Goal: Task Accomplishment & Management: Use online tool/utility

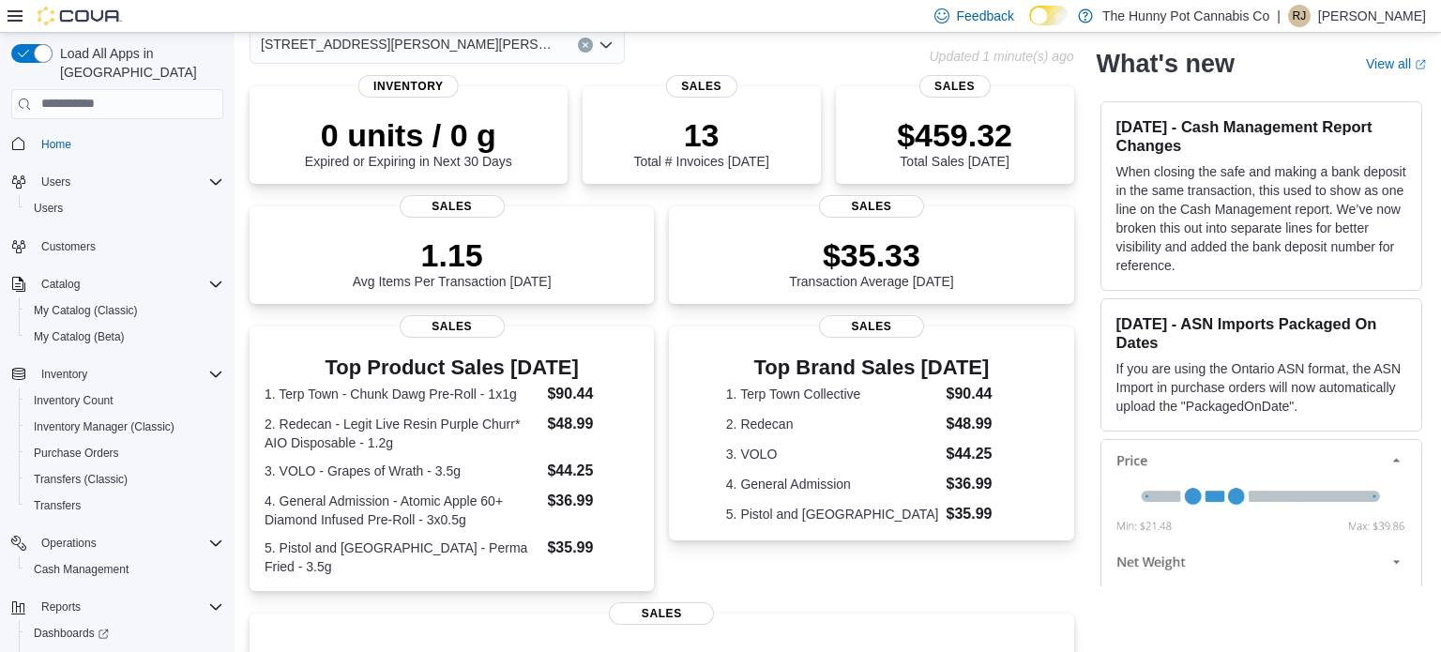
scroll to position [93, 0]
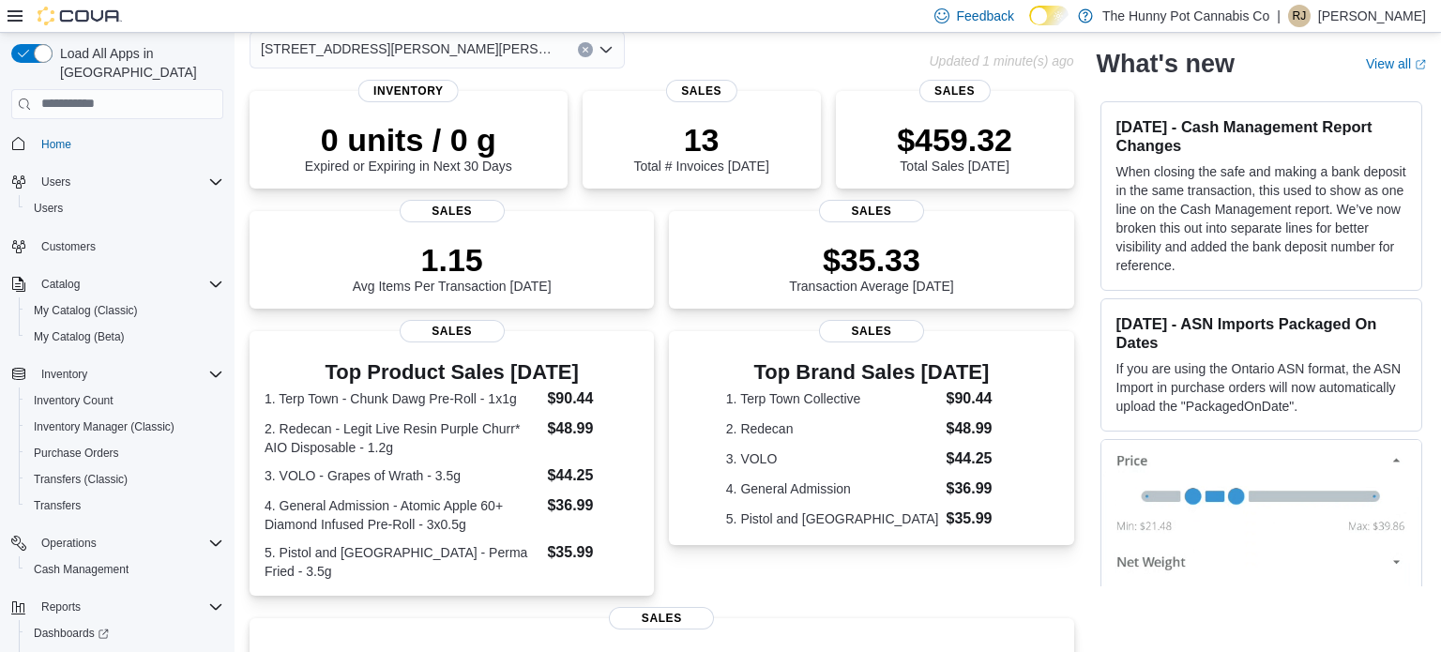
click at [1426, 244] on div "Home Feedback [STREET_ADDRESS][PERSON_NAME][PERSON_NAME] Updated 1 minute(s) ag…" at bounding box center [837, 476] width 1206 height 1072
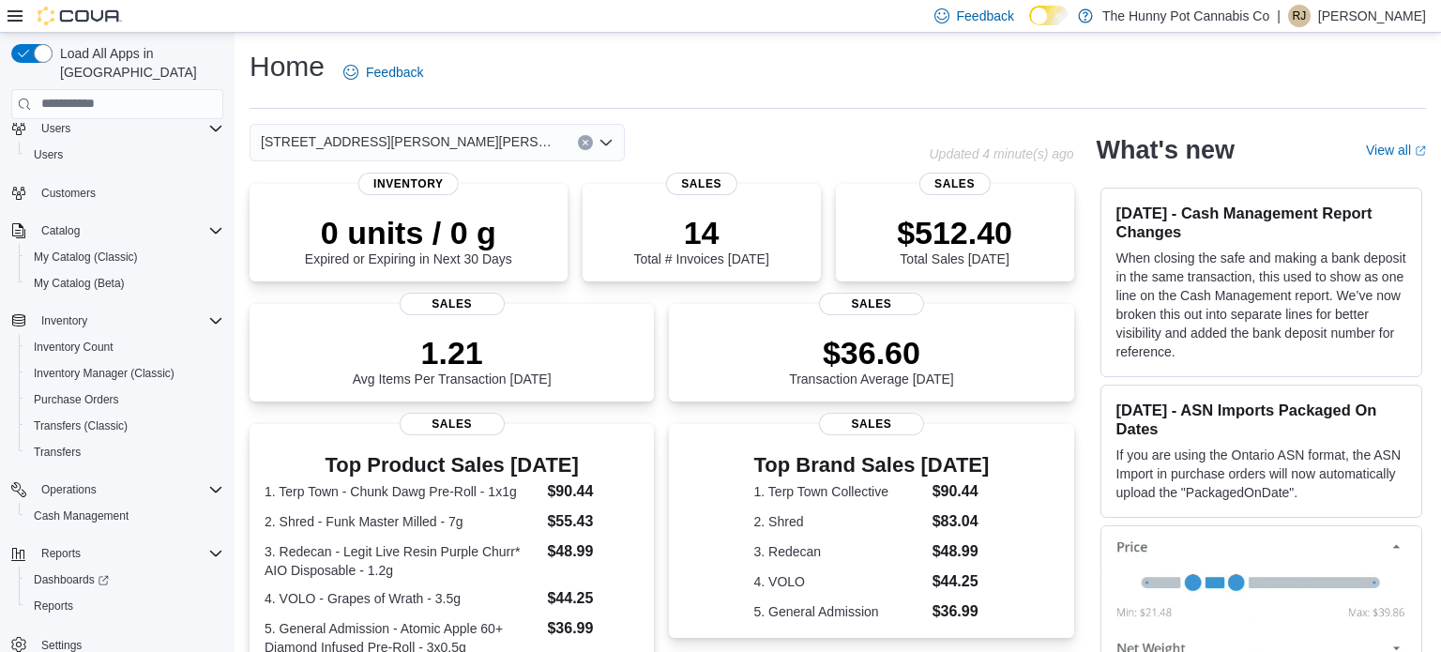
scroll to position [56, 0]
click at [95, 359] on span "Inventory Manager (Classic)" at bounding box center [104, 370] width 141 height 23
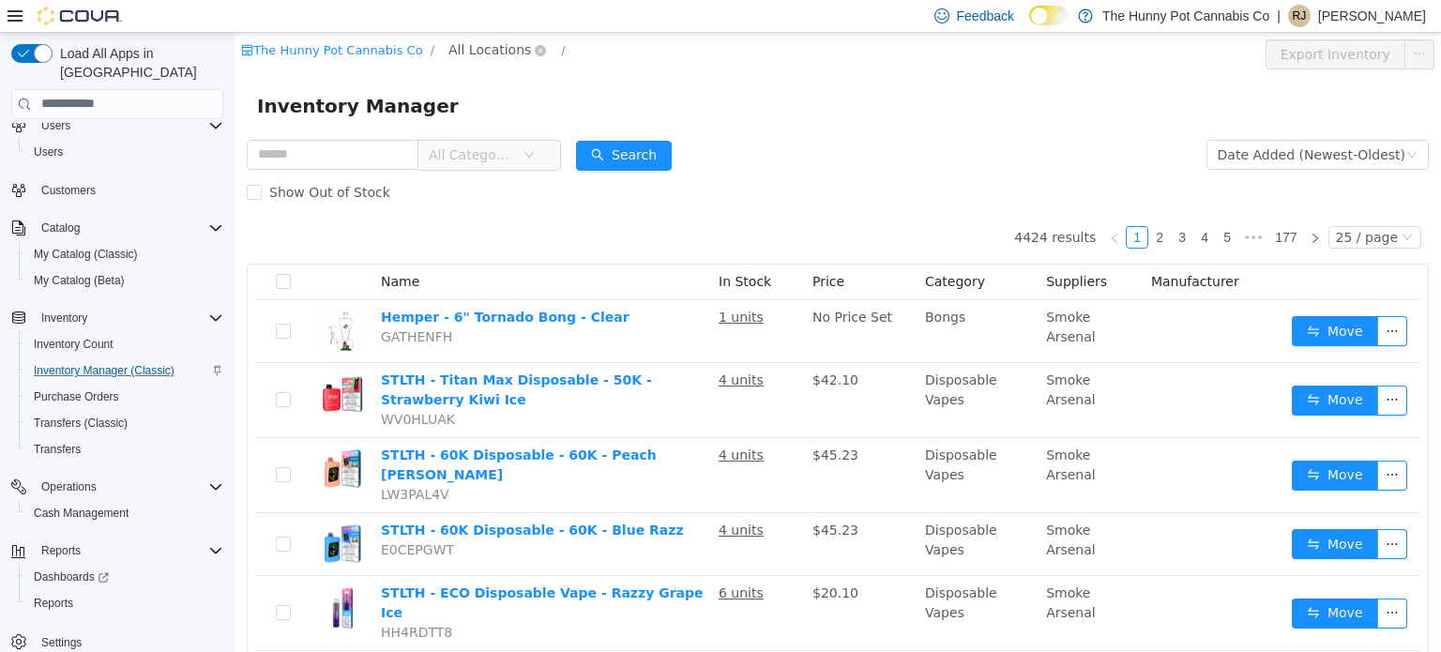
click at [478, 44] on span "All Locations" at bounding box center [489, 48] width 83 height 21
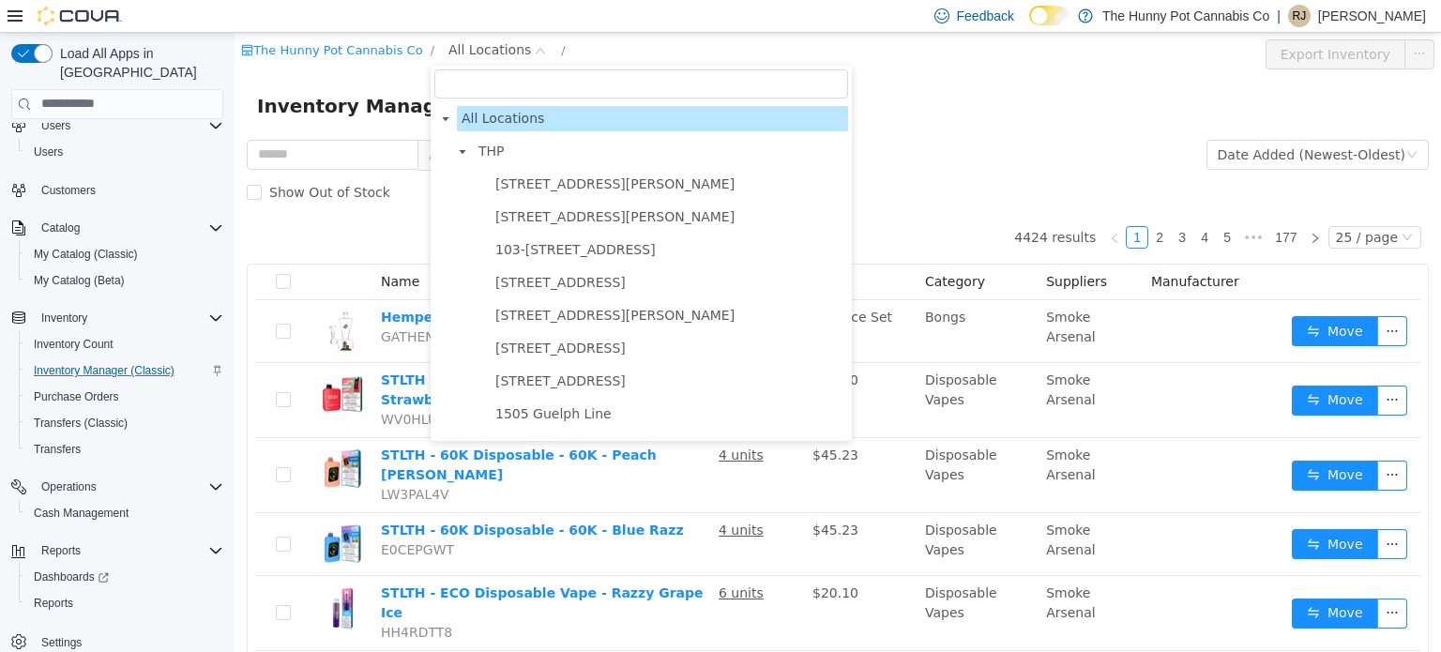
click at [489, 85] on input "filter select" at bounding box center [641, 82] width 414 height 29
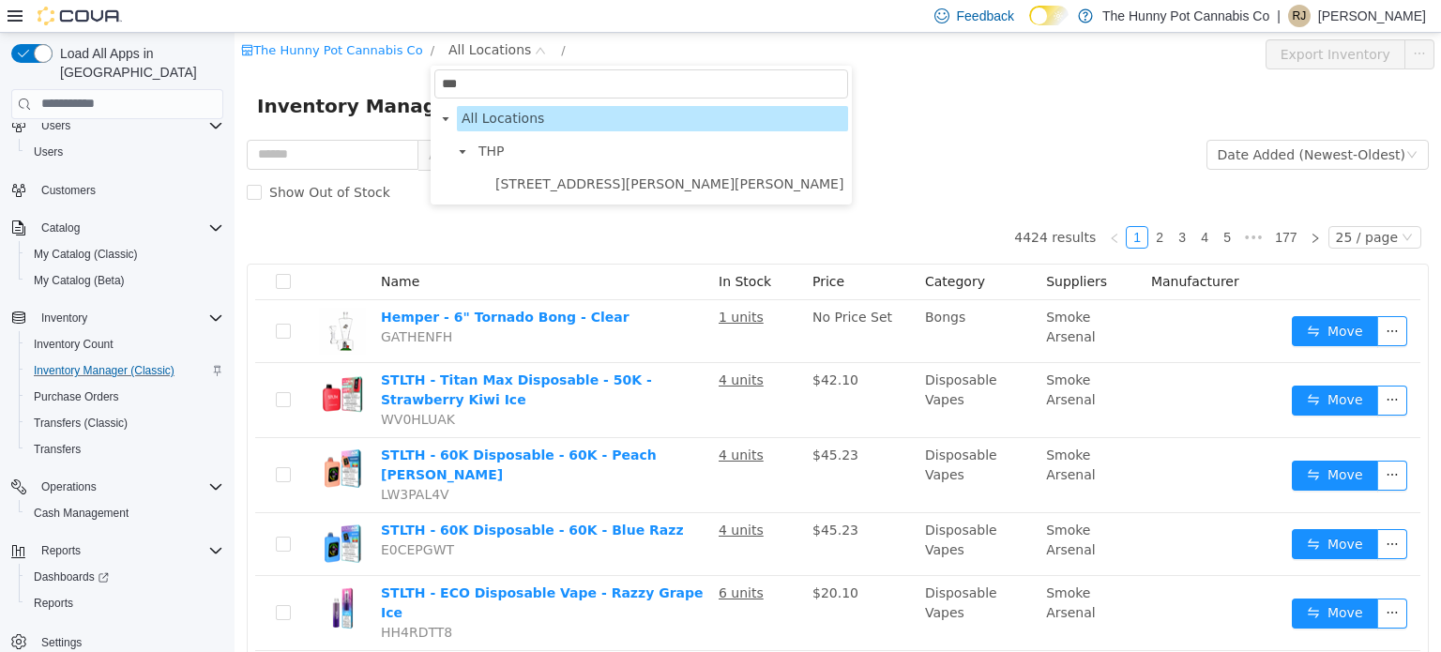
type input "****"
click at [506, 187] on span "[STREET_ADDRESS][PERSON_NAME][PERSON_NAME]" at bounding box center [669, 182] width 348 height 15
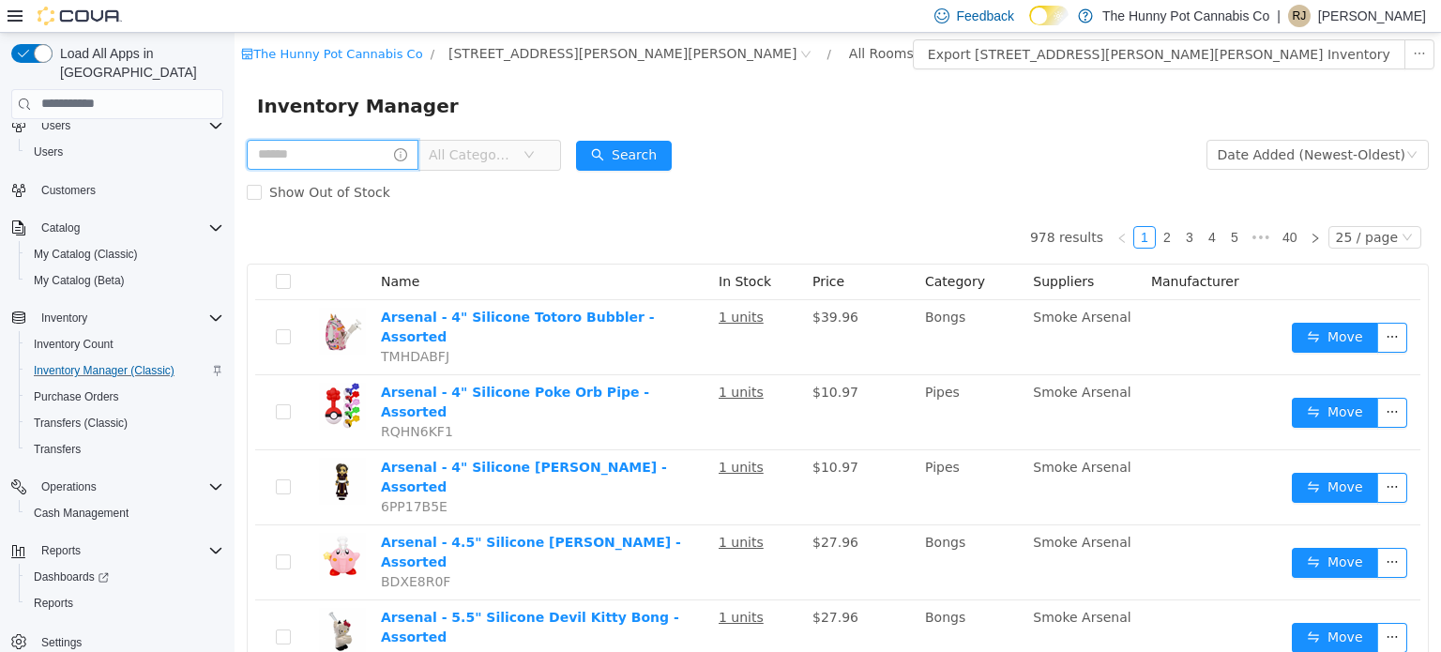
click at [388, 151] on input "text" at bounding box center [333, 154] width 172 height 30
type input "*********"
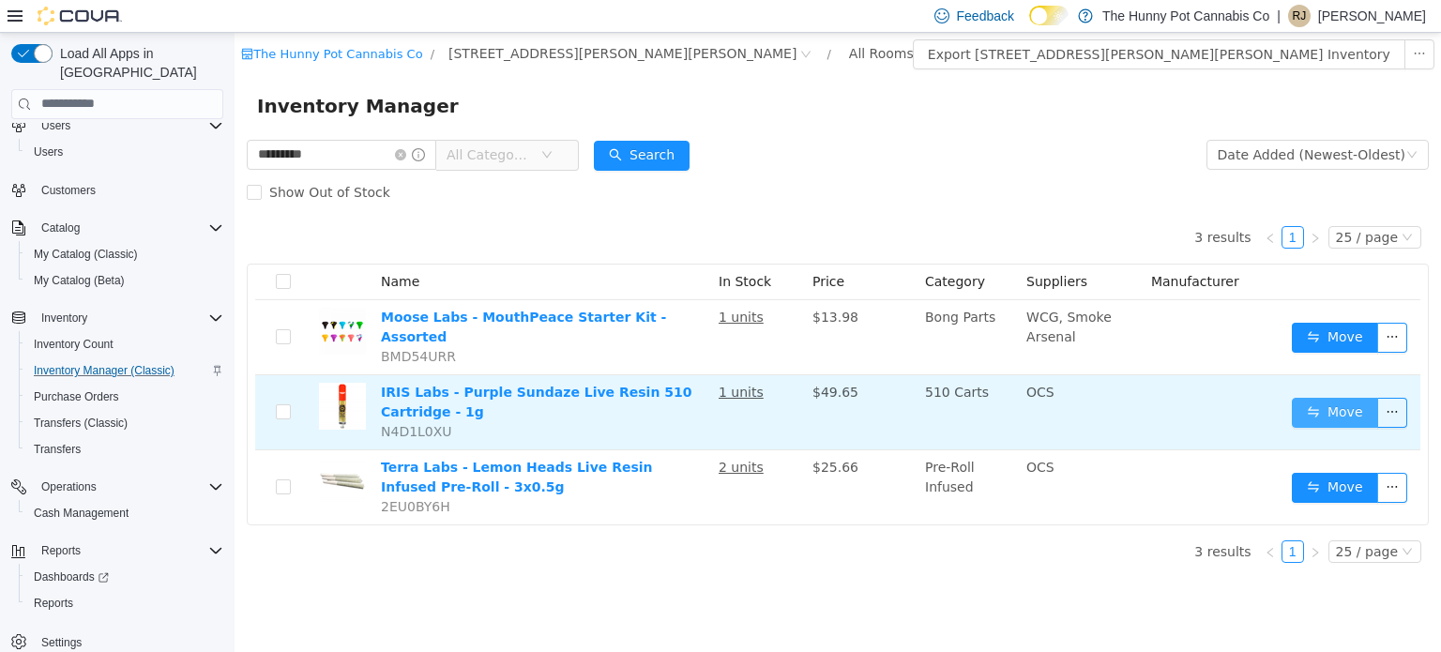
click at [1319, 397] on button "Move" at bounding box center [1335, 412] width 86 height 30
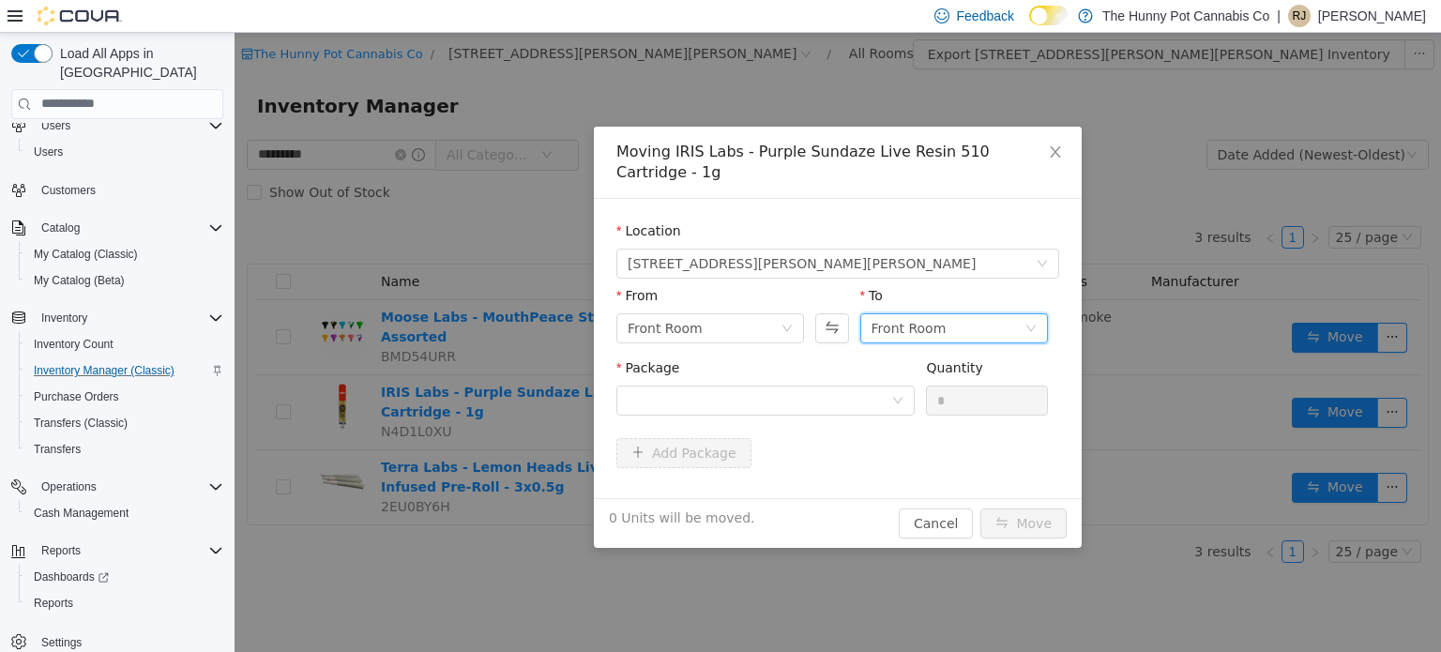
click at [899, 313] on div "Front Room" at bounding box center [908, 327] width 75 height 28
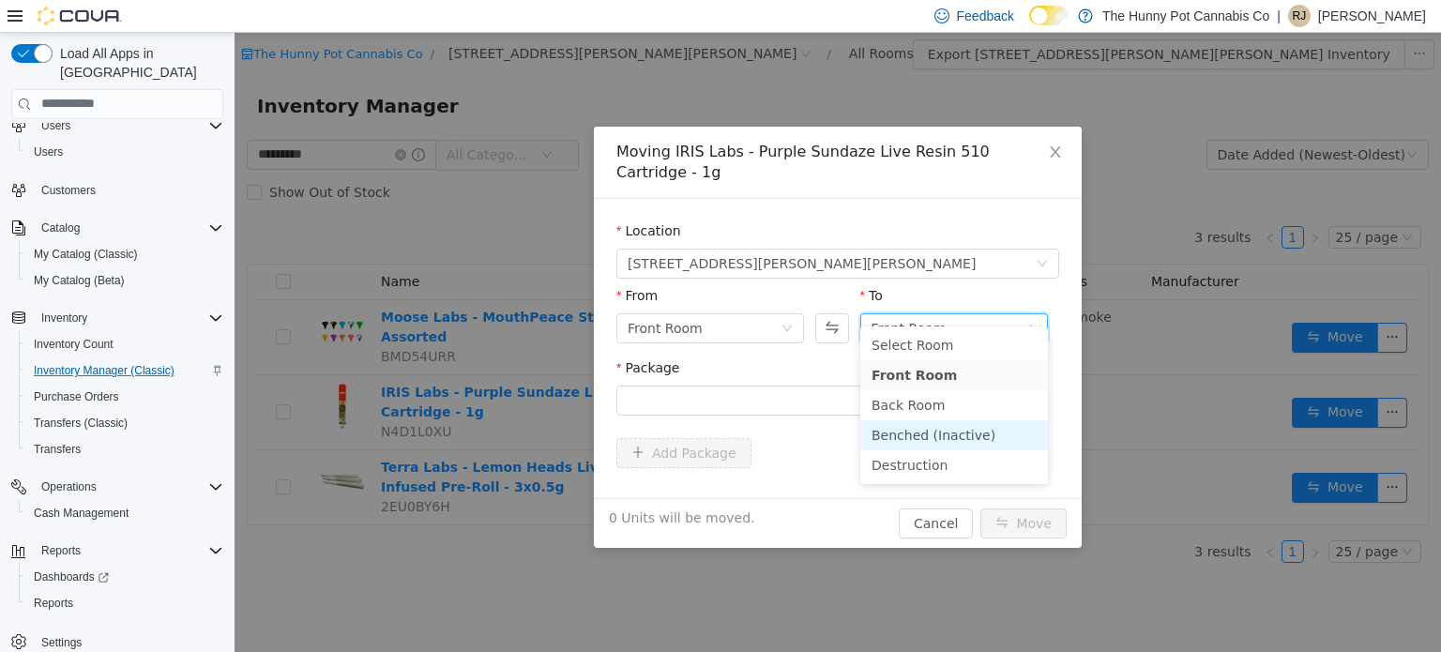
click at [901, 427] on li "Benched (Inactive)" at bounding box center [954, 434] width 188 height 30
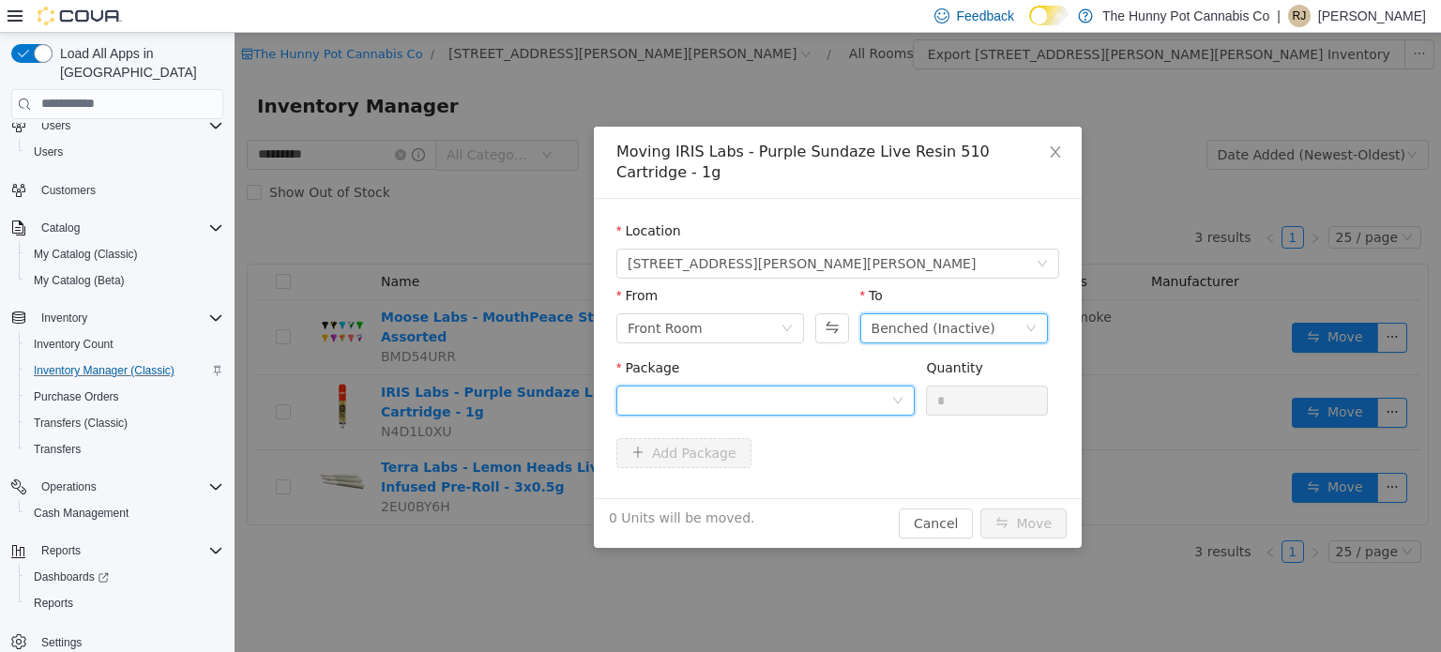
click at [822, 385] on div at bounding box center [759, 399] width 264 height 28
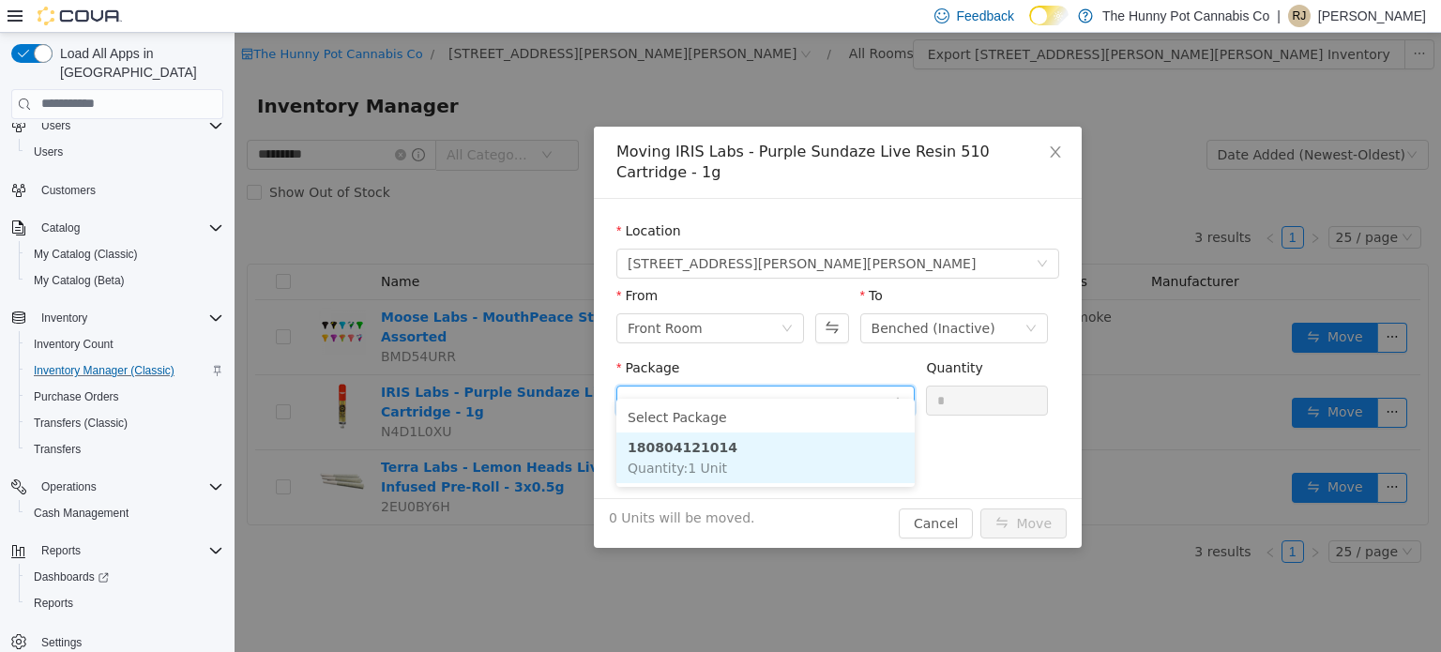
click at [729, 447] on li "180804121014 Quantity : 1 Unit" at bounding box center [765, 456] width 298 height 51
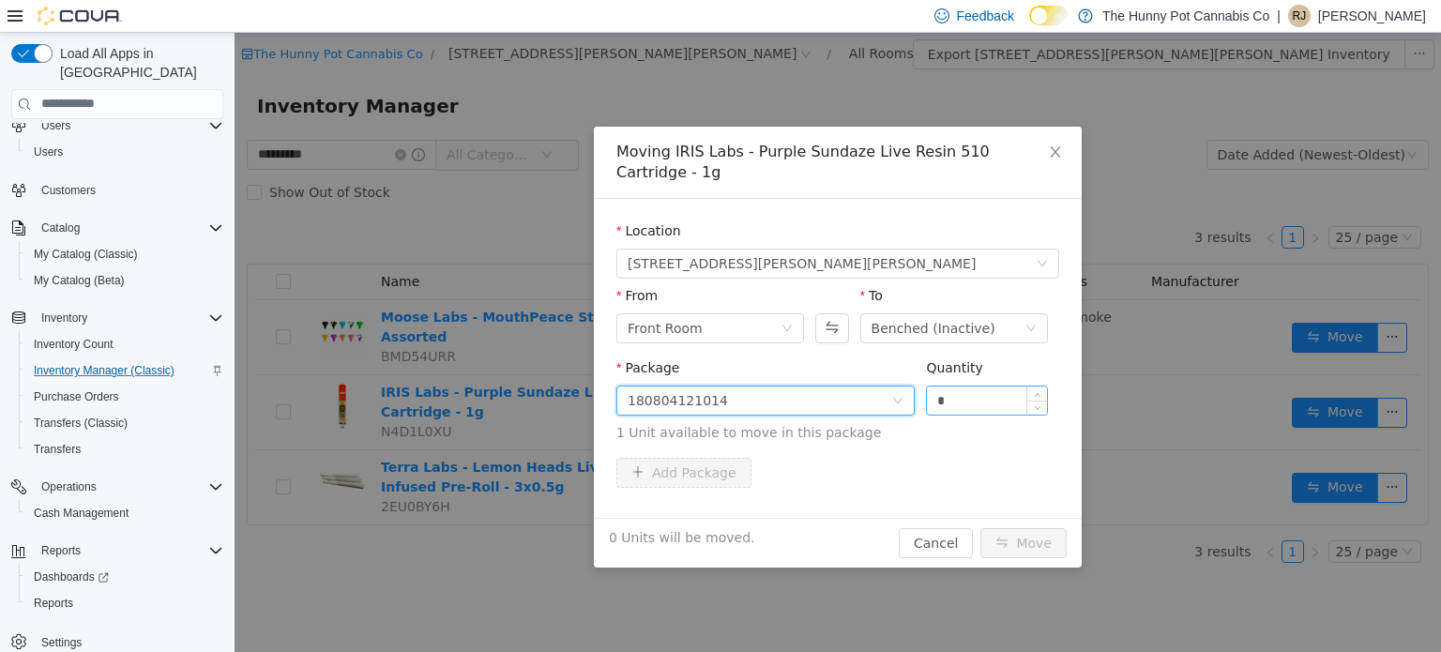
click at [997, 388] on input "*" at bounding box center [987, 399] width 120 height 28
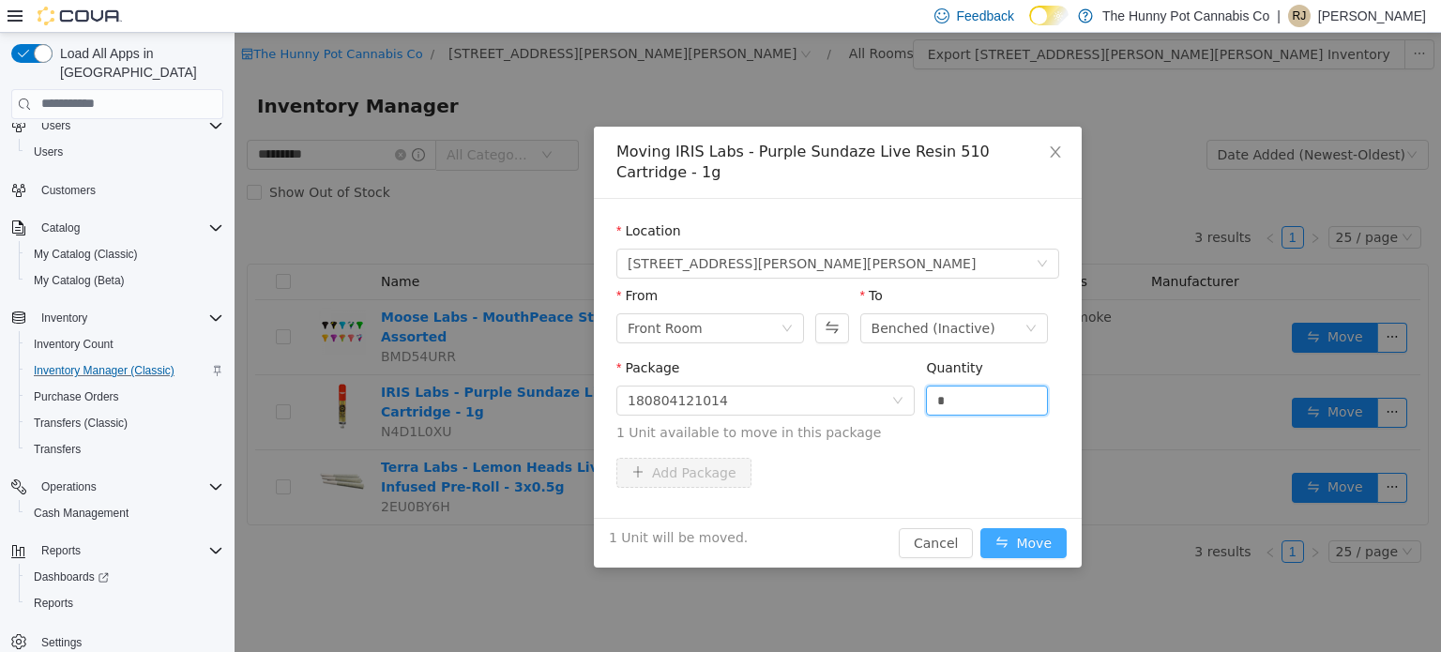
type input "*"
click at [1042, 527] on button "Move" at bounding box center [1023, 542] width 86 height 30
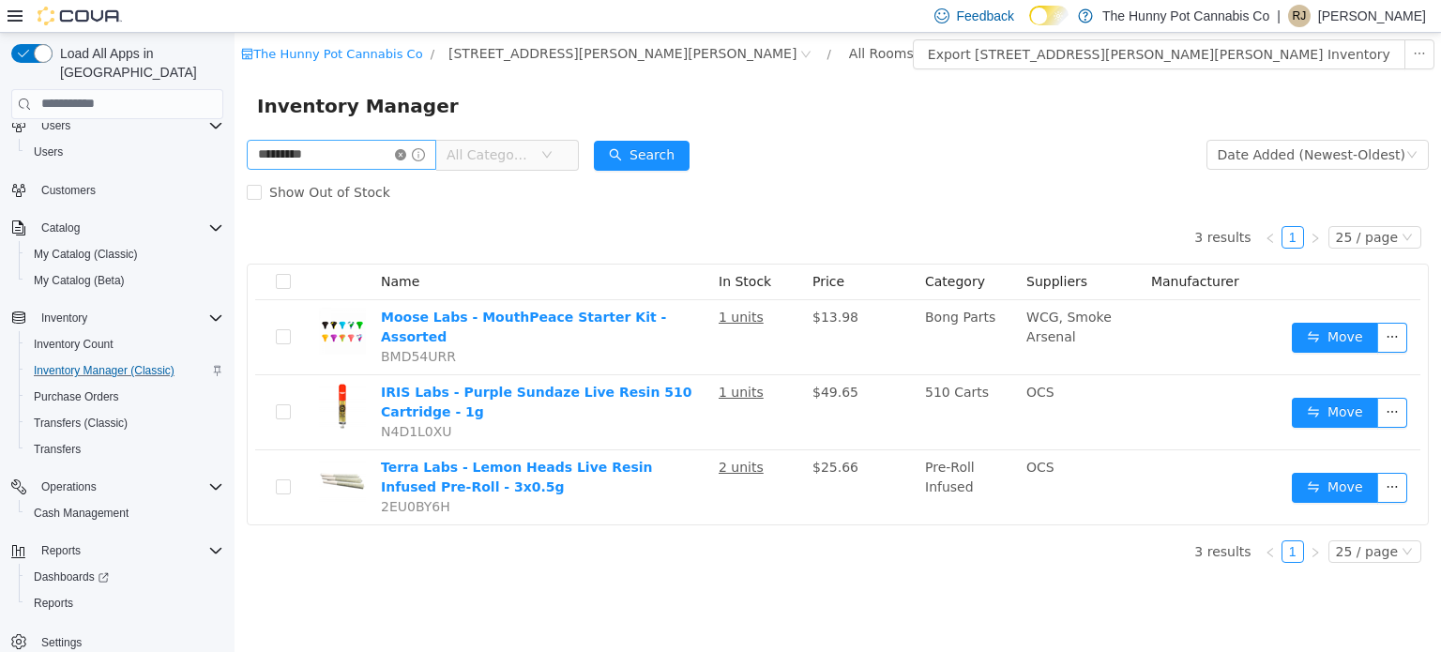
click at [406, 150] on icon "icon: close-circle" at bounding box center [400, 153] width 11 height 11
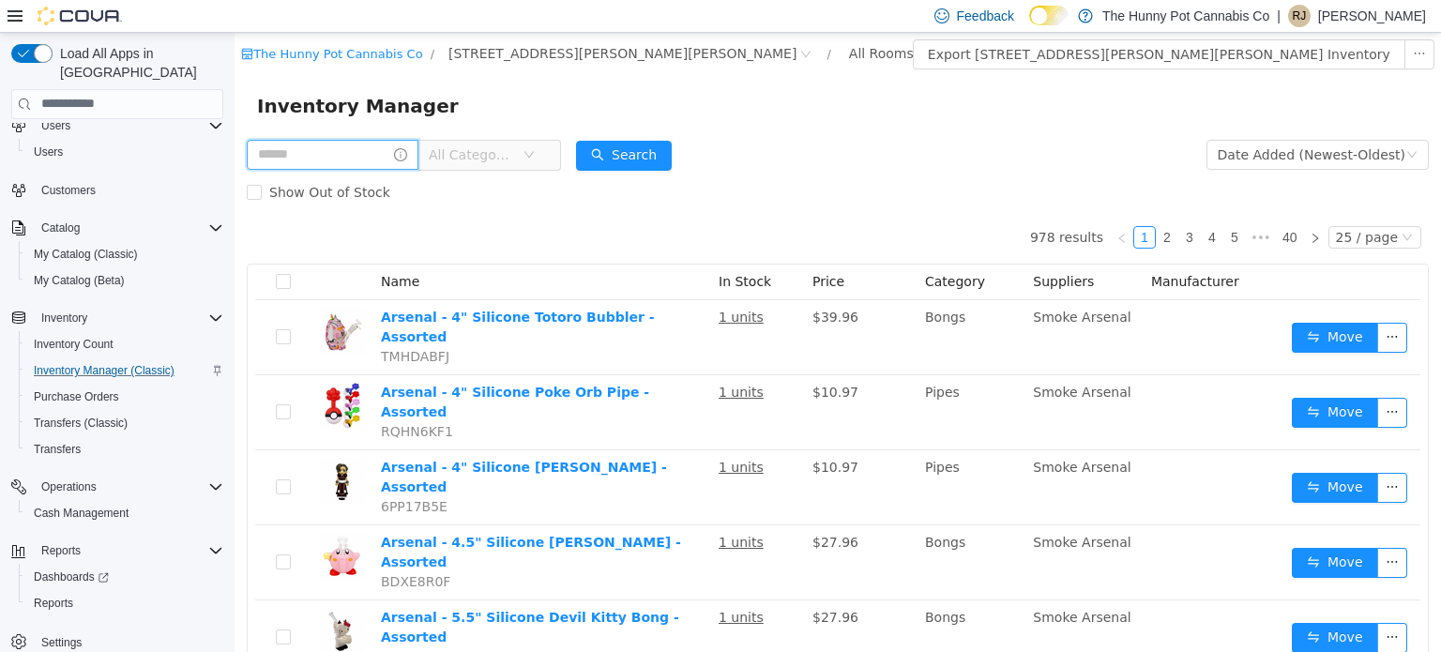
click at [291, 157] on input "text" at bounding box center [333, 154] width 172 height 30
type input "**********"
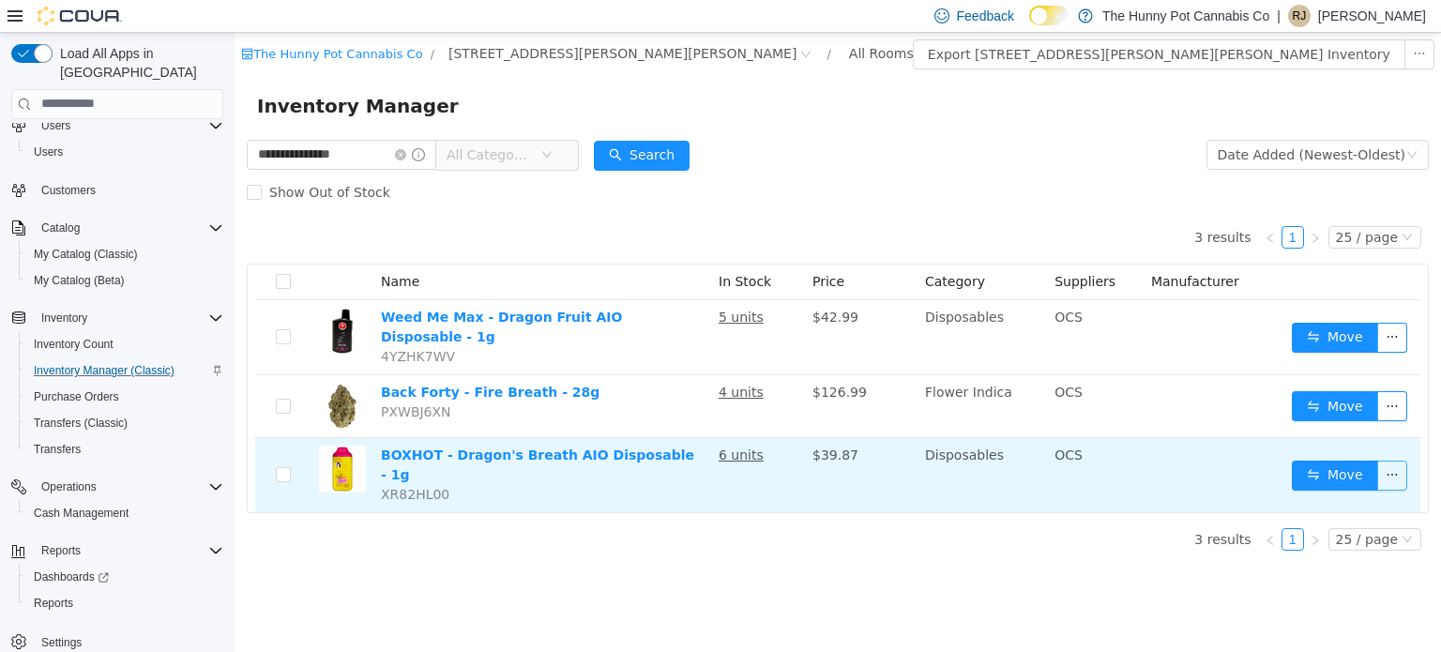
click at [1386, 460] on button "button" at bounding box center [1392, 475] width 30 height 30
click at [1246, 447] on td at bounding box center [1213, 474] width 141 height 74
click at [1311, 460] on button "Move" at bounding box center [1335, 475] width 86 height 30
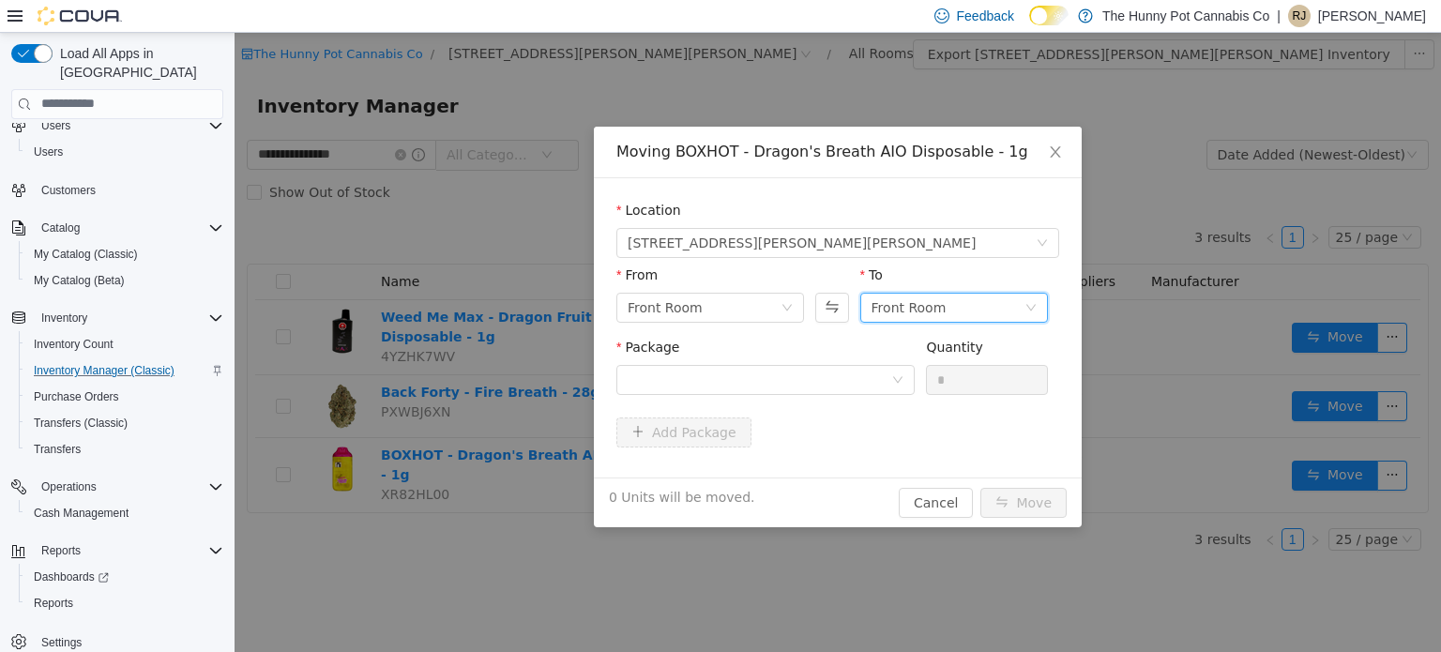
click at [895, 312] on div "Front Room" at bounding box center [908, 307] width 75 height 28
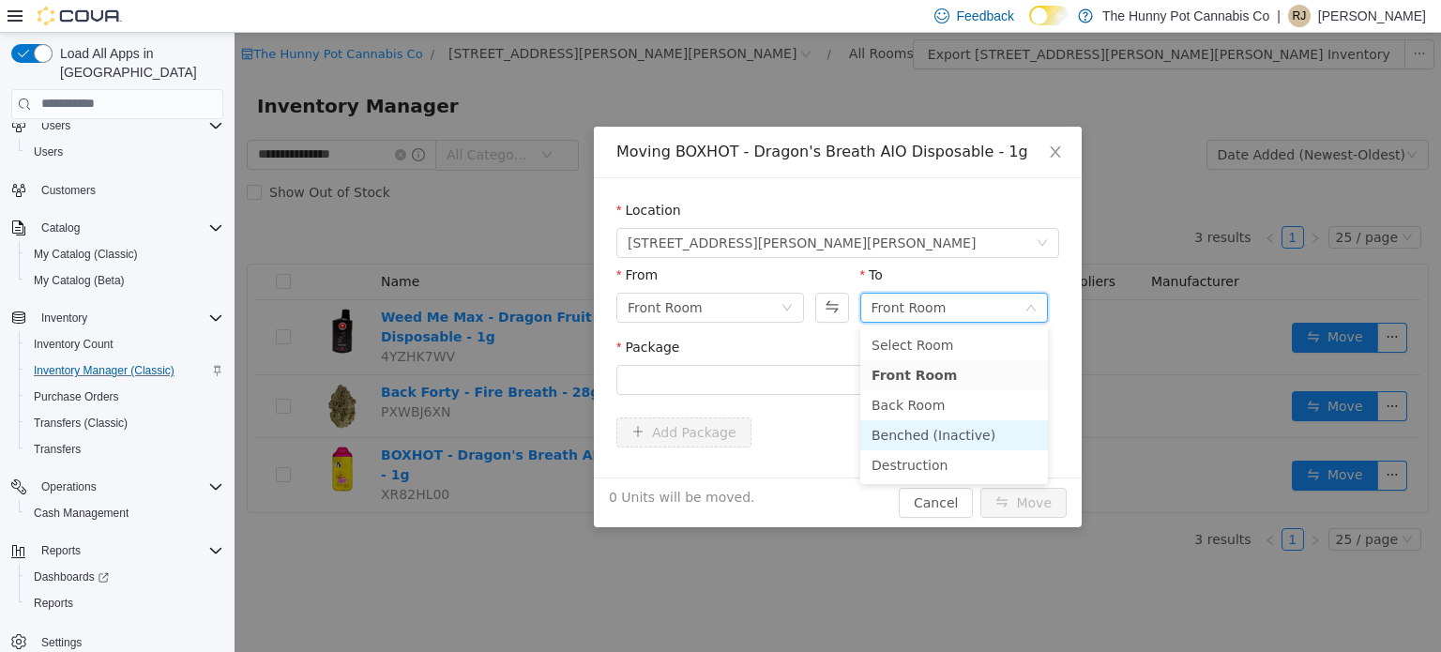
click at [906, 425] on li "Benched (Inactive)" at bounding box center [954, 434] width 188 height 30
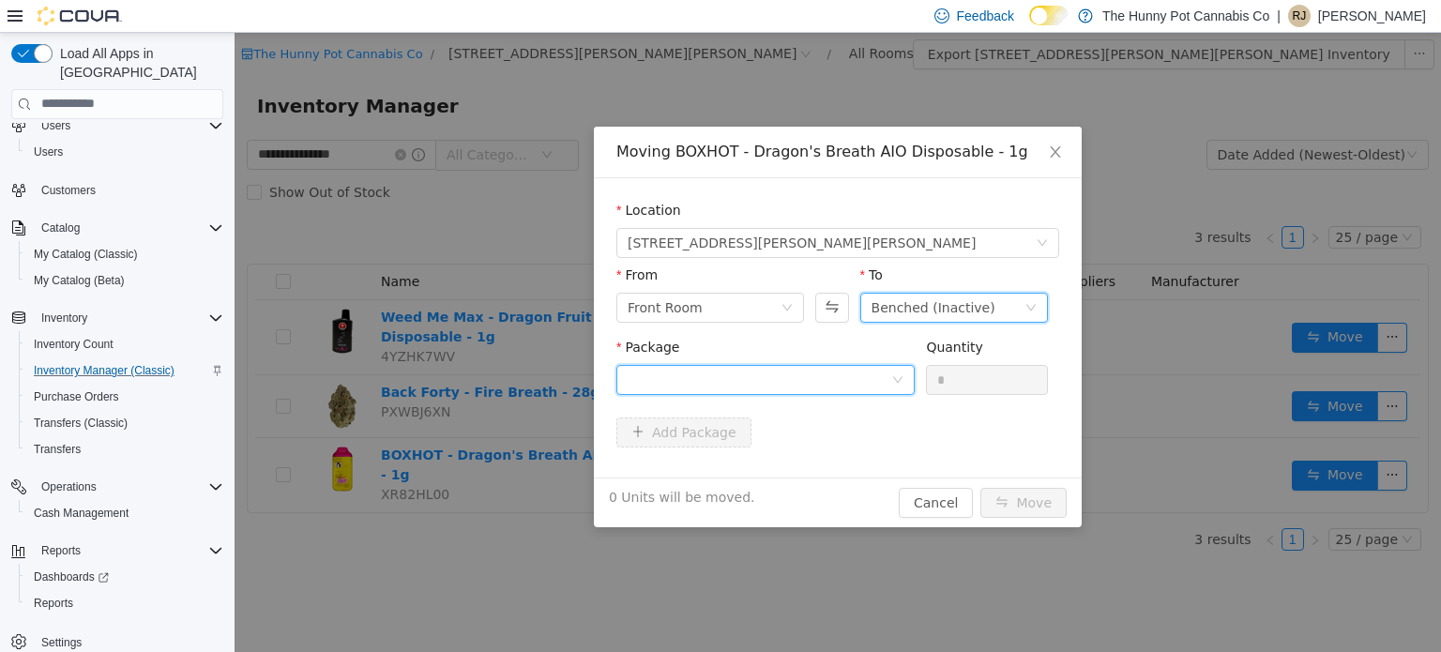
click at [843, 381] on div at bounding box center [759, 379] width 264 height 28
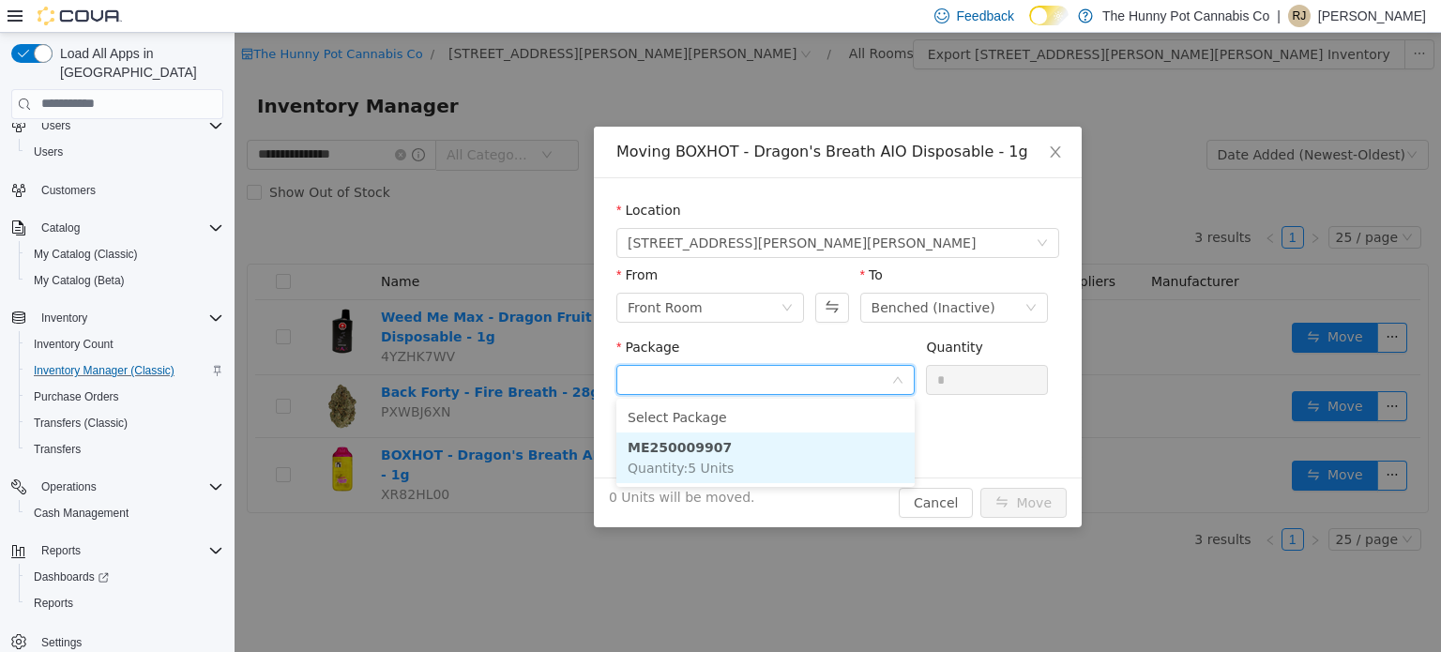
click at [773, 439] on li "ME250009907 Quantity : 5 Units" at bounding box center [765, 456] width 298 height 51
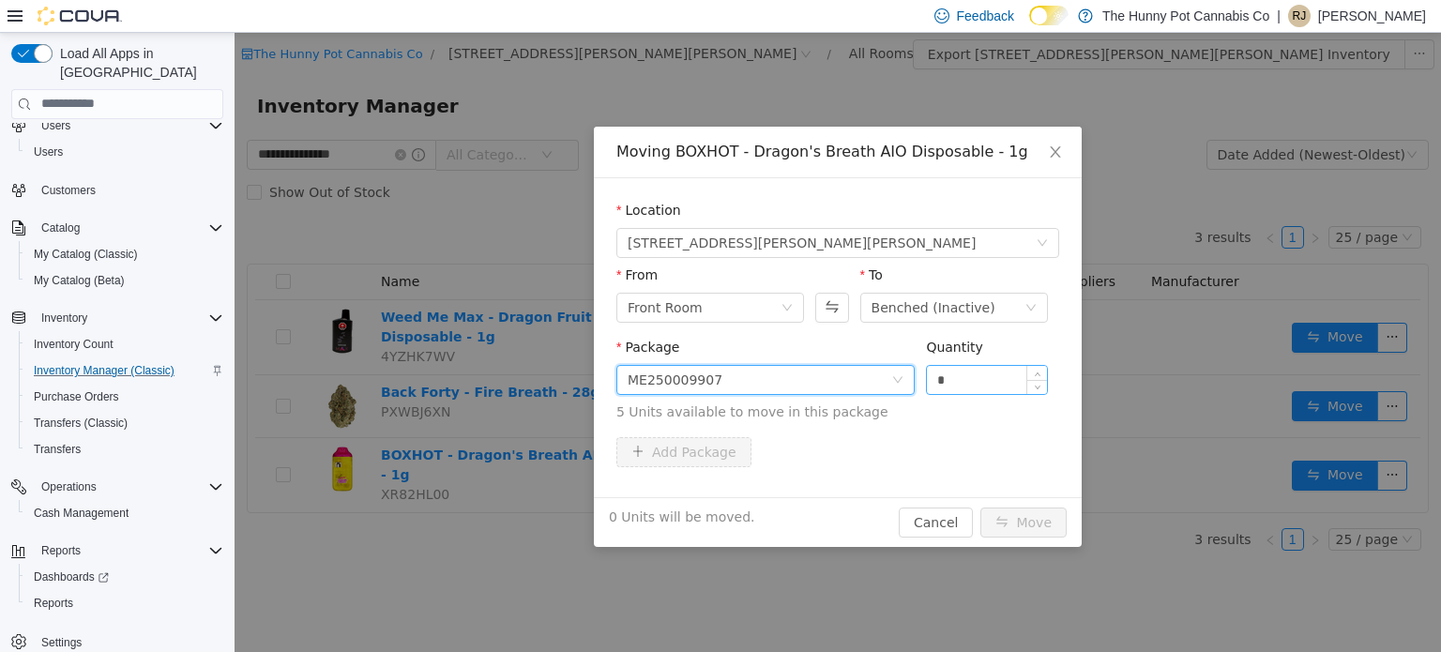
click at [955, 374] on input "*" at bounding box center [987, 379] width 120 height 28
type input "*"
click at [1004, 510] on button "Move" at bounding box center [1023, 521] width 86 height 30
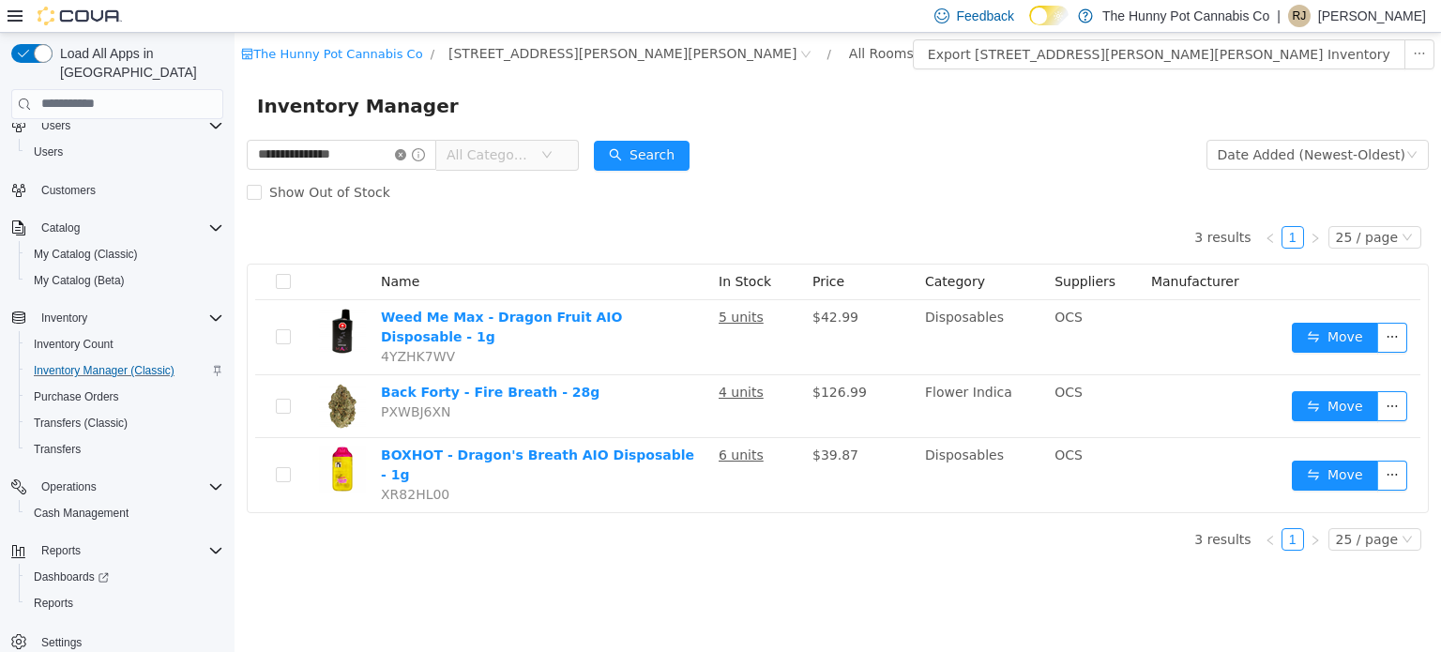
click at [406, 158] on icon "icon: close-circle" at bounding box center [400, 153] width 11 height 11
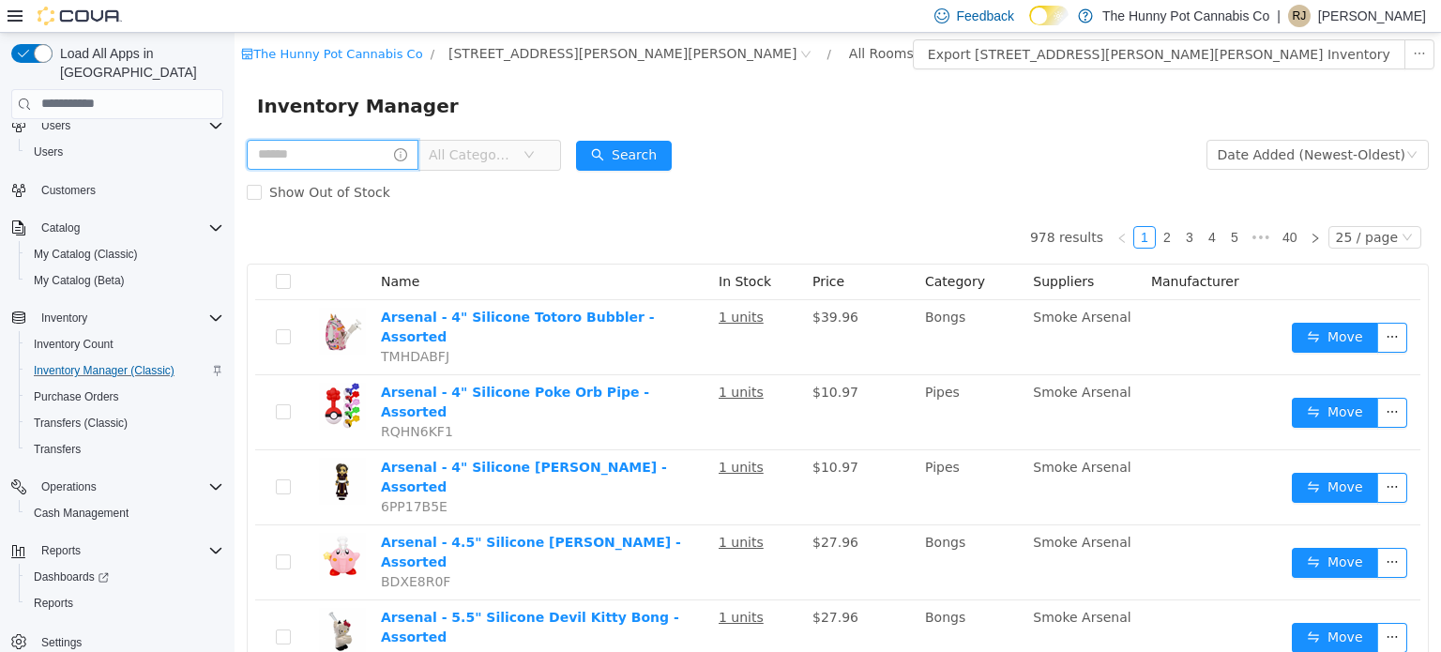
click at [401, 153] on input "text" at bounding box center [333, 154] width 172 height 30
type input "*"
type input "*****"
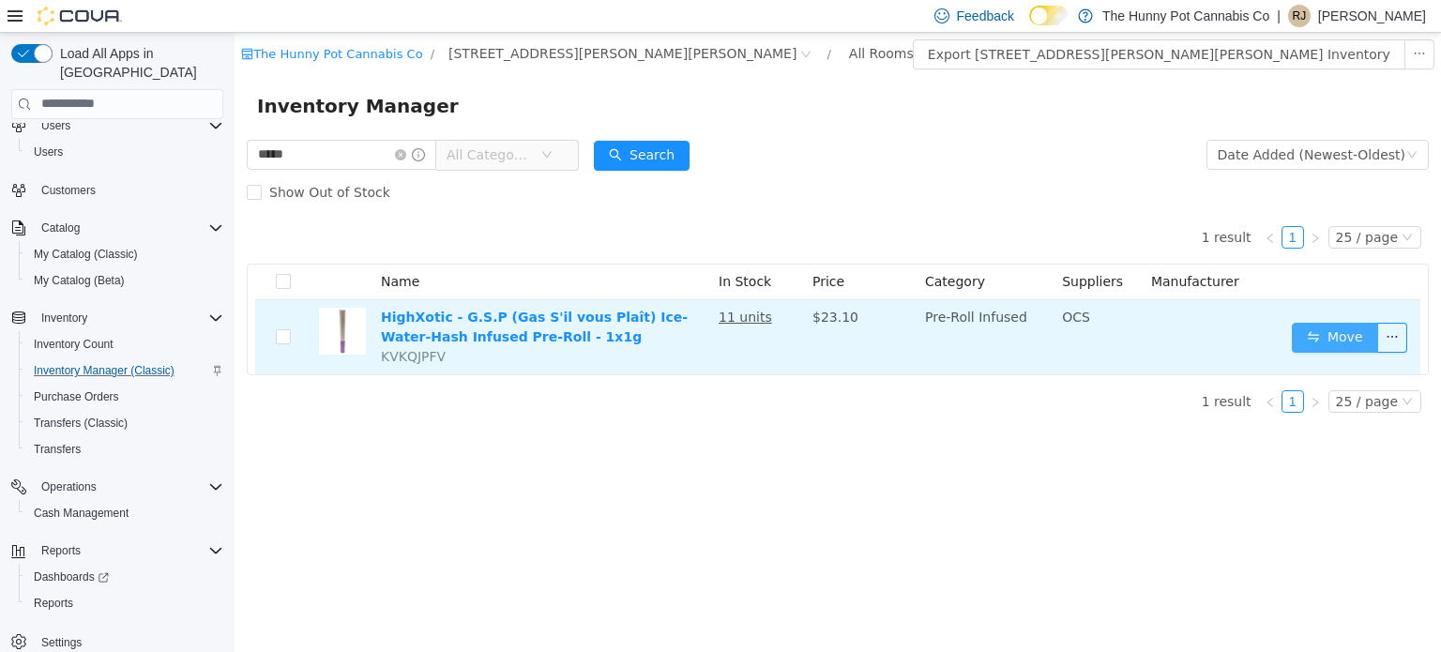
click at [1328, 343] on button "Move" at bounding box center [1335, 337] width 86 height 30
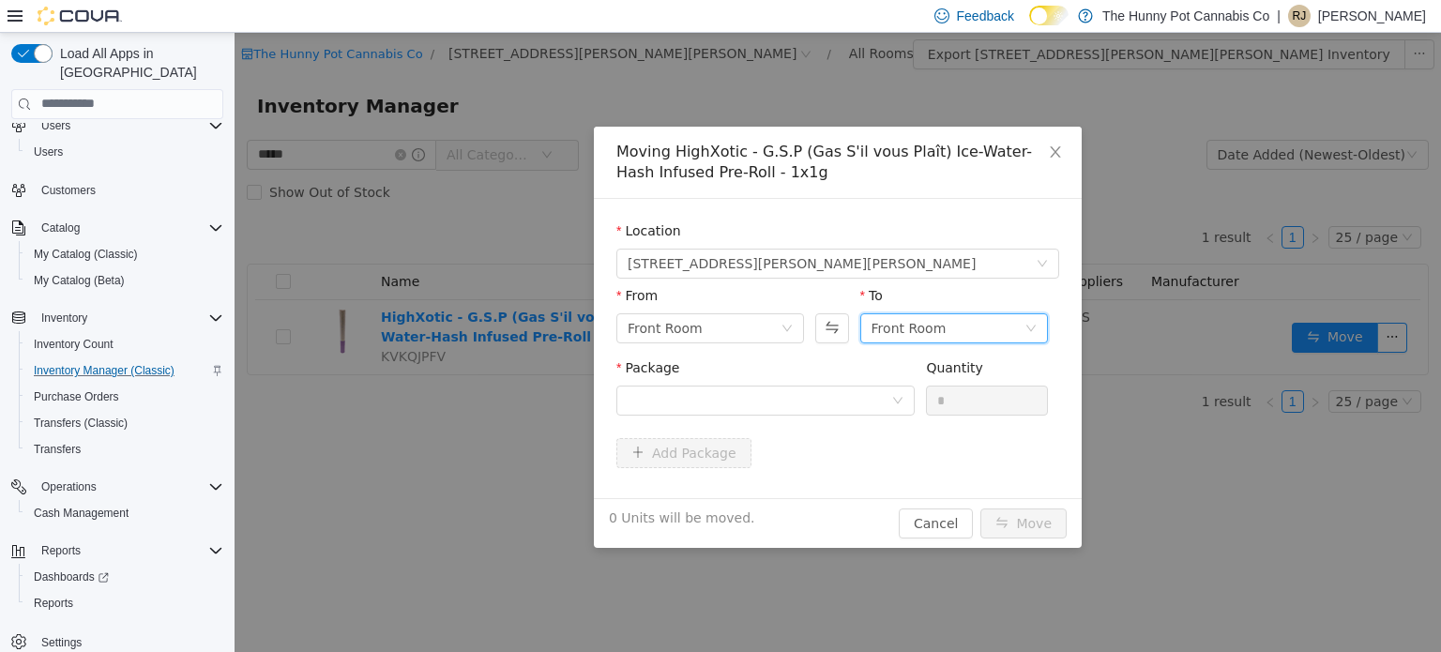
click at [962, 325] on div "Front Room" at bounding box center [947, 327] width 153 height 28
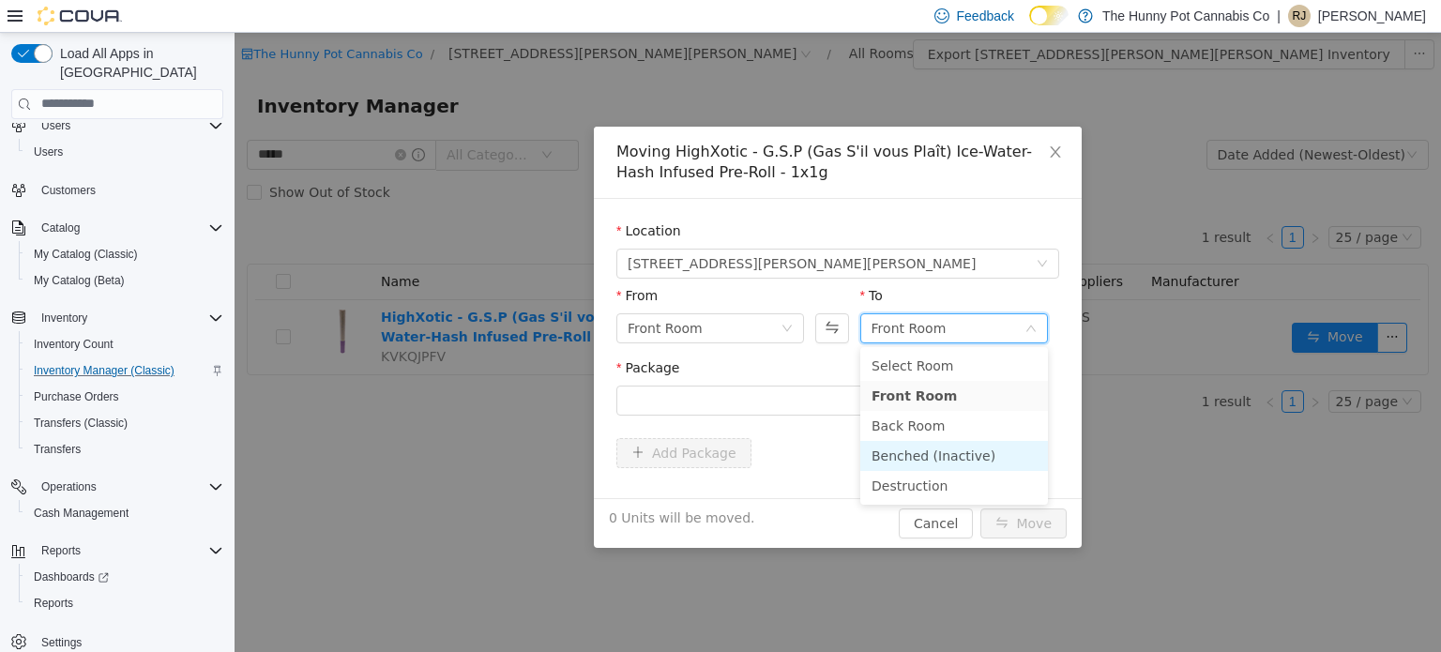
click at [903, 451] on li "Benched (Inactive)" at bounding box center [954, 455] width 188 height 30
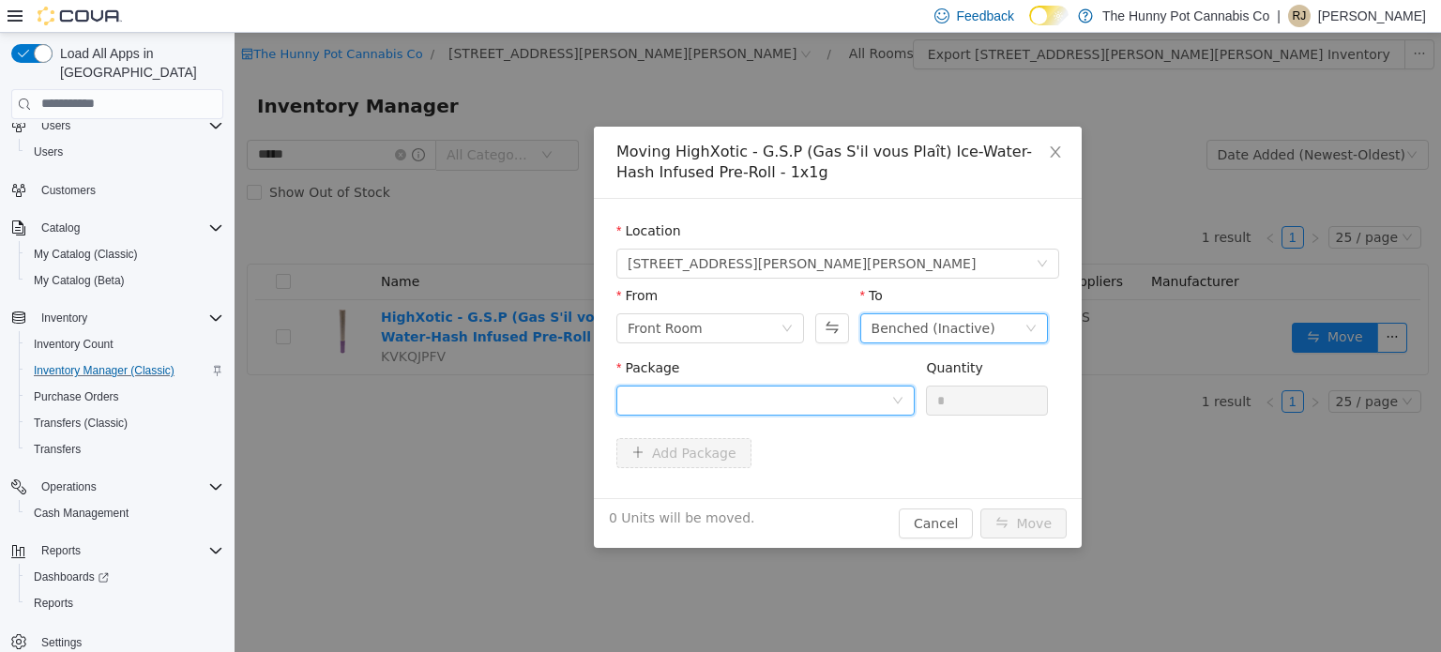
click at [821, 405] on div at bounding box center [759, 399] width 264 height 28
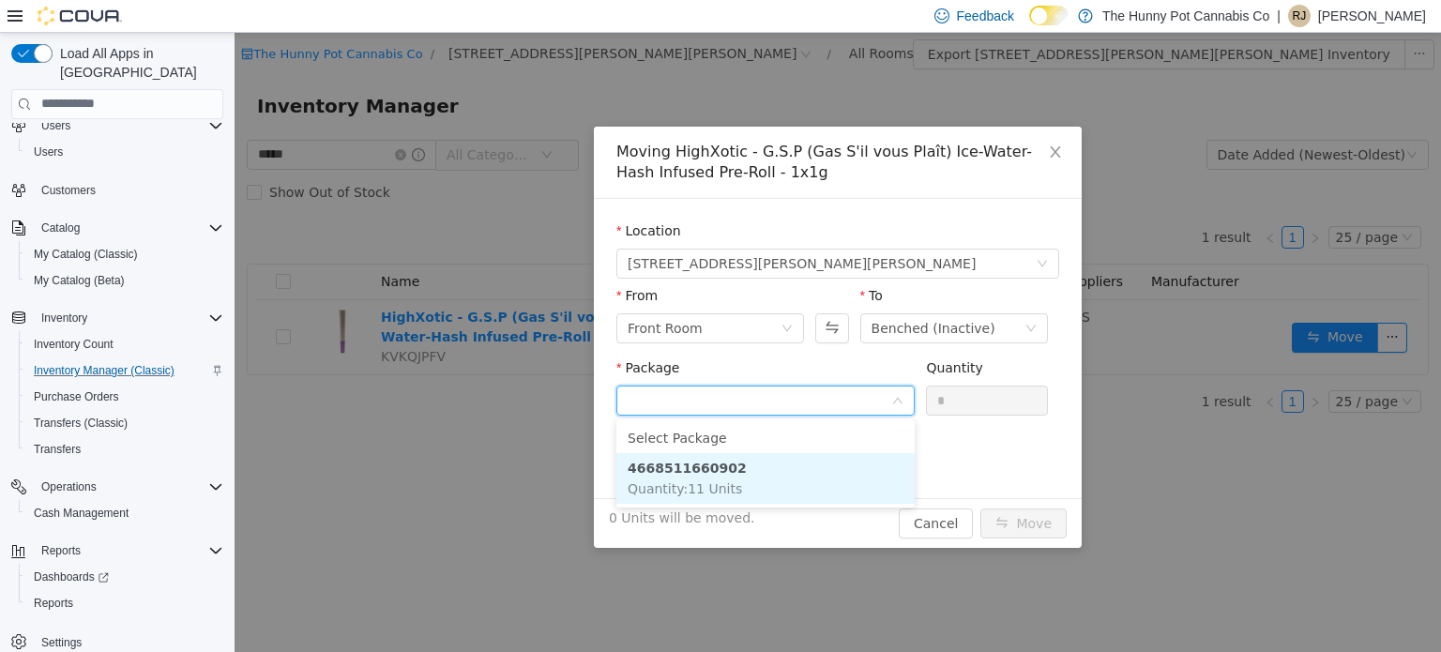
click at [758, 457] on li "4668511660902 Quantity : 11 Units" at bounding box center [765, 477] width 298 height 51
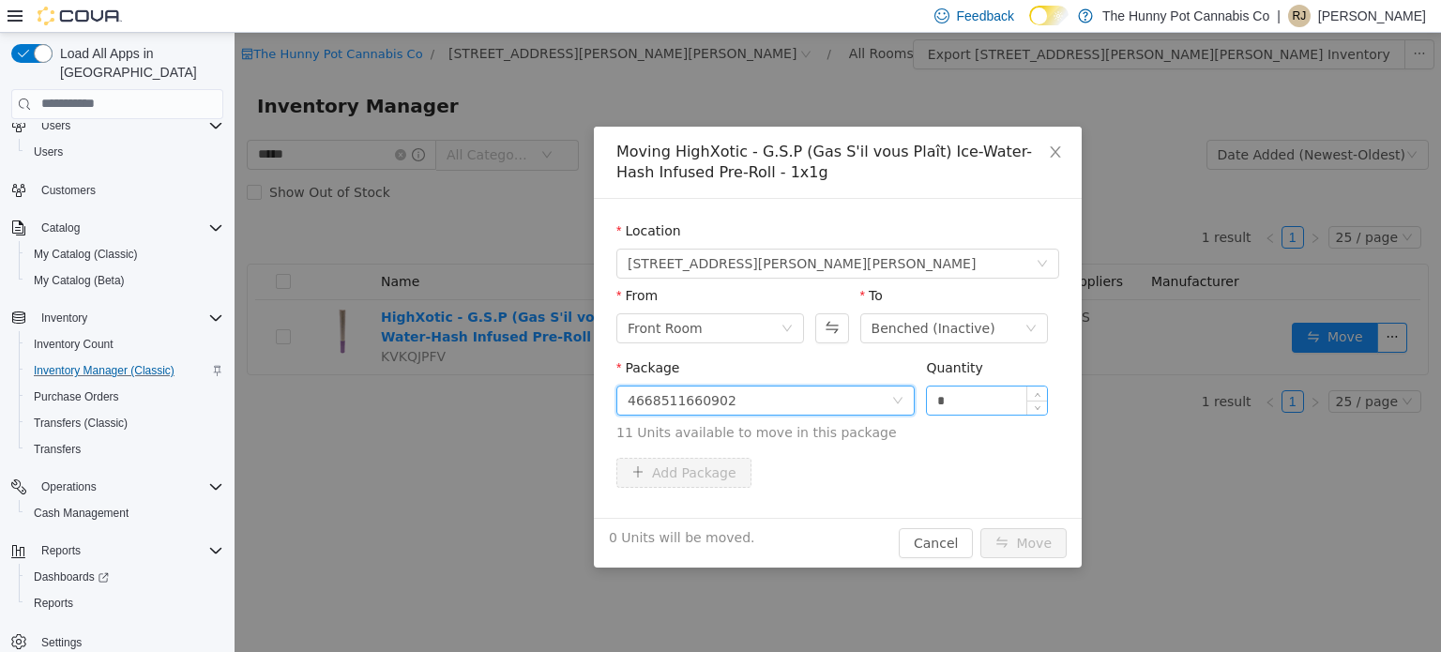
click at [949, 404] on input "*" at bounding box center [987, 399] width 120 height 28
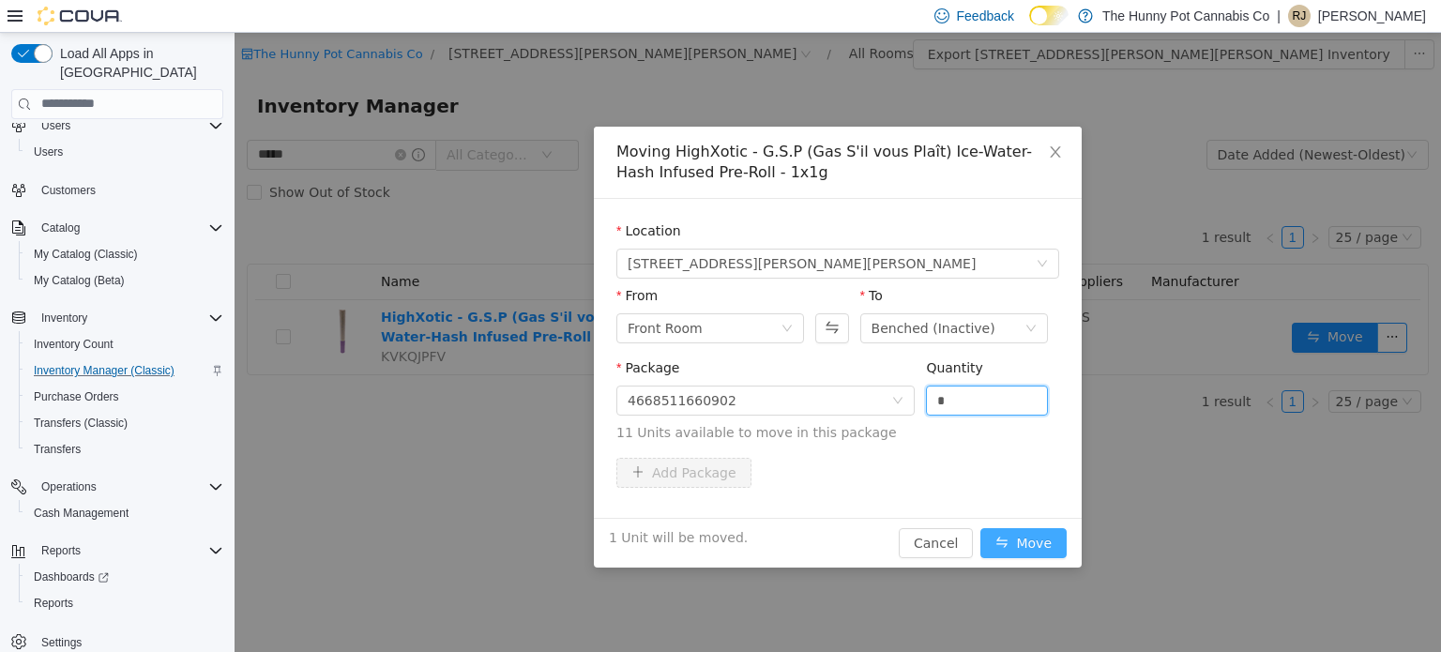
type input "*"
click at [1035, 530] on button "Move" at bounding box center [1023, 542] width 86 height 30
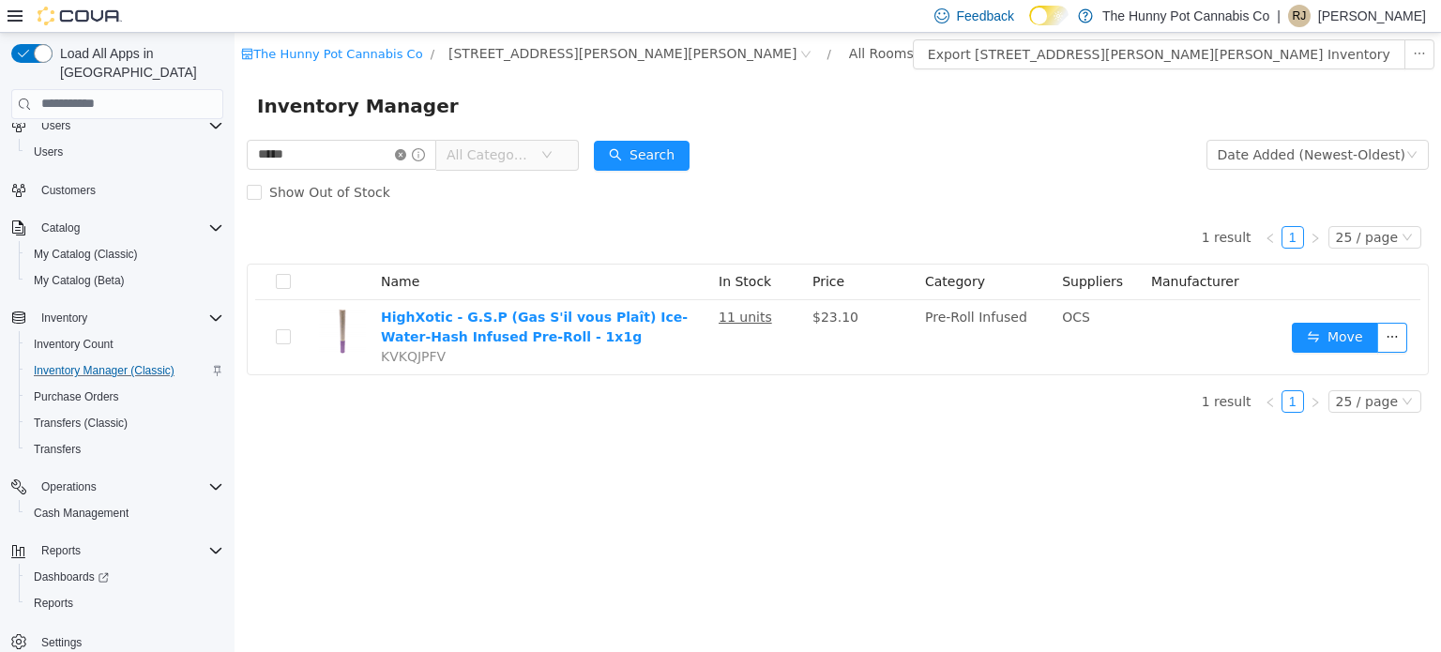
click at [406, 148] on icon "icon: close-circle" at bounding box center [400, 153] width 11 height 11
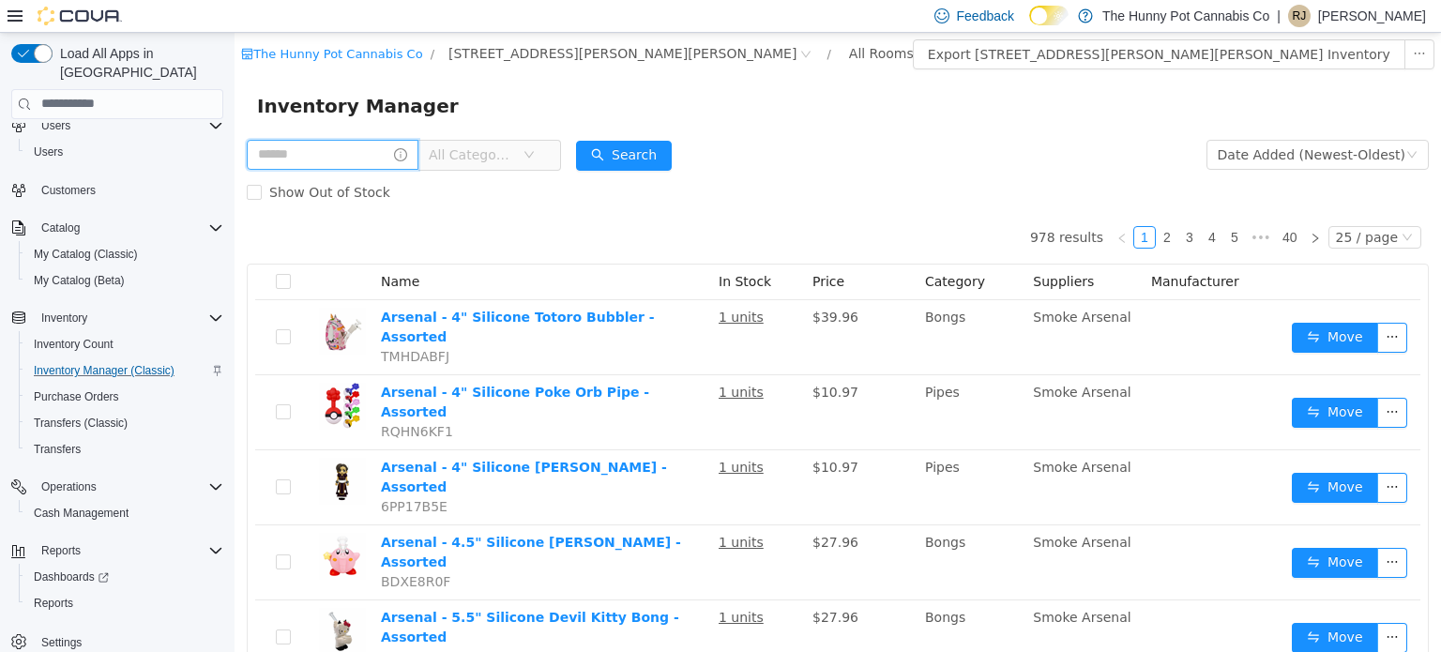
click at [302, 164] on input "text" at bounding box center [333, 154] width 172 height 30
type input "**********"
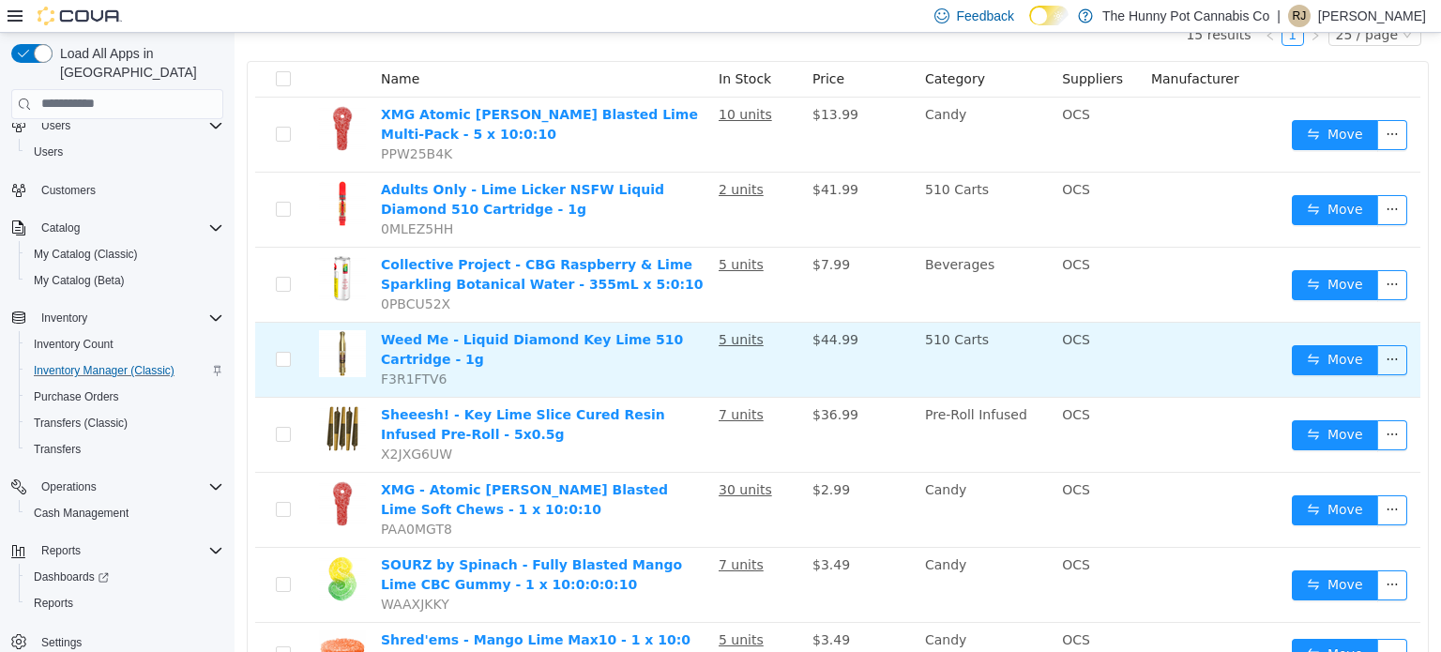
scroll to position [202, 0]
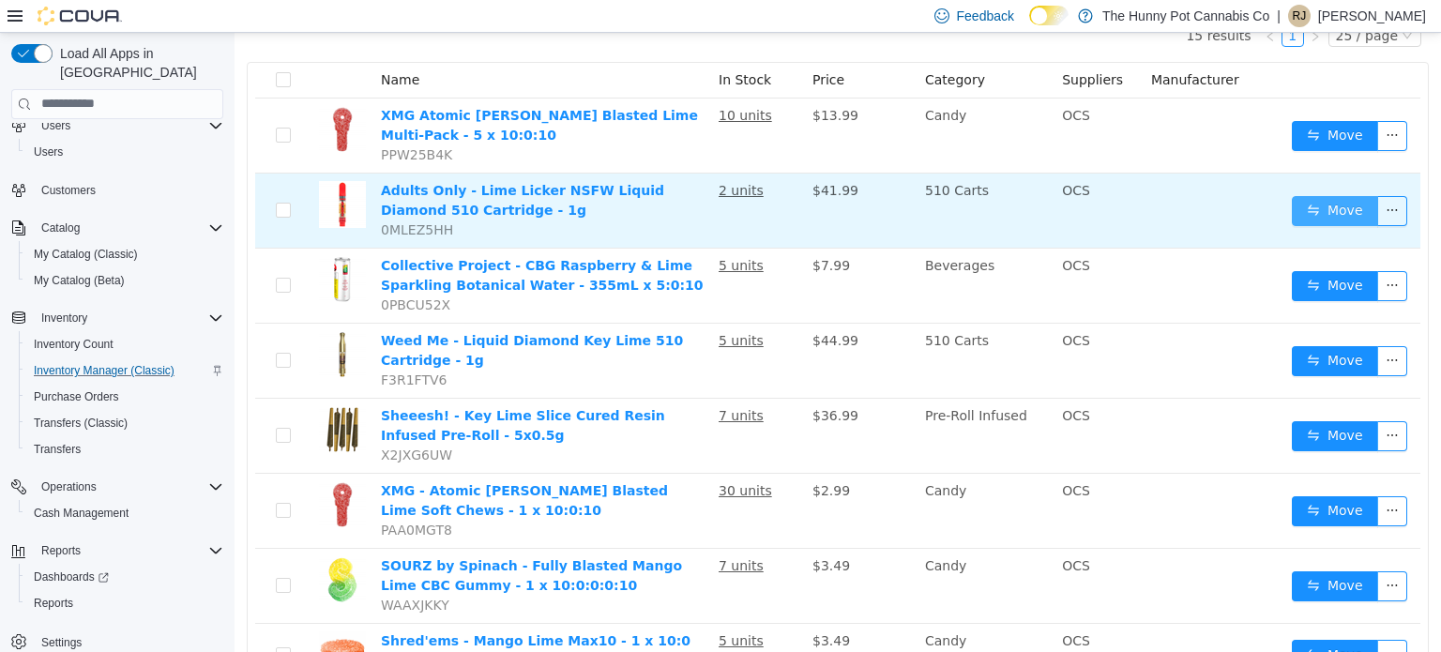
click at [1309, 208] on button "Move" at bounding box center [1335, 210] width 86 height 30
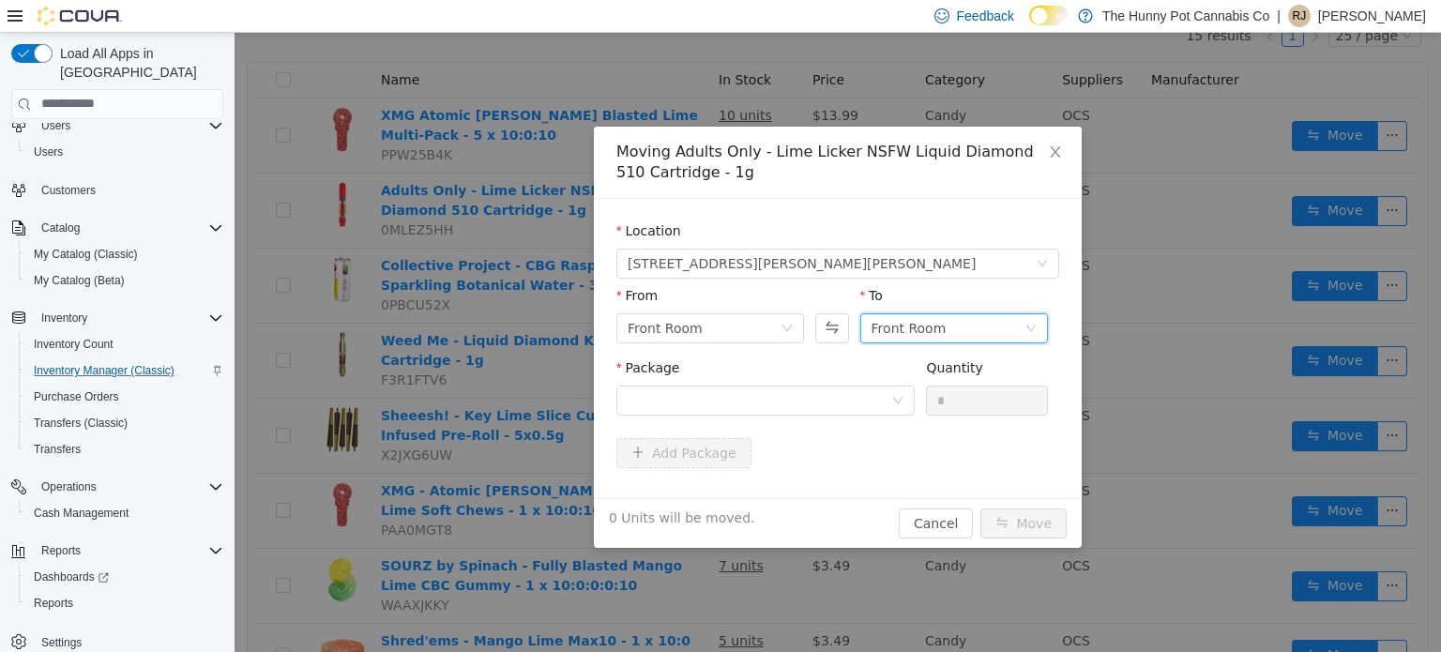
click at [936, 325] on div "Front Room" at bounding box center [908, 327] width 75 height 28
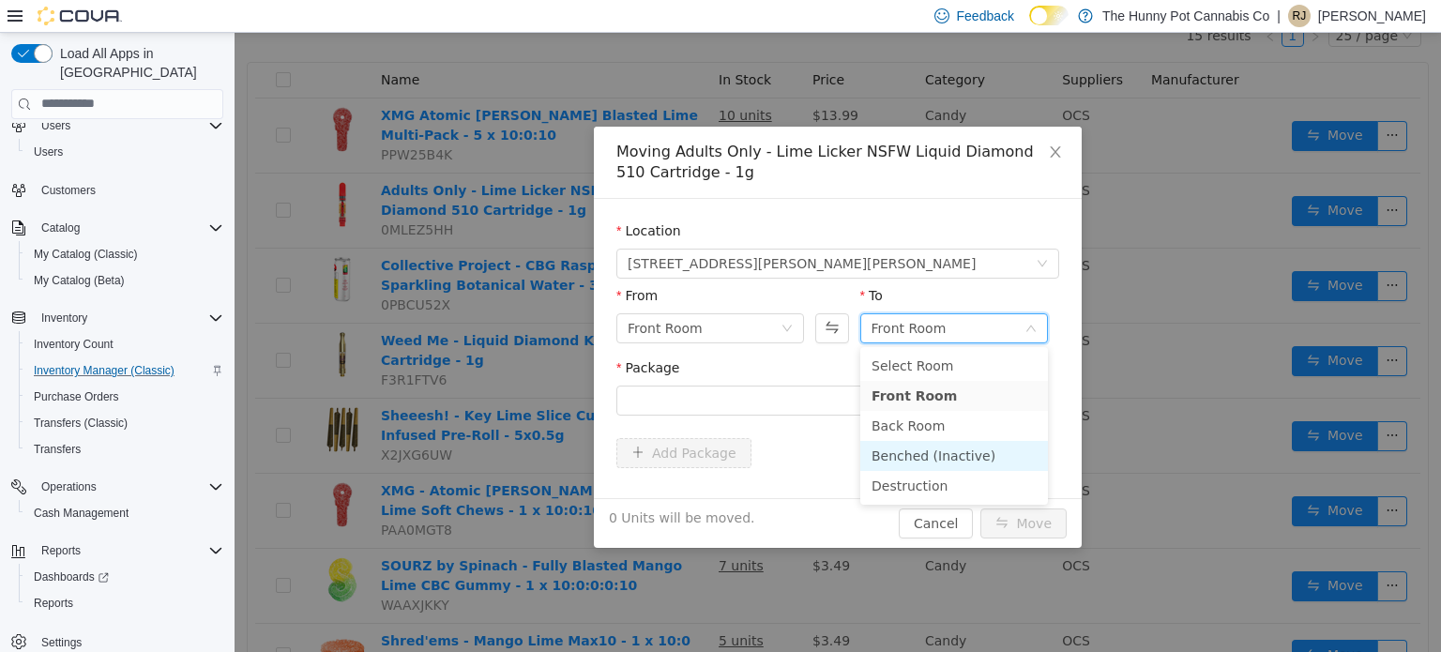
click at [930, 451] on li "Benched (Inactive)" at bounding box center [954, 455] width 188 height 30
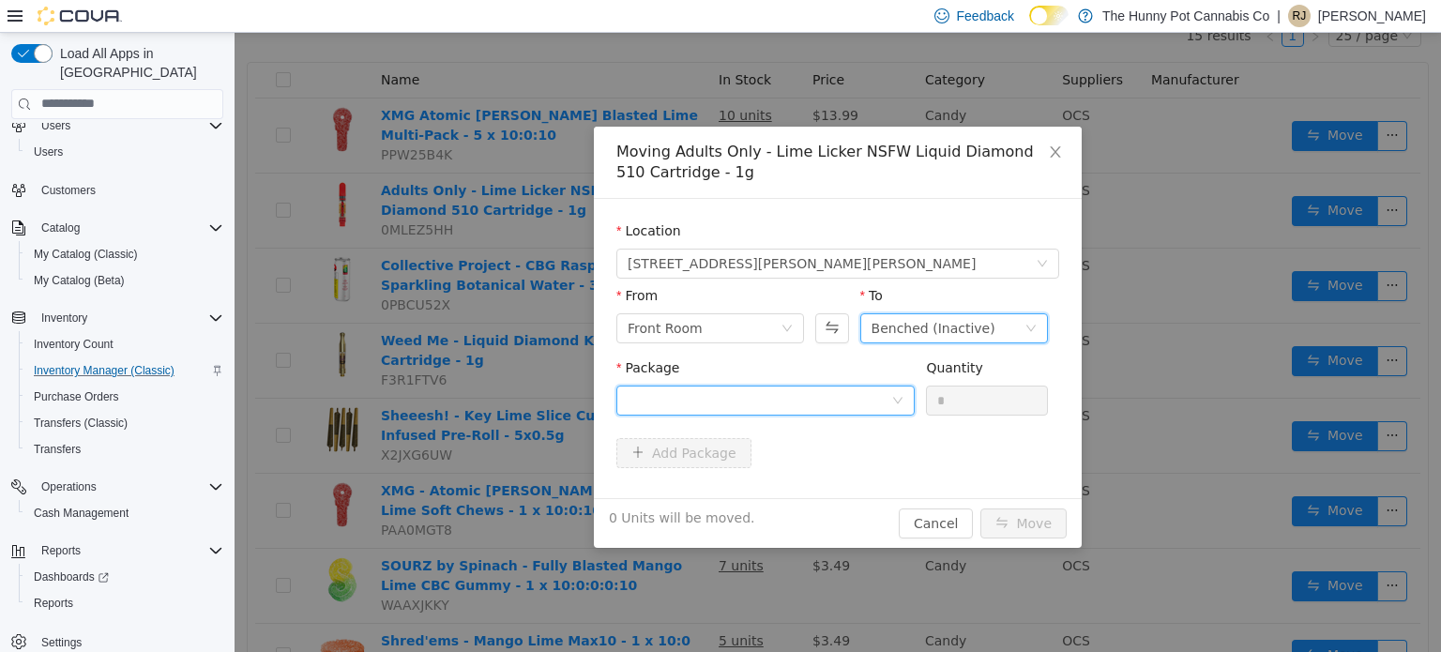
click at [873, 396] on div at bounding box center [759, 399] width 264 height 28
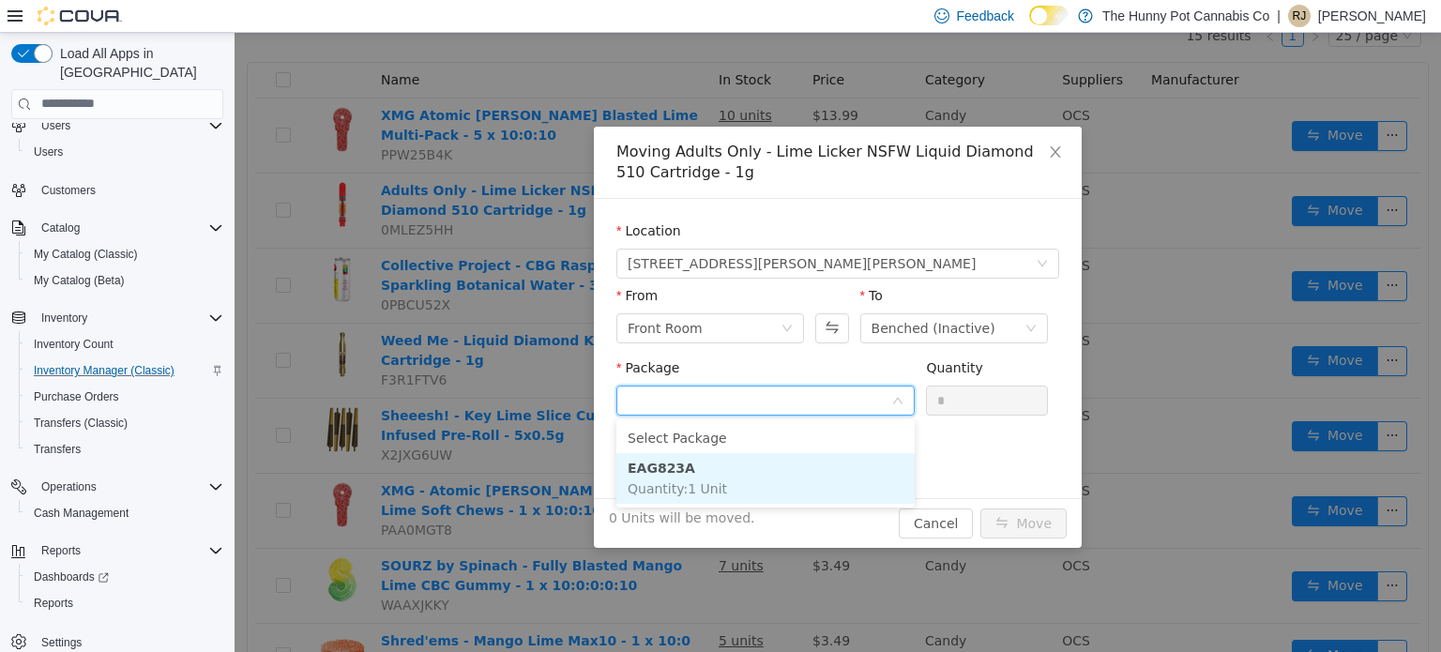
click at [772, 471] on li "EAG823A Quantity : 1 Unit" at bounding box center [765, 477] width 298 height 51
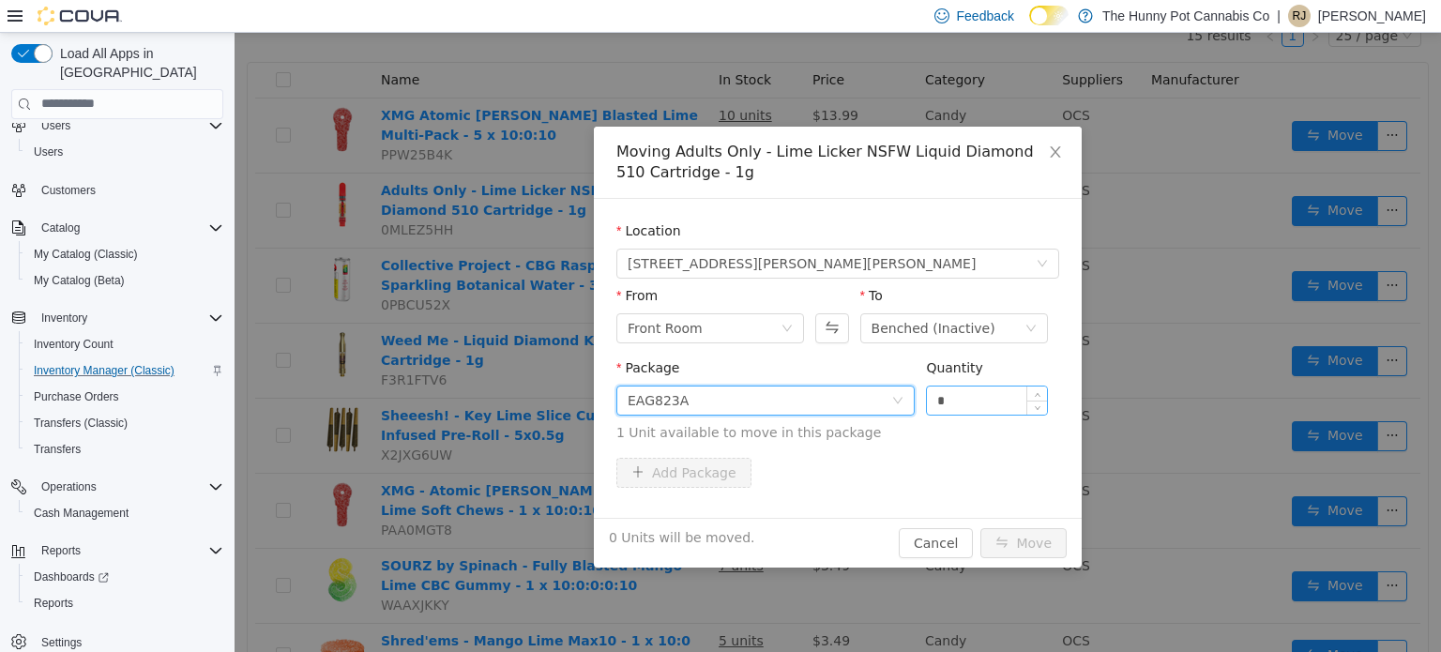
click at [952, 397] on input "*" at bounding box center [987, 399] width 120 height 28
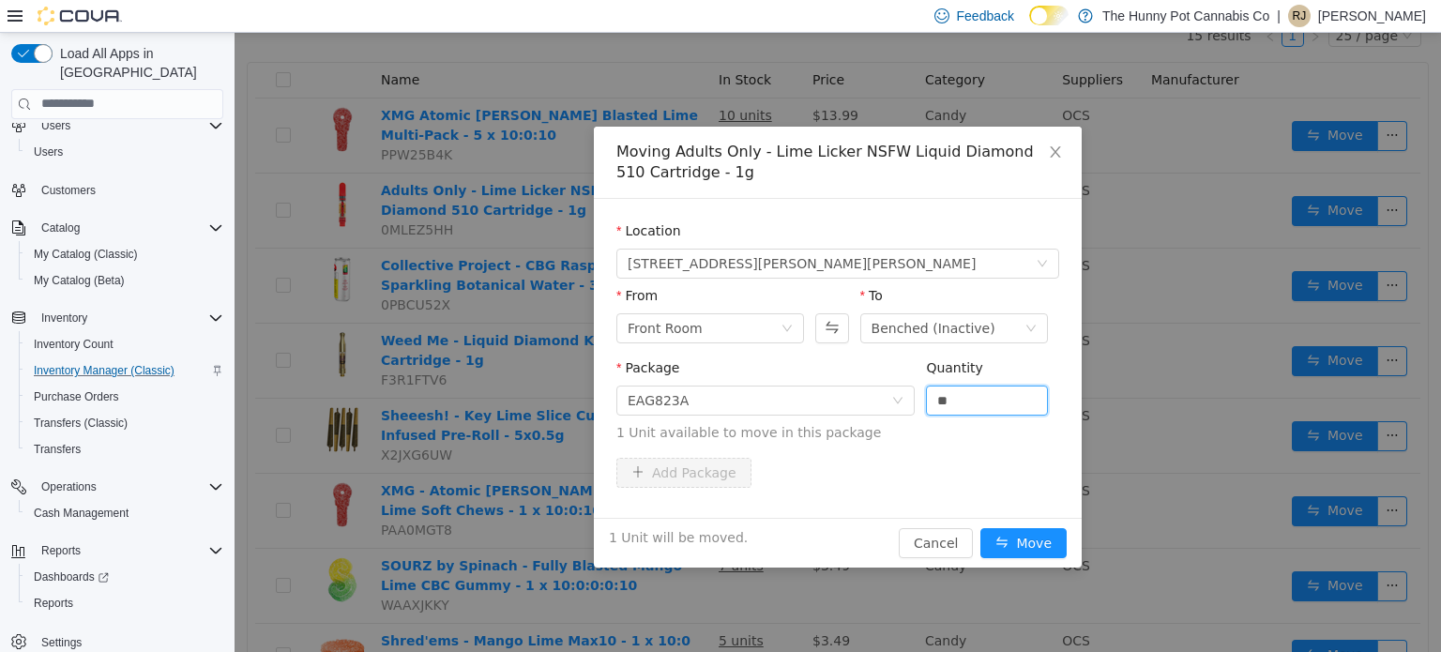
click at [1021, 559] on div "1 Unit will be moved. Cancel Move" at bounding box center [838, 542] width 488 height 50
type input "*"
click at [1018, 546] on button "Move" at bounding box center [1023, 542] width 86 height 30
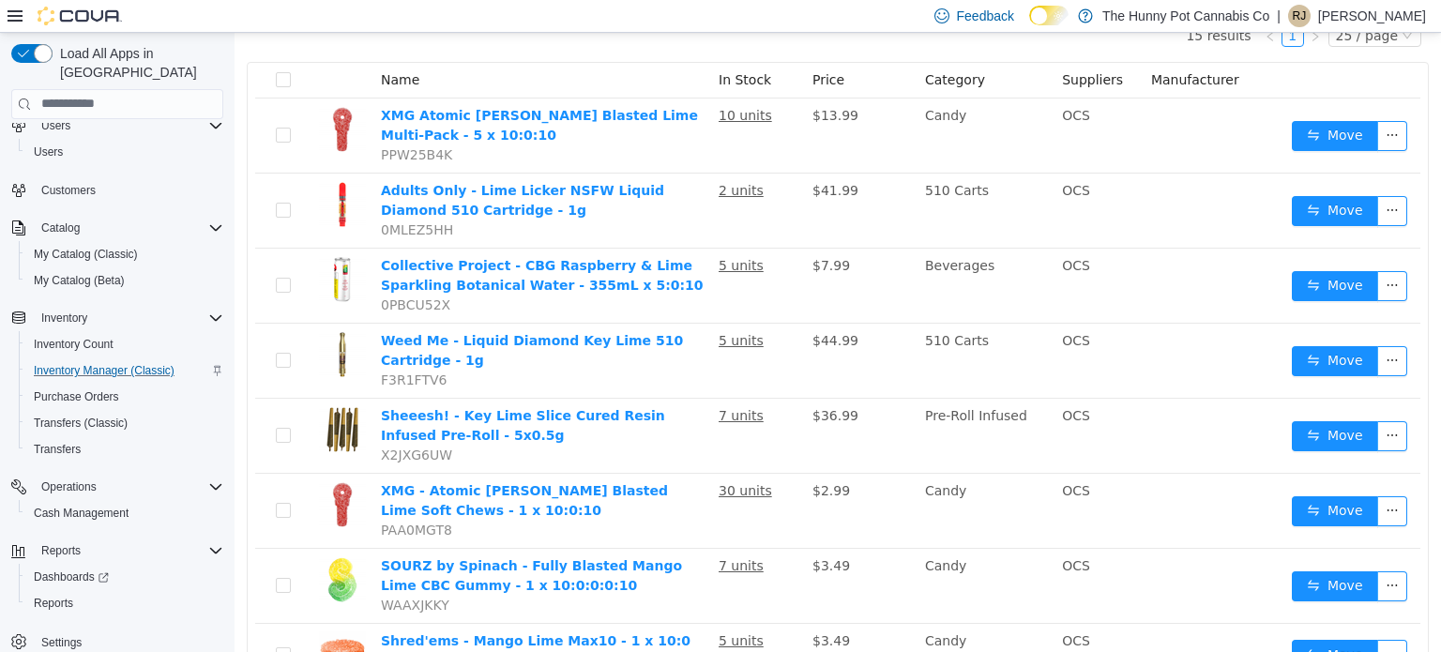
scroll to position [0, 0]
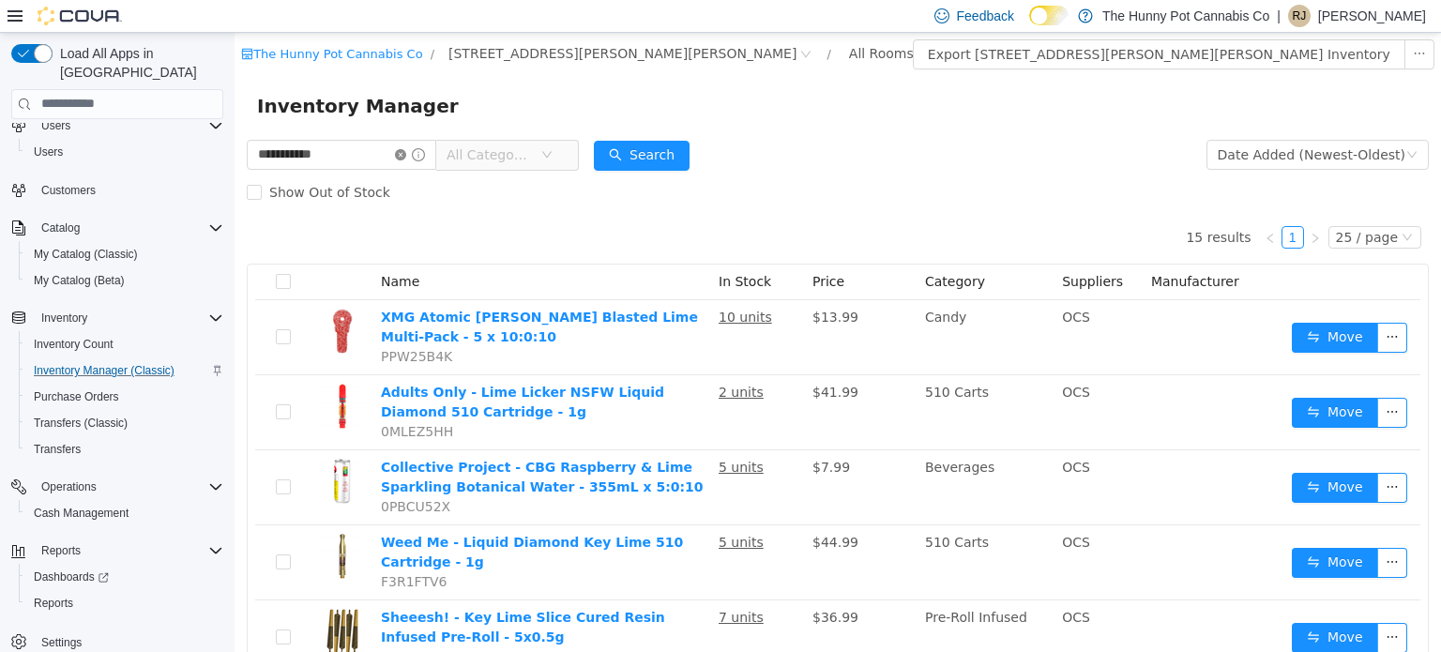
click at [406, 148] on icon "icon: close-circle" at bounding box center [400, 153] width 11 height 11
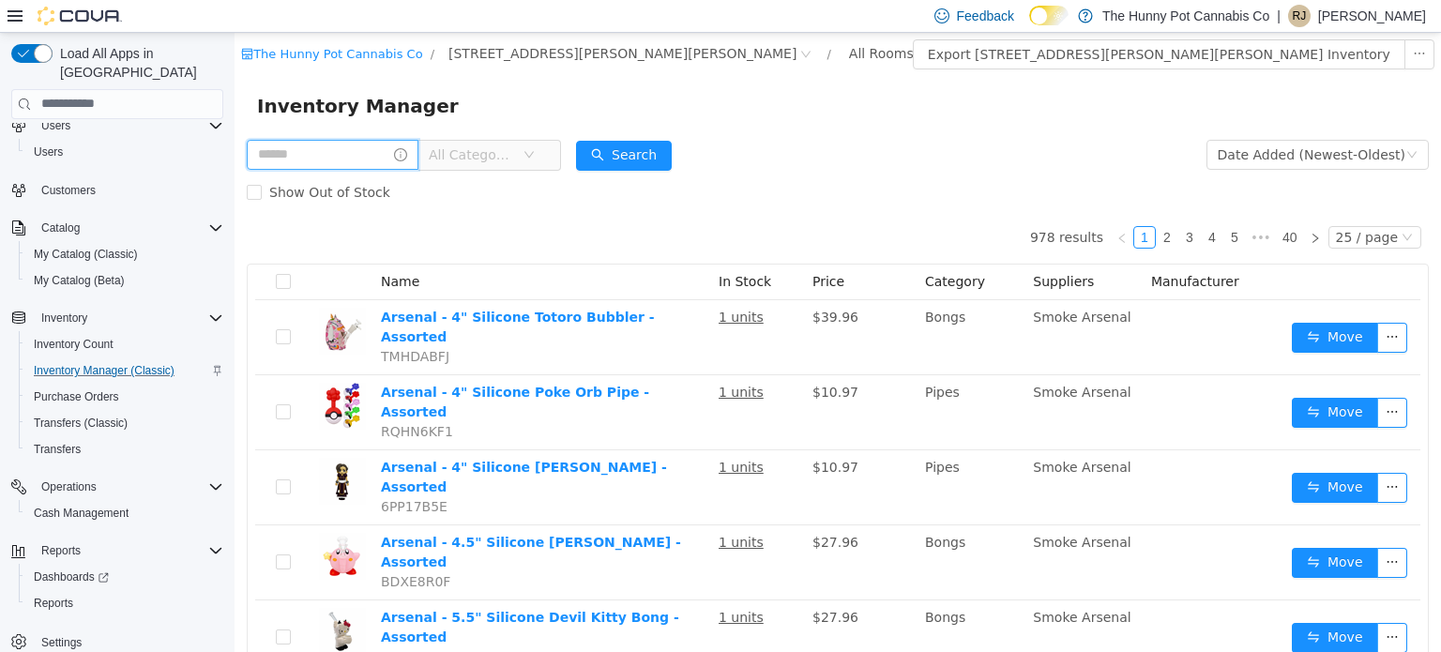
click at [353, 159] on input "text" at bounding box center [333, 154] width 172 height 30
type input "**********"
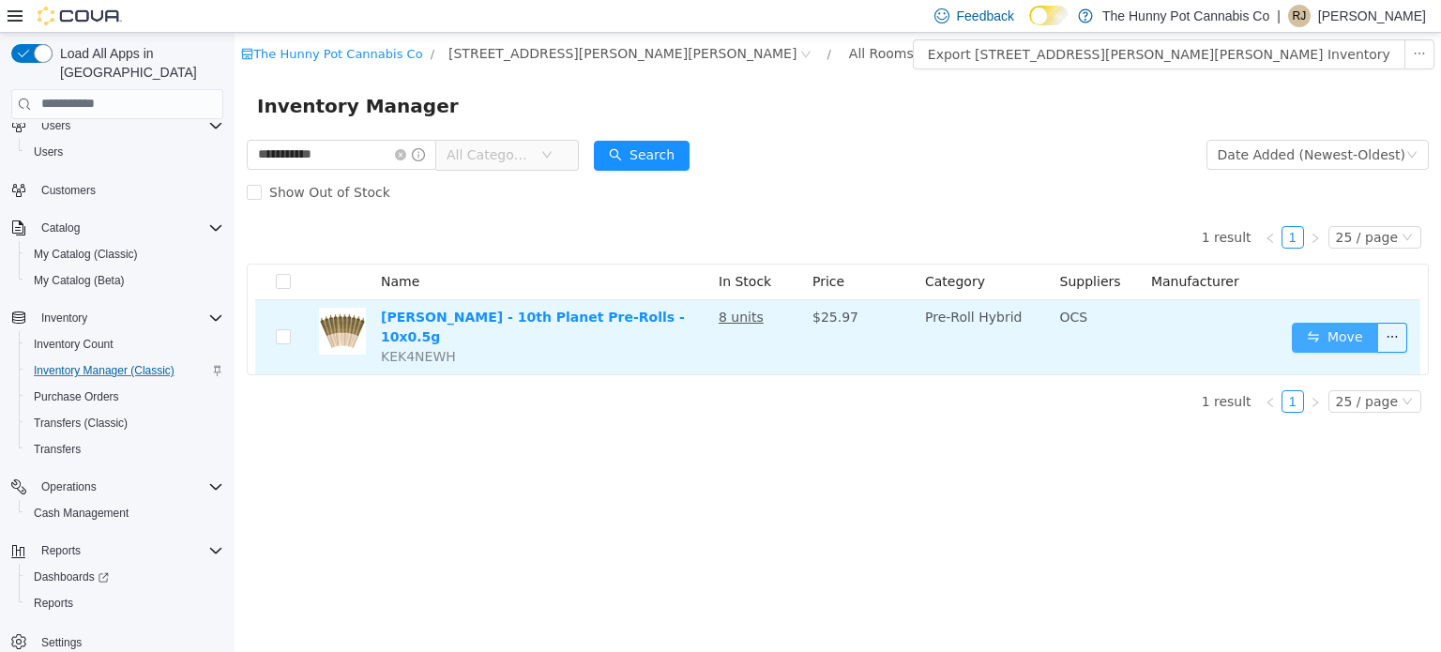
click at [1321, 332] on button "Move" at bounding box center [1335, 337] width 86 height 30
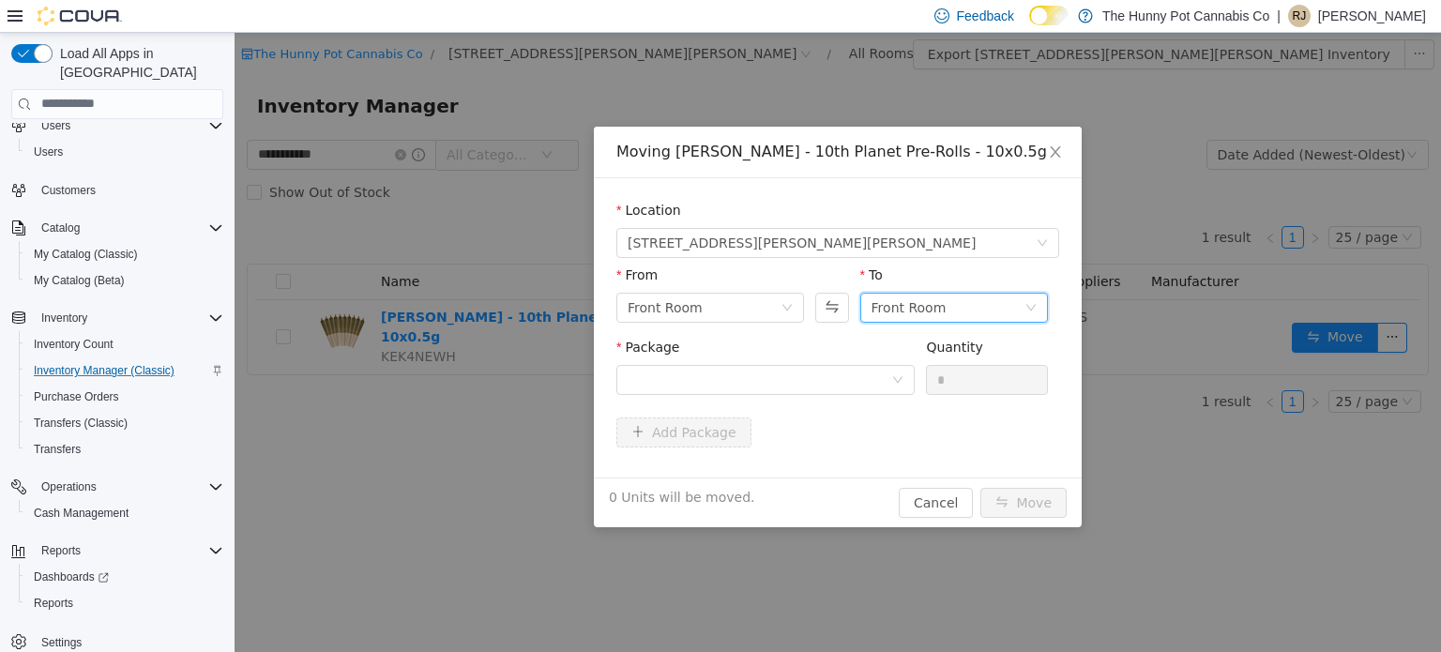
click at [921, 295] on div "Front Room" at bounding box center [908, 307] width 75 height 28
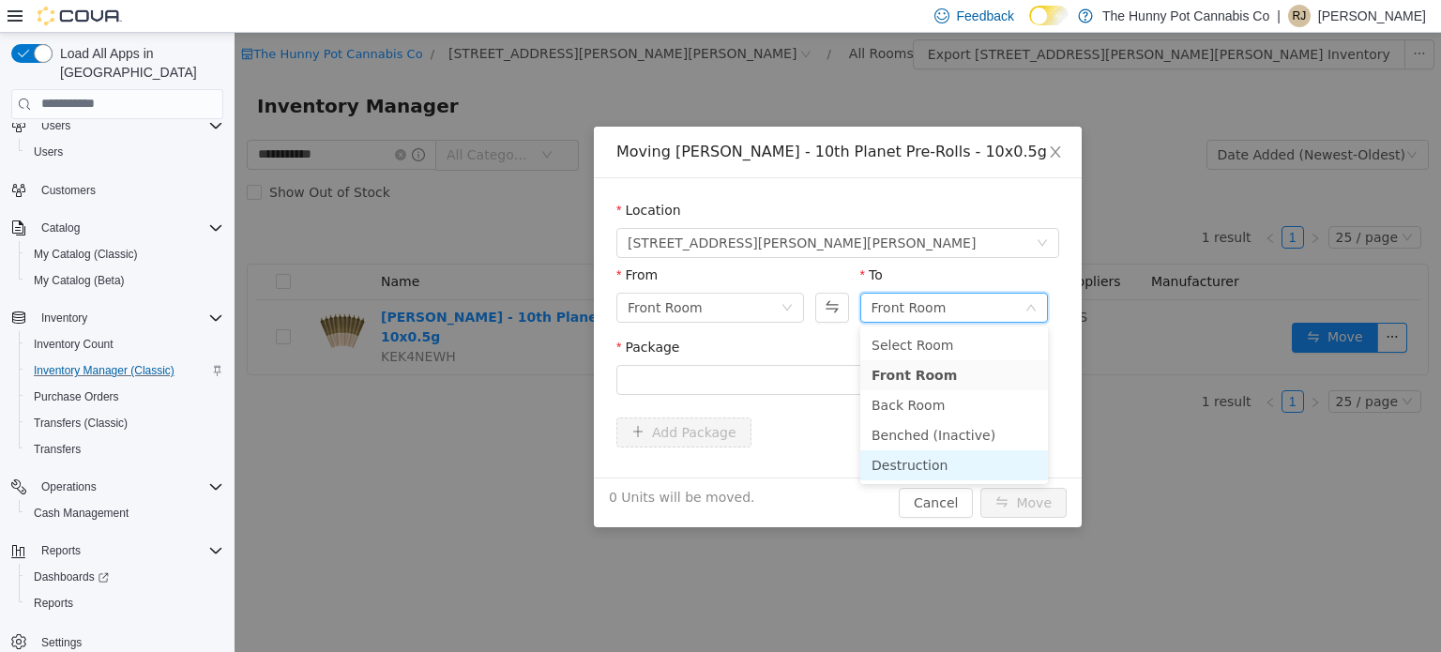
click at [910, 452] on li "Destruction" at bounding box center [954, 464] width 188 height 30
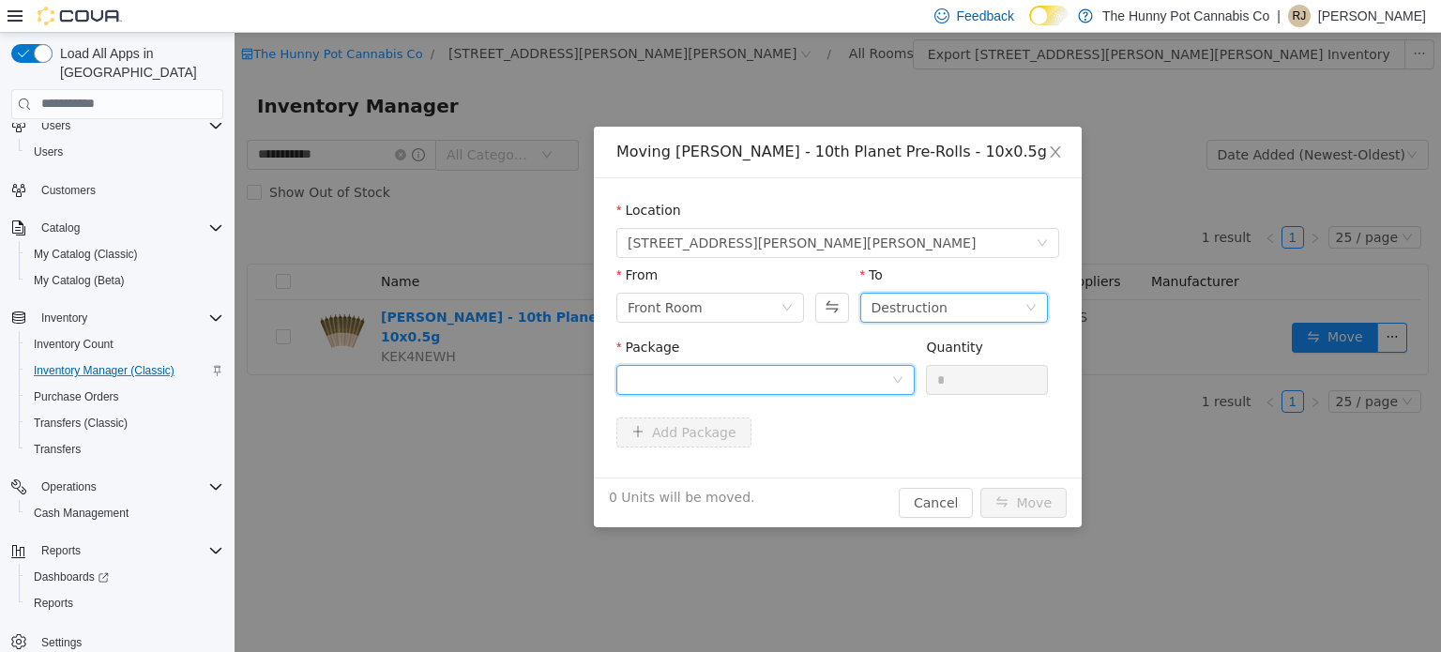
click at [815, 371] on div at bounding box center [759, 379] width 264 height 28
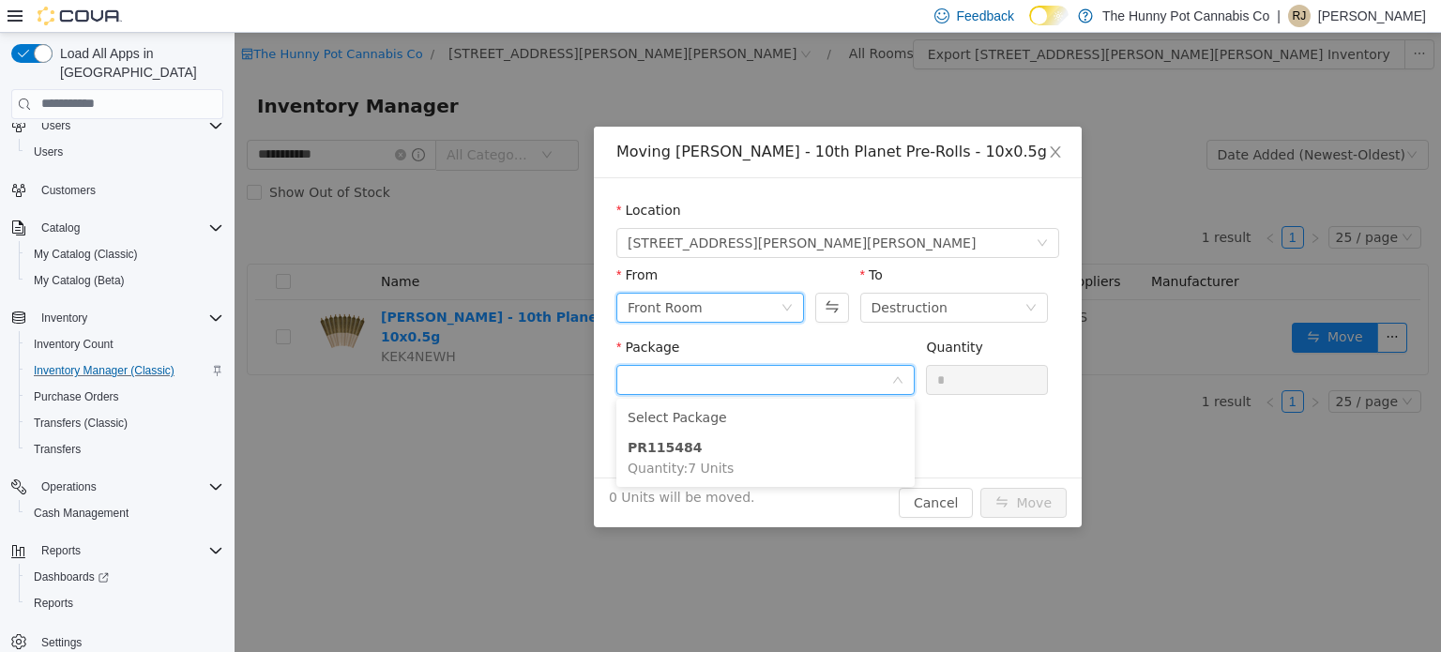
click at [708, 308] on div "Front Room" at bounding box center [703, 307] width 153 height 28
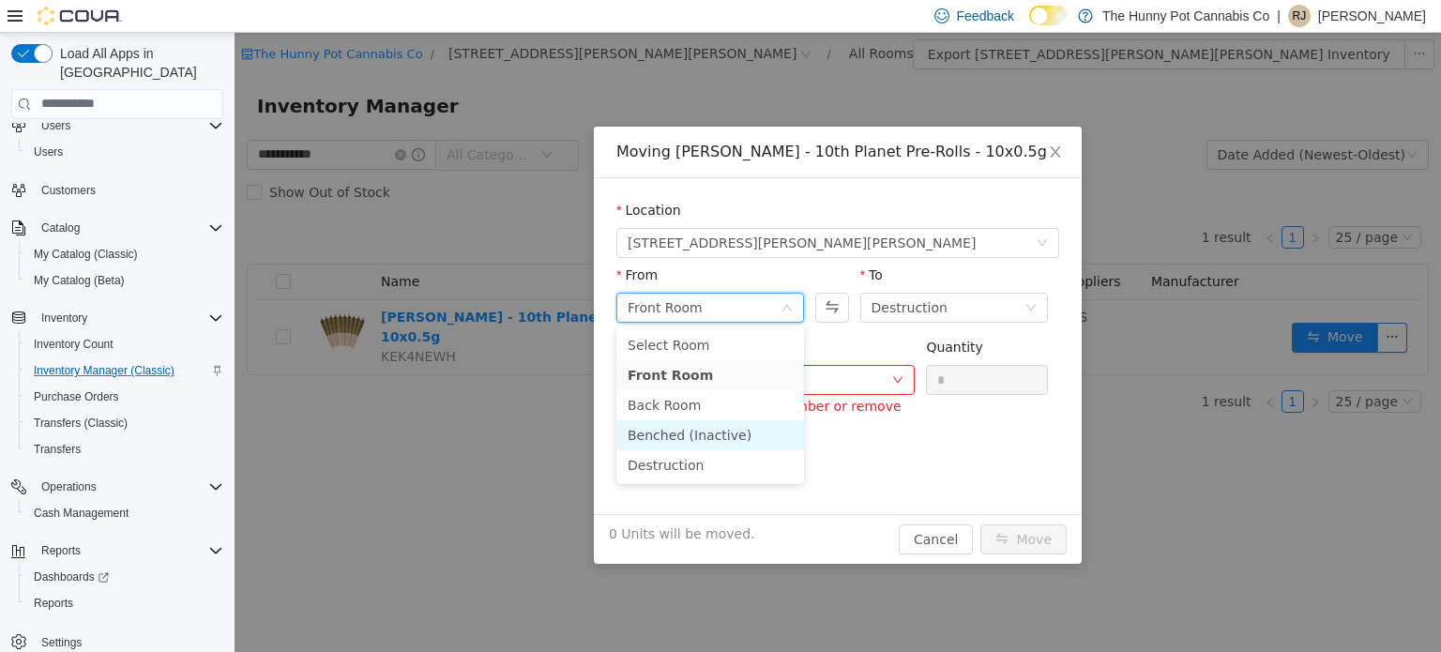
click at [690, 421] on li "Benched (Inactive)" at bounding box center [710, 434] width 188 height 30
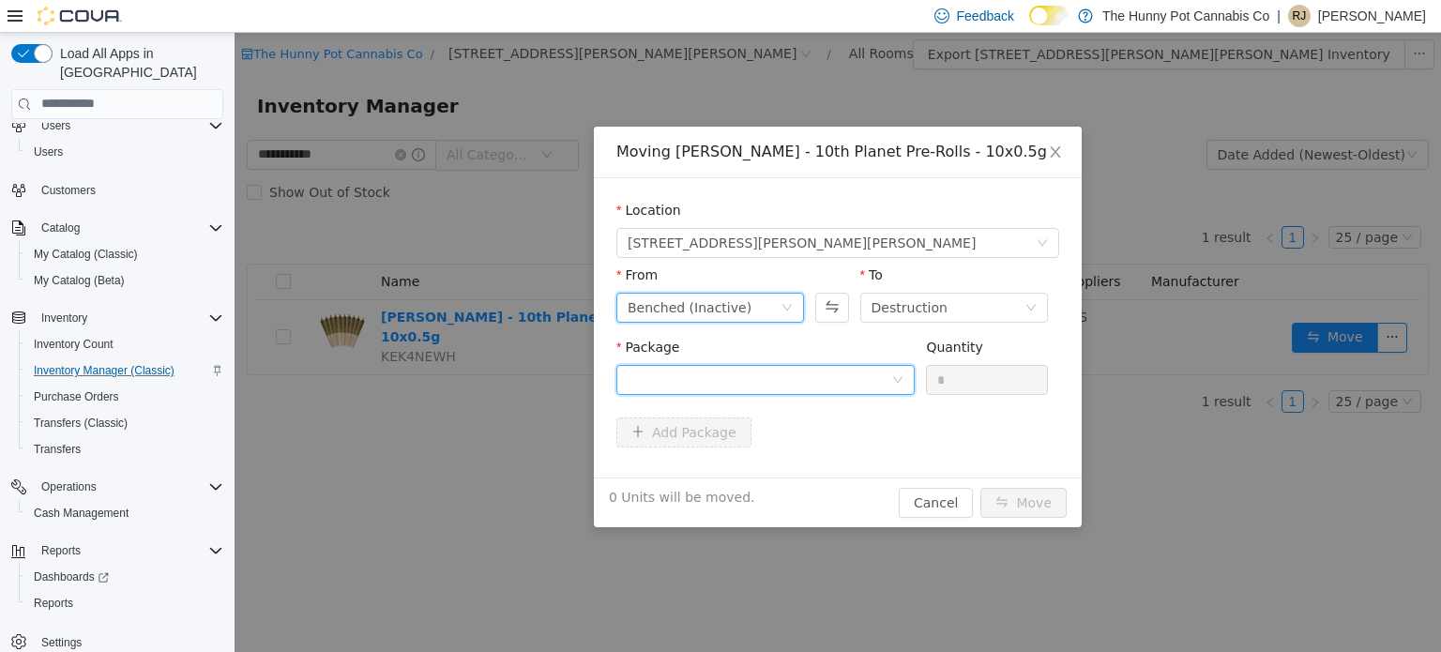
click at [740, 380] on div at bounding box center [759, 379] width 264 height 28
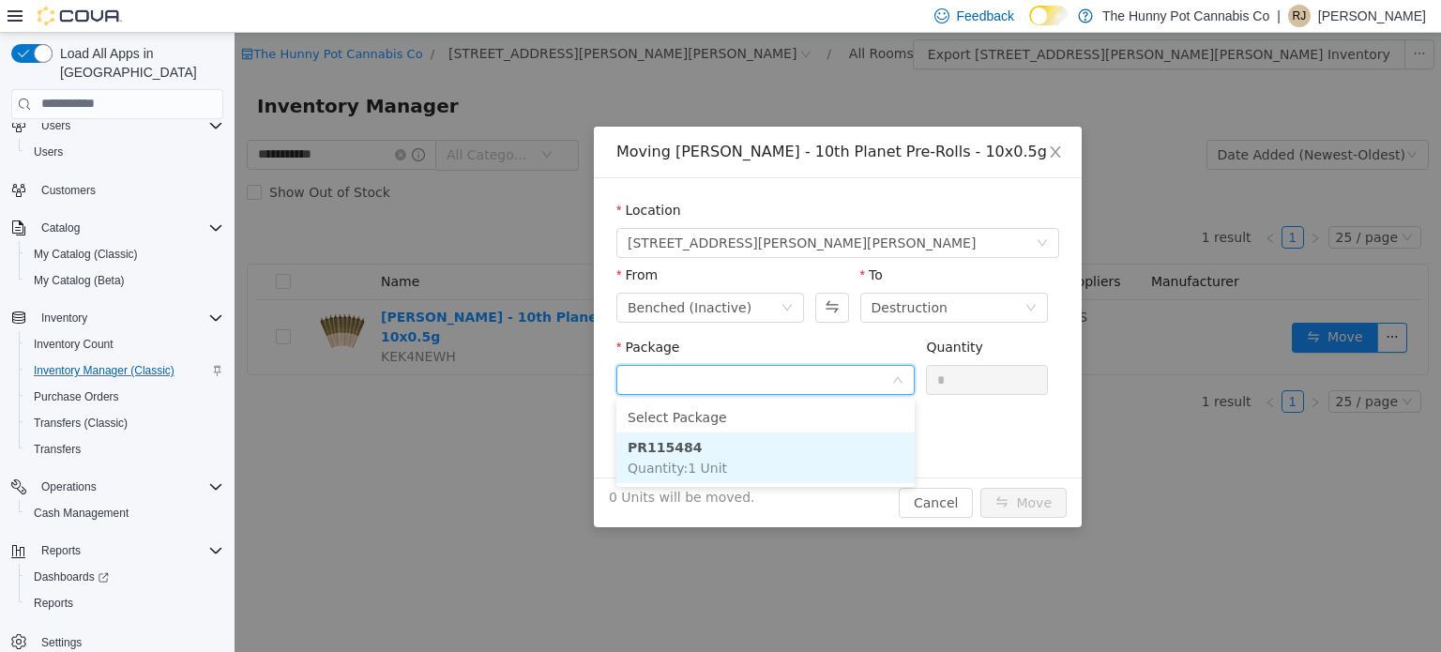
click at [705, 454] on li "PR115484 Quantity : 1 Unit" at bounding box center [765, 456] width 298 height 51
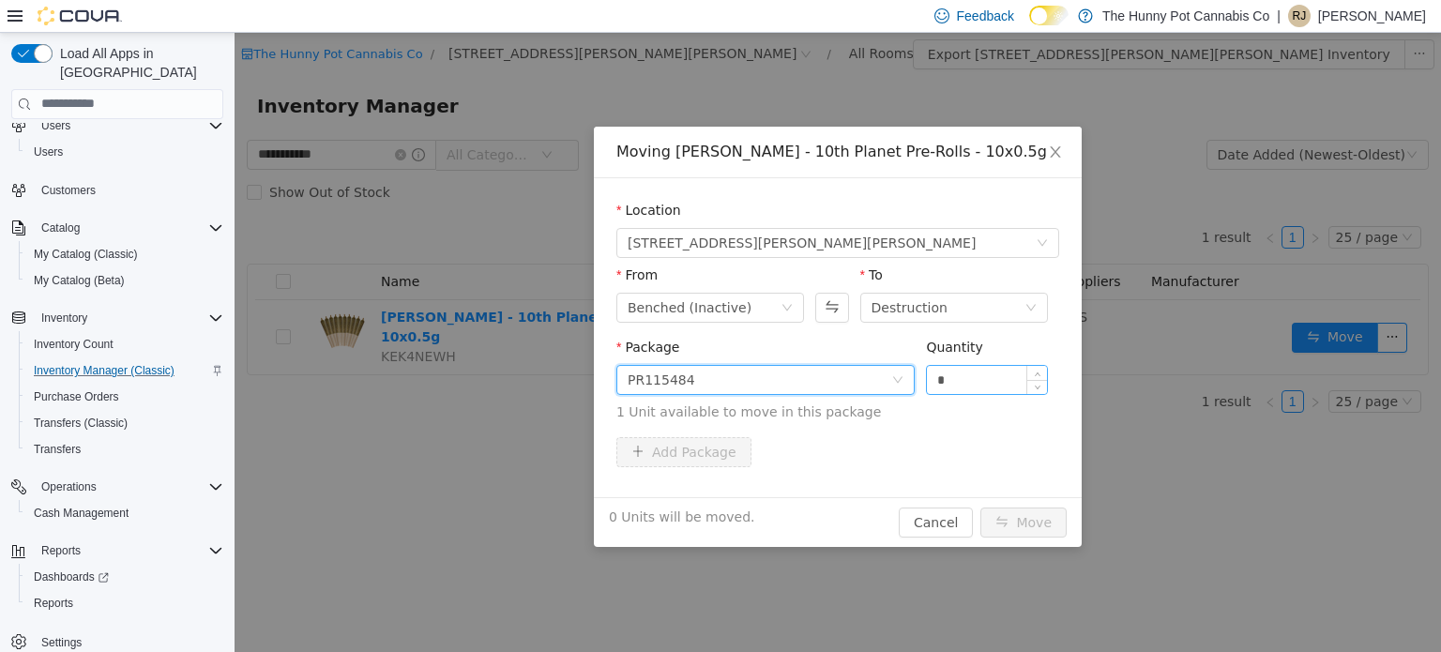
click at [942, 385] on input "*" at bounding box center [987, 379] width 120 height 28
click at [1019, 529] on button "Move" at bounding box center [1023, 521] width 86 height 30
type input "*"
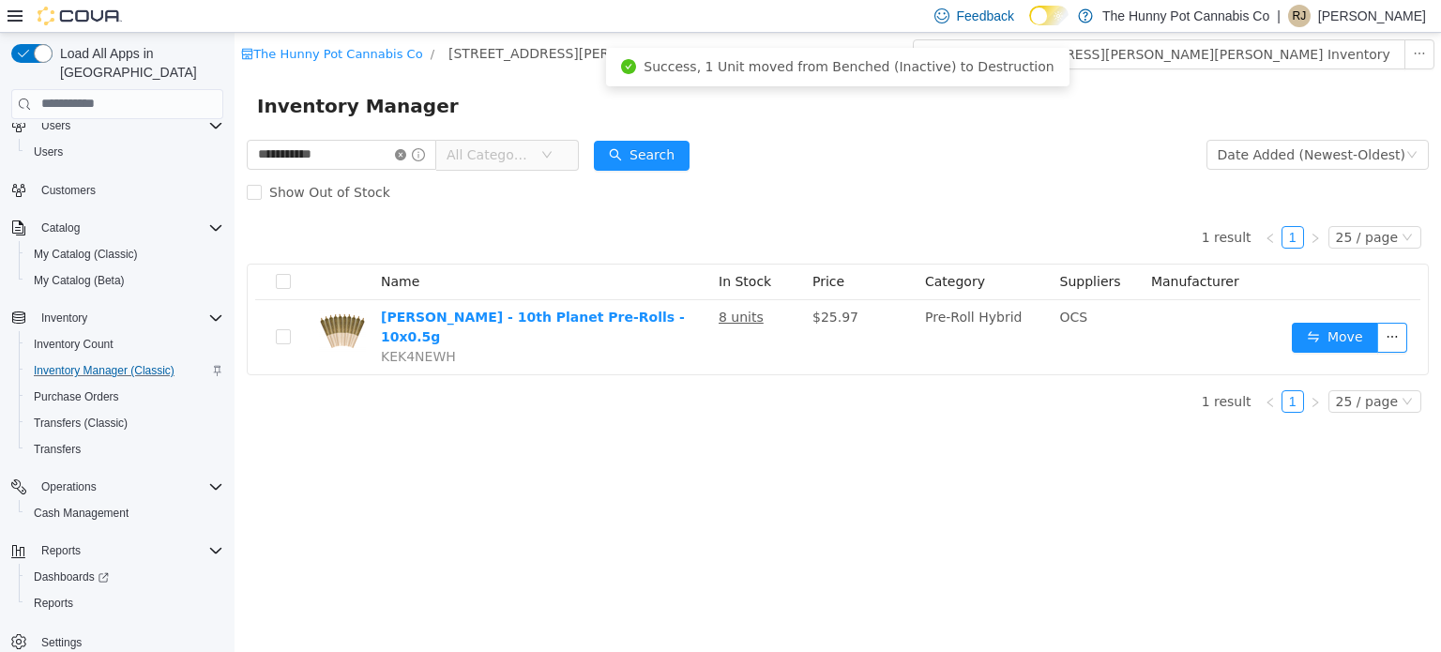
click at [406, 155] on icon "icon: close-circle" at bounding box center [400, 153] width 11 height 11
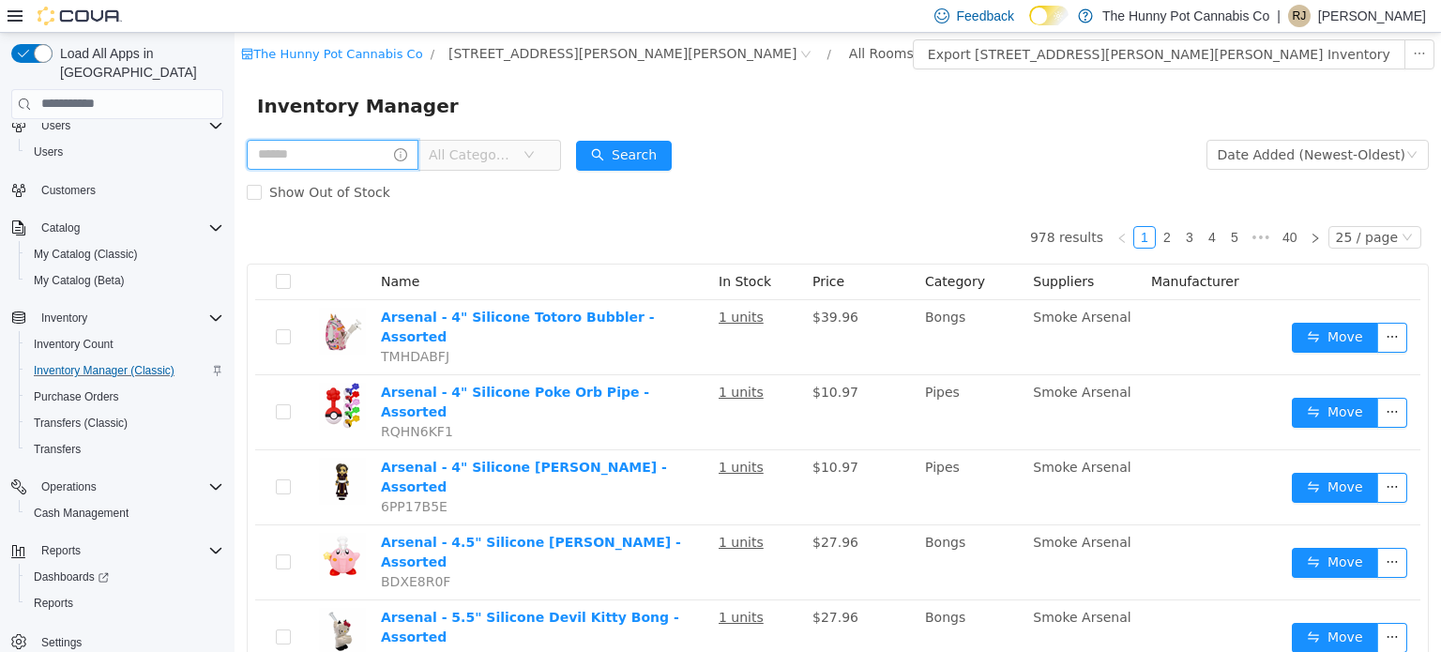
click at [340, 152] on input "text" at bounding box center [333, 154] width 172 height 30
type input "**********"
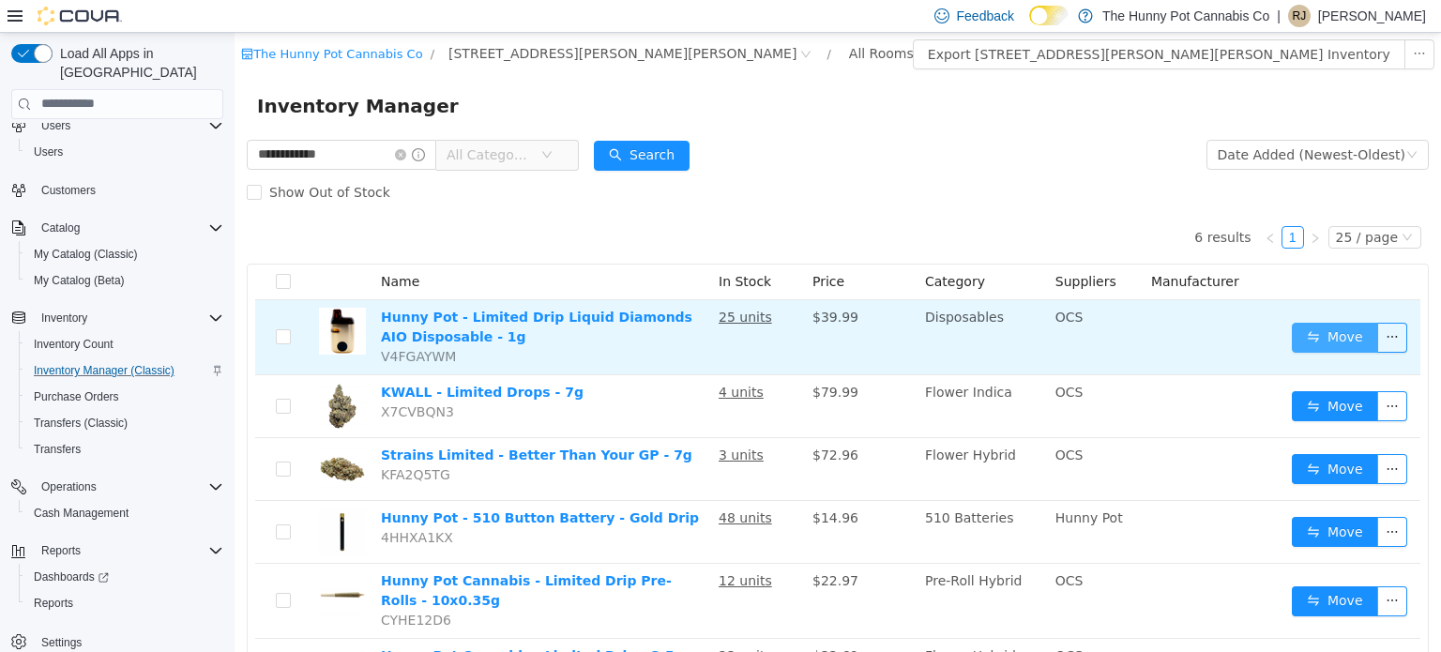
click at [1351, 345] on button "Move" at bounding box center [1335, 337] width 86 height 30
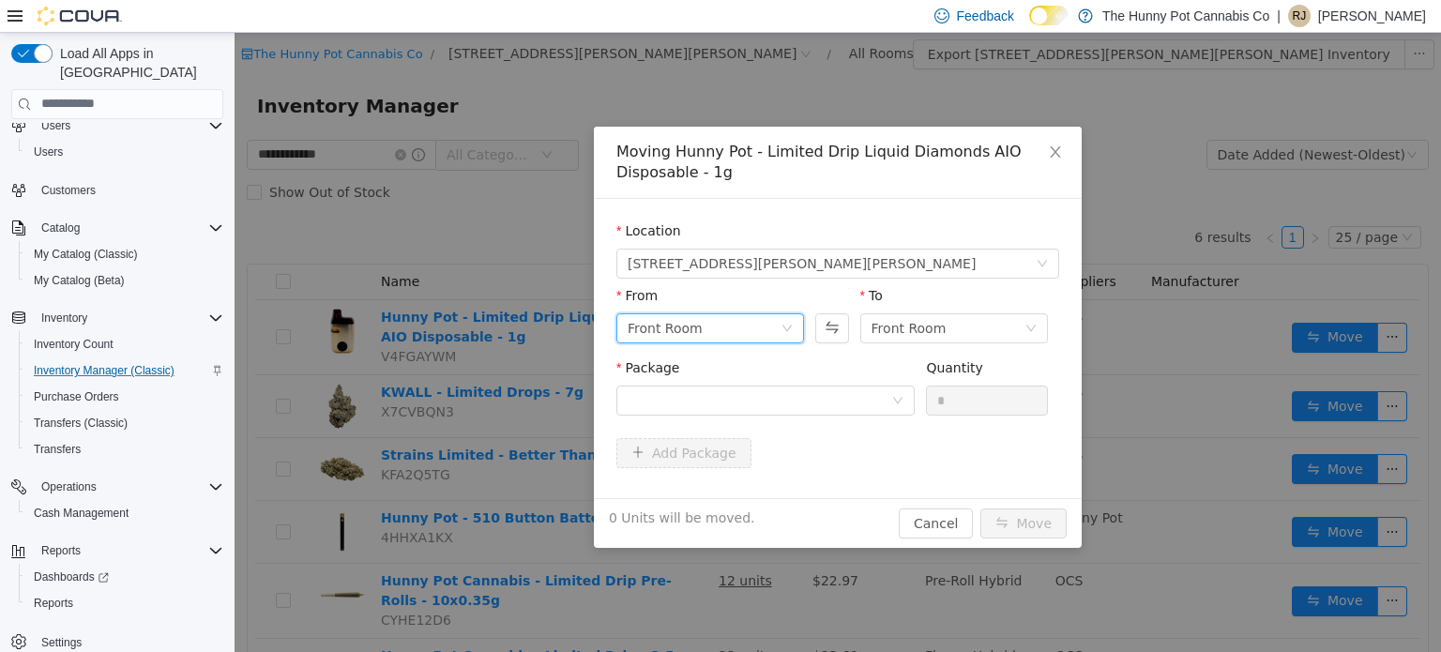
click at [776, 324] on div "Front Room" at bounding box center [703, 327] width 153 height 28
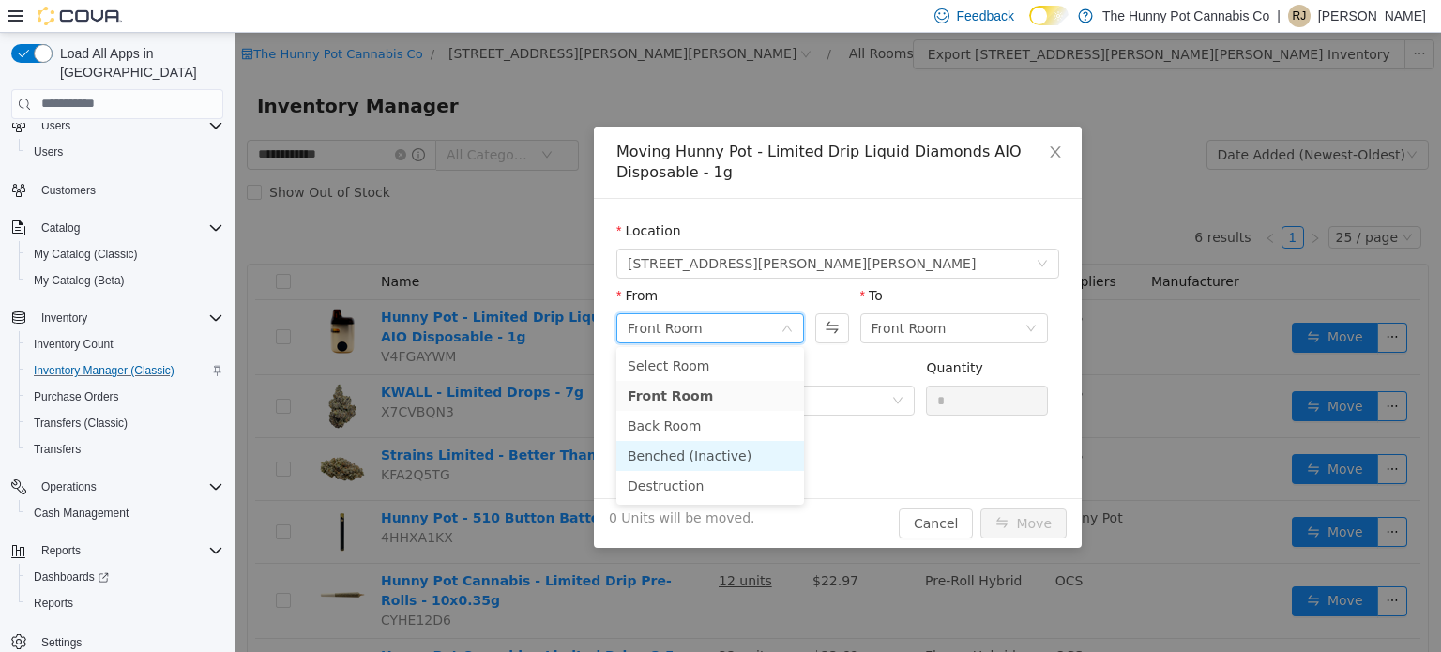
click at [724, 446] on li "Benched (Inactive)" at bounding box center [710, 455] width 188 height 30
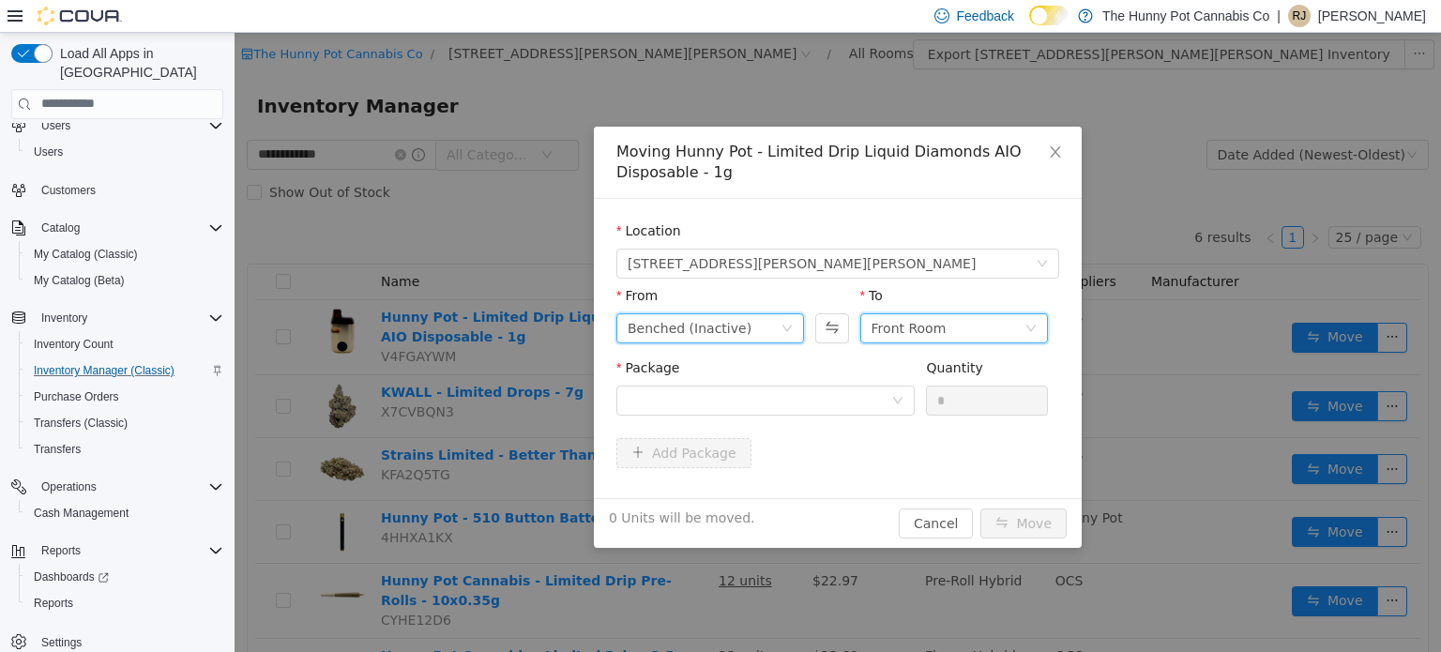
click at [900, 332] on div "Front Room" at bounding box center [908, 327] width 75 height 28
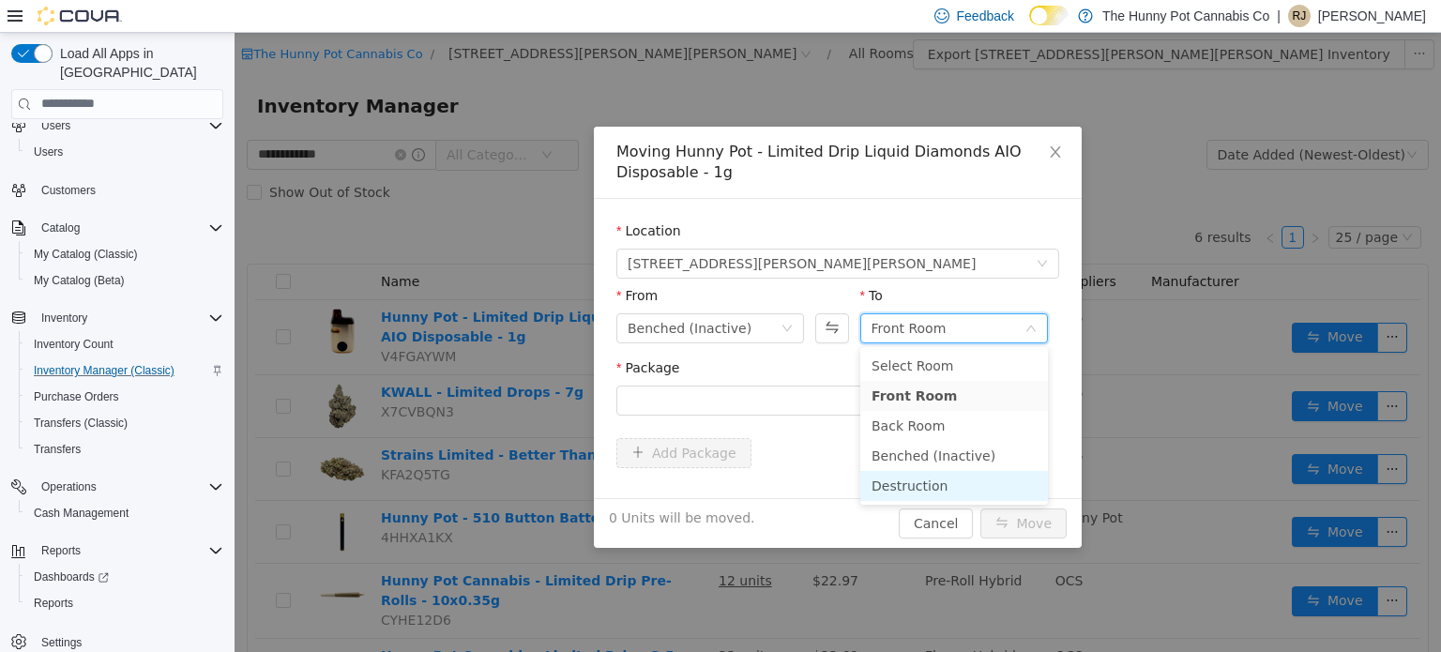
click at [899, 472] on li "Destruction" at bounding box center [954, 485] width 188 height 30
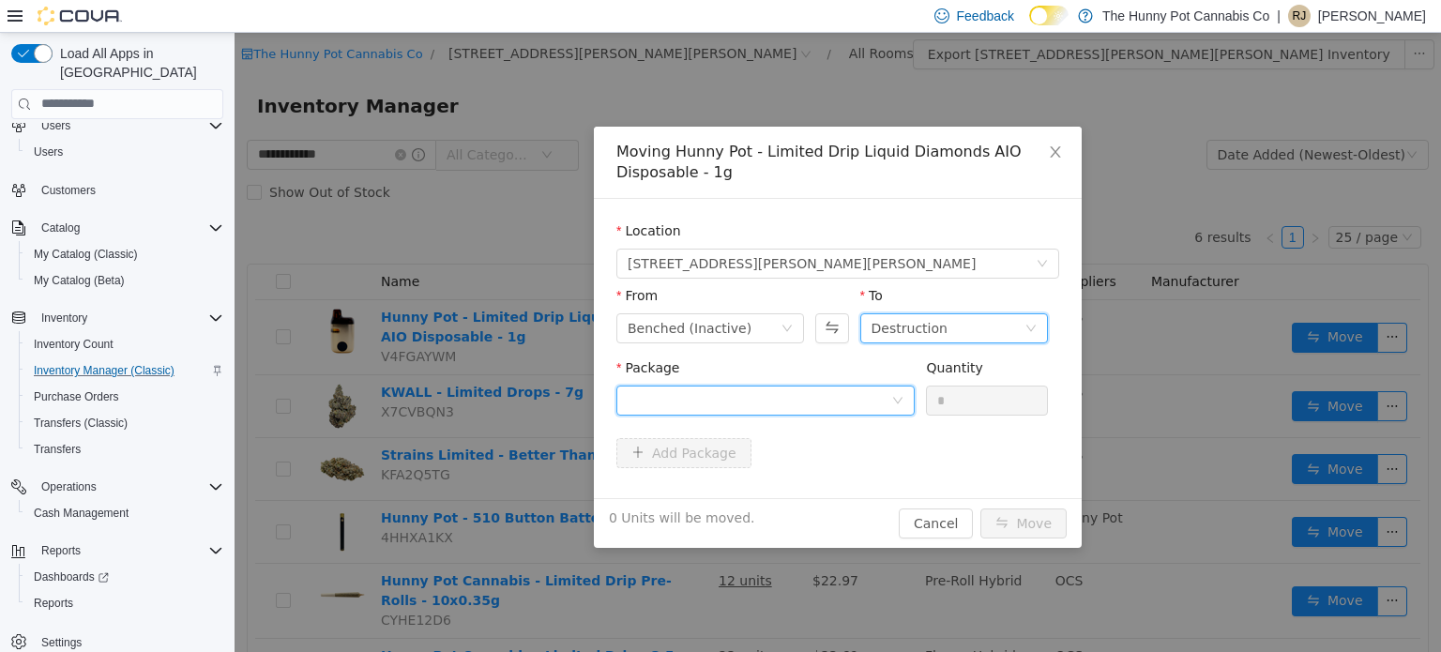
click at [826, 401] on div at bounding box center [759, 399] width 264 height 28
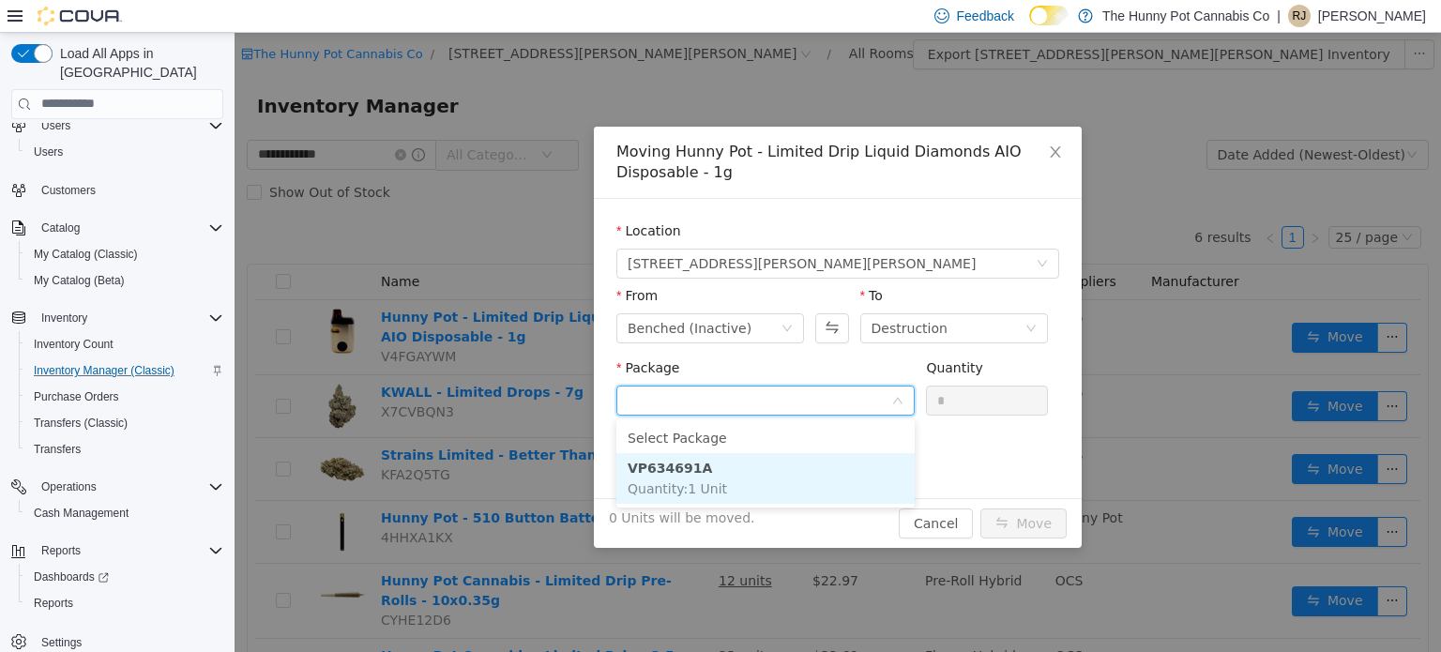
click at [785, 461] on li "VP634691A Quantity : 1 Unit" at bounding box center [765, 477] width 298 height 51
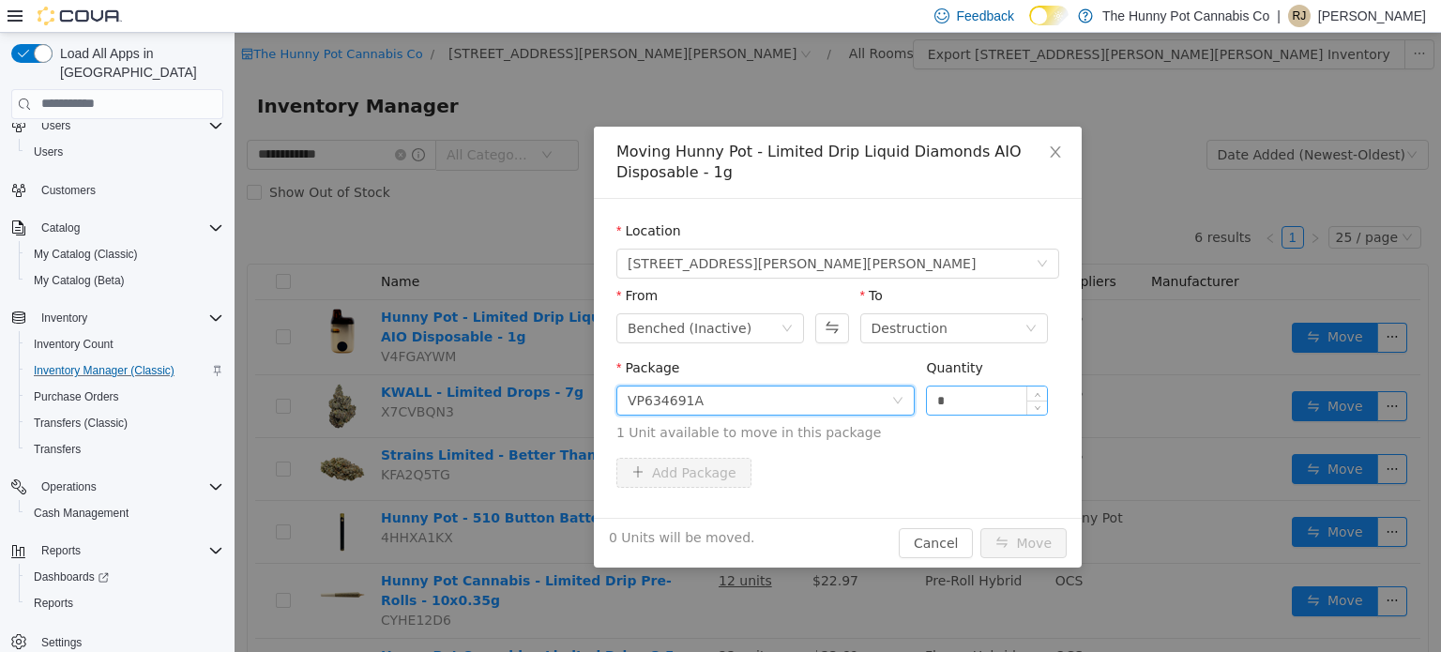
click at [954, 402] on input "*" at bounding box center [987, 399] width 120 height 28
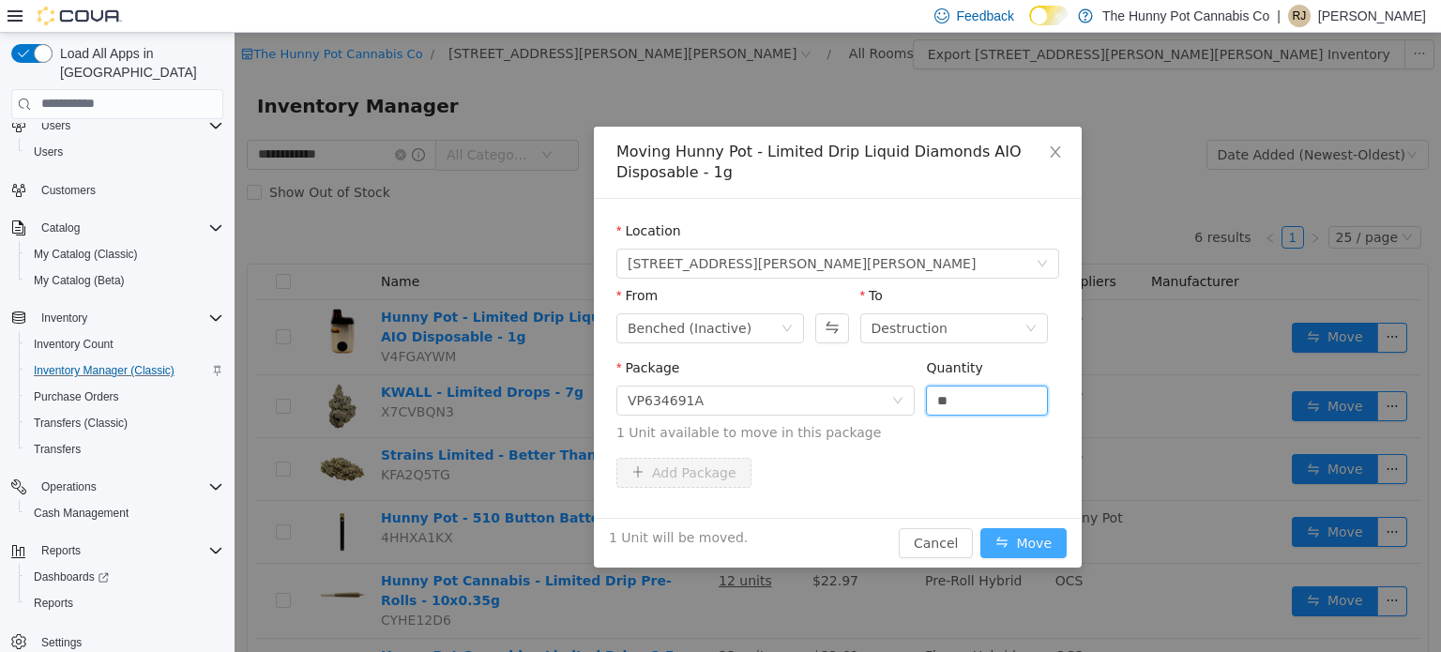
click at [1014, 548] on button "Move" at bounding box center [1023, 542] width 86 height 30
type input "*"
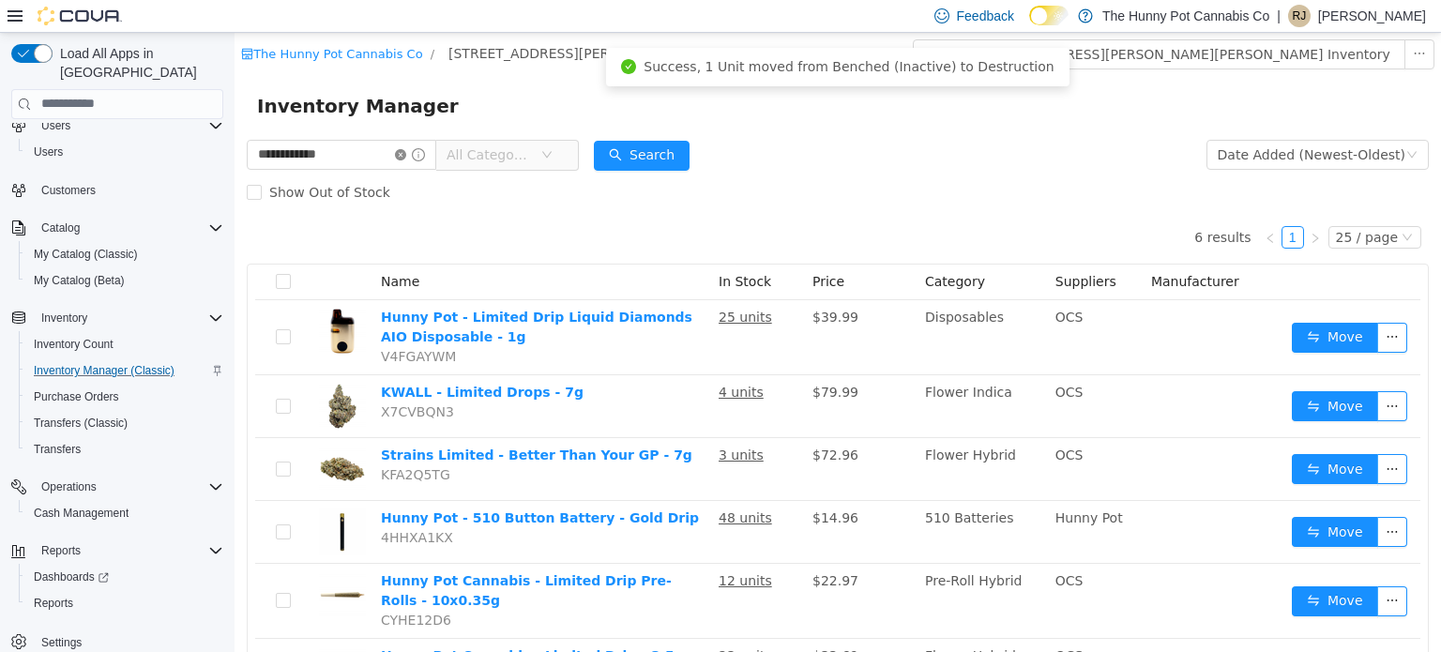
click at [406, 152] on icon "icon: close-circle" at bounding box center [400, 153] width 11 height 11
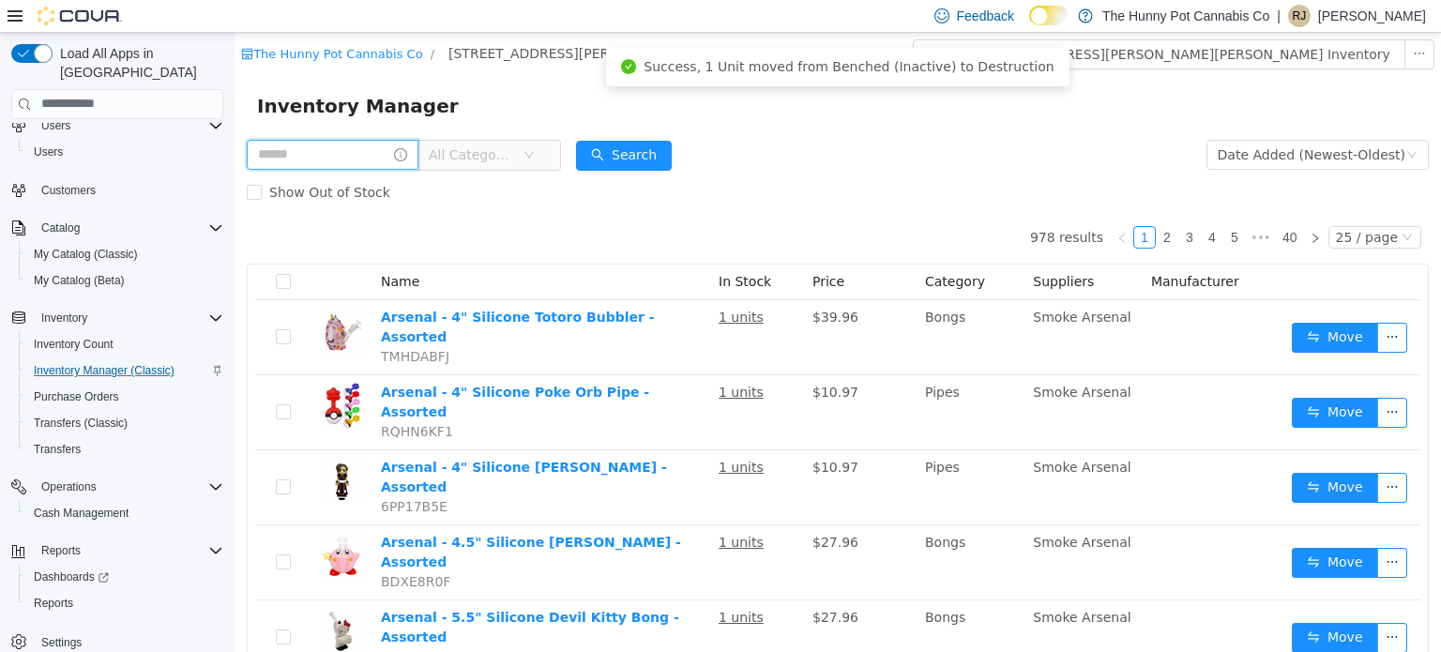
click at [302, 154] on input "text" at bounding box center [333, 154] width 172 height 30
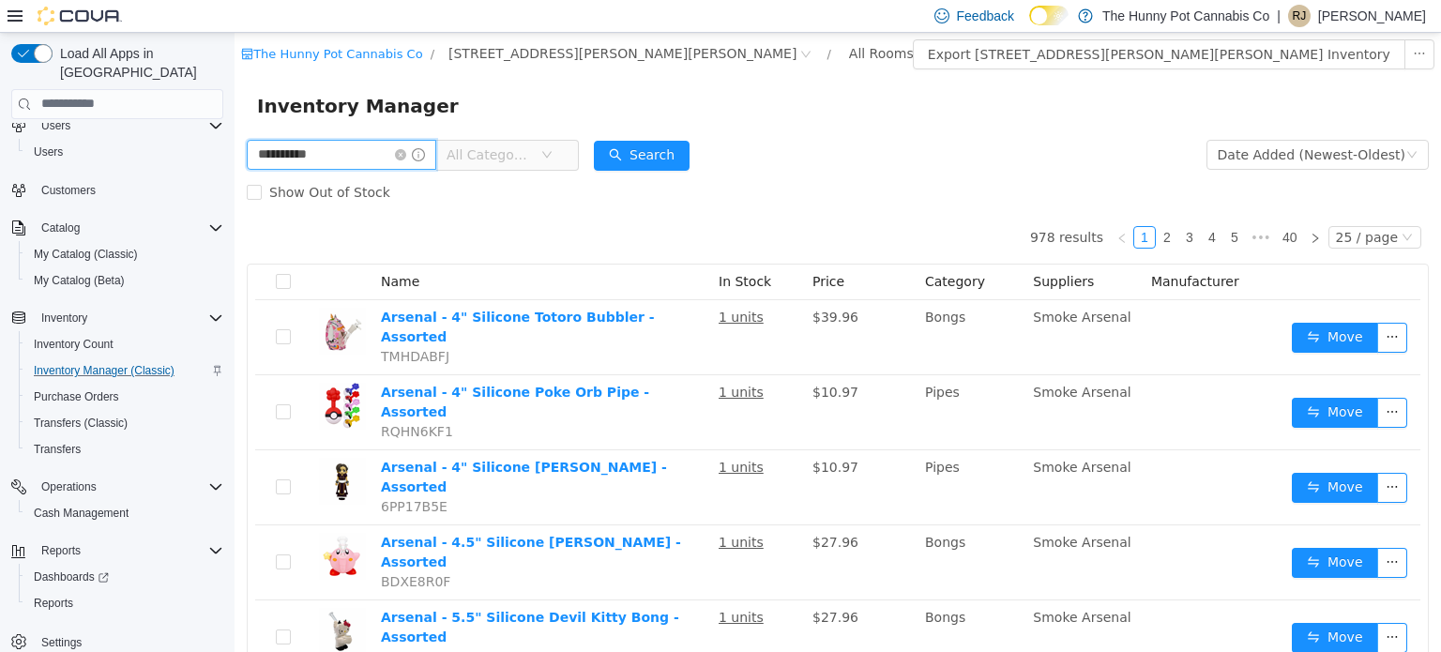
type input "**********"
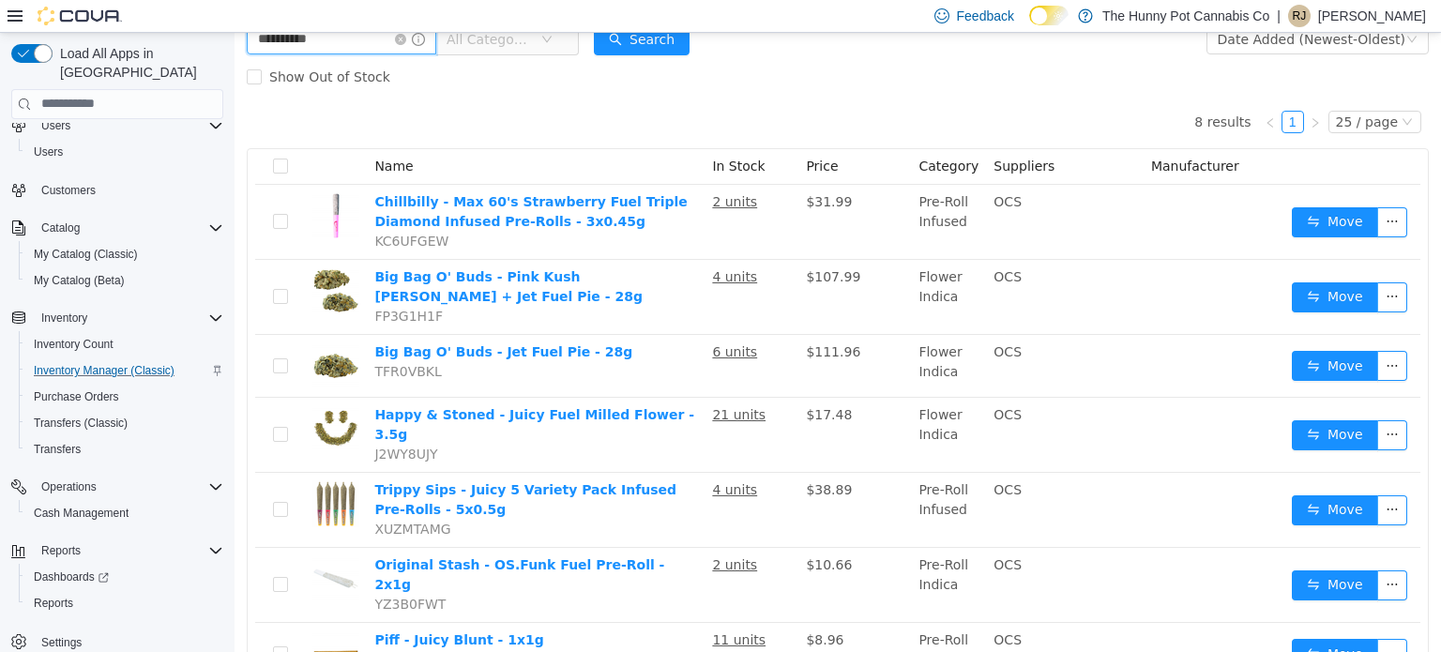
scroll to position [116, 0]
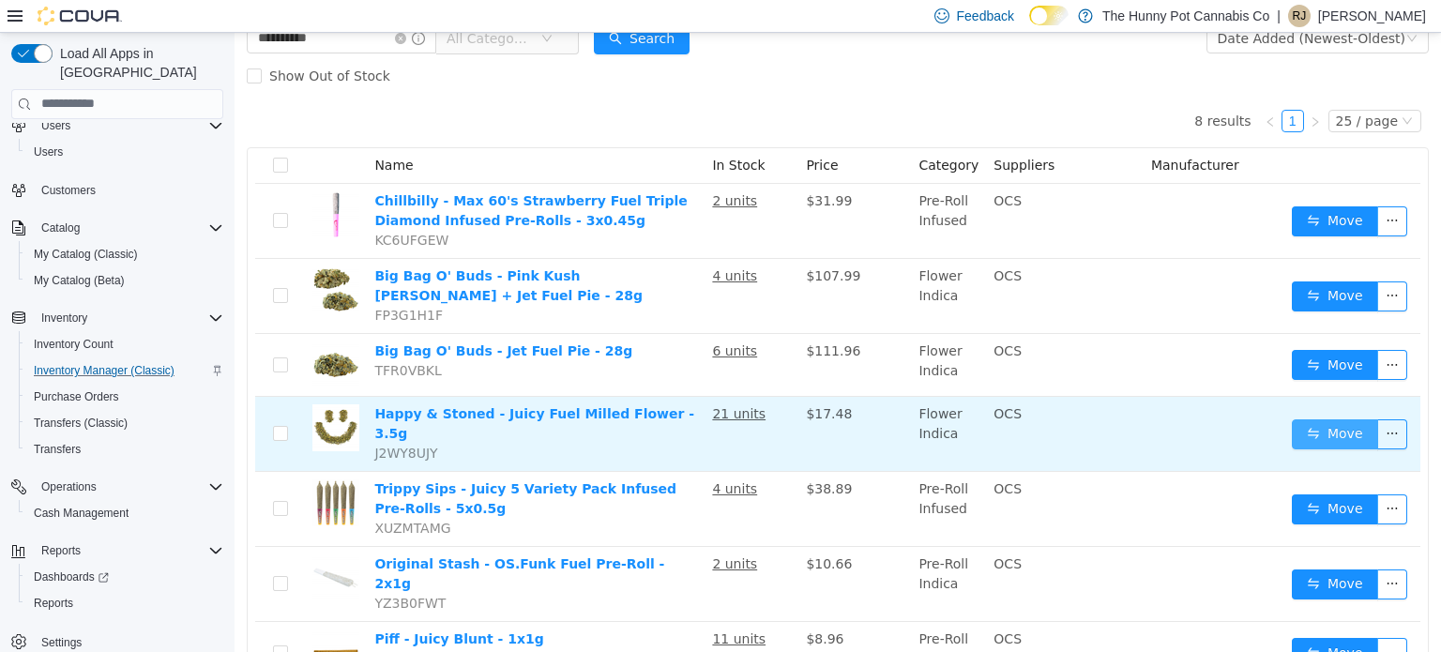
click at [1321, 419] on button "Move" at bounding box center [1335, 433] width 86 height 30
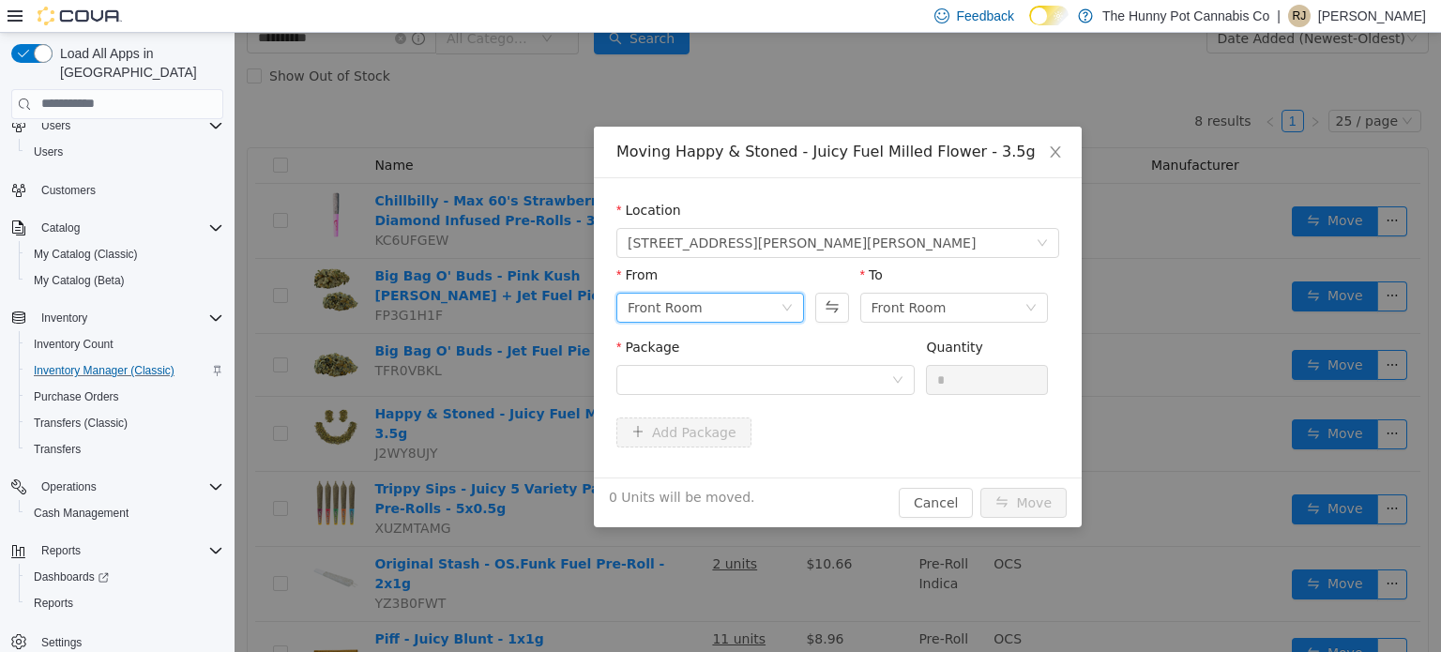
click at [738, 304] on div "Front Room" at bounding box center [703, 307] width 153 height 28
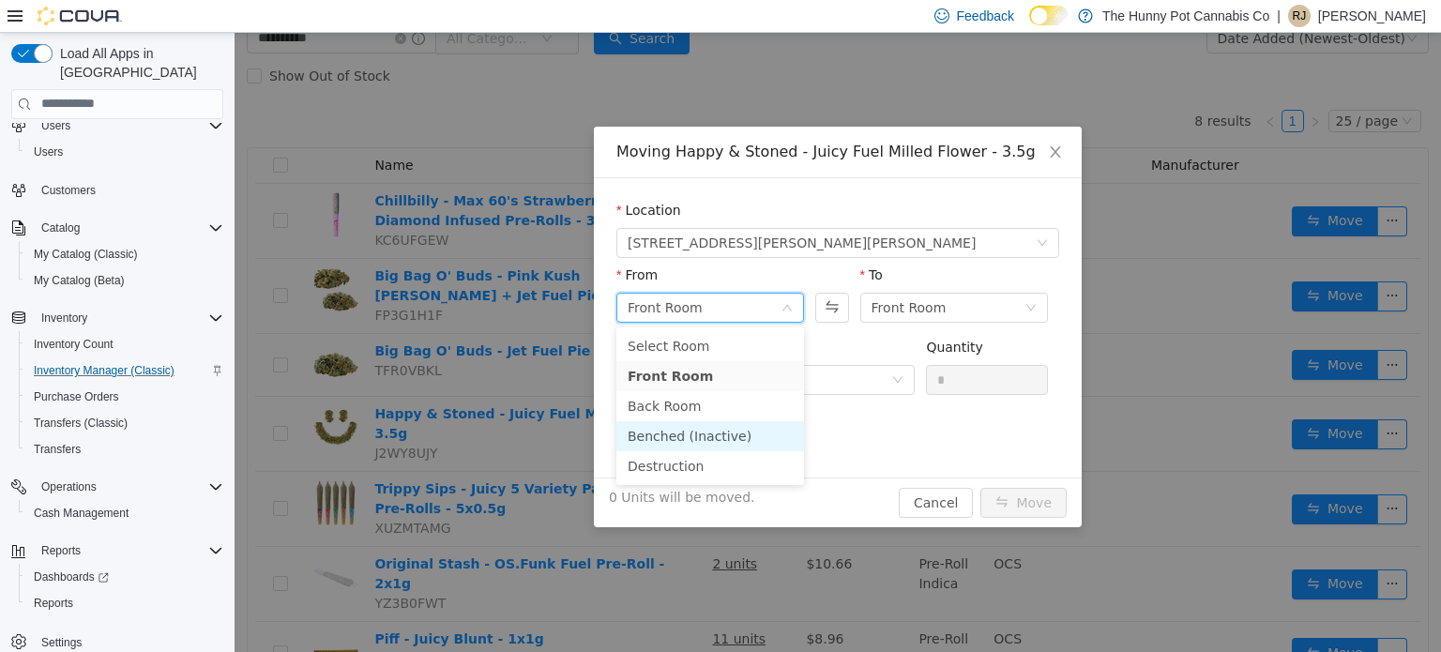
click at [691, 427] on li "Benched (Inactive)" at bounding box center [710, 435] width 188 height 30
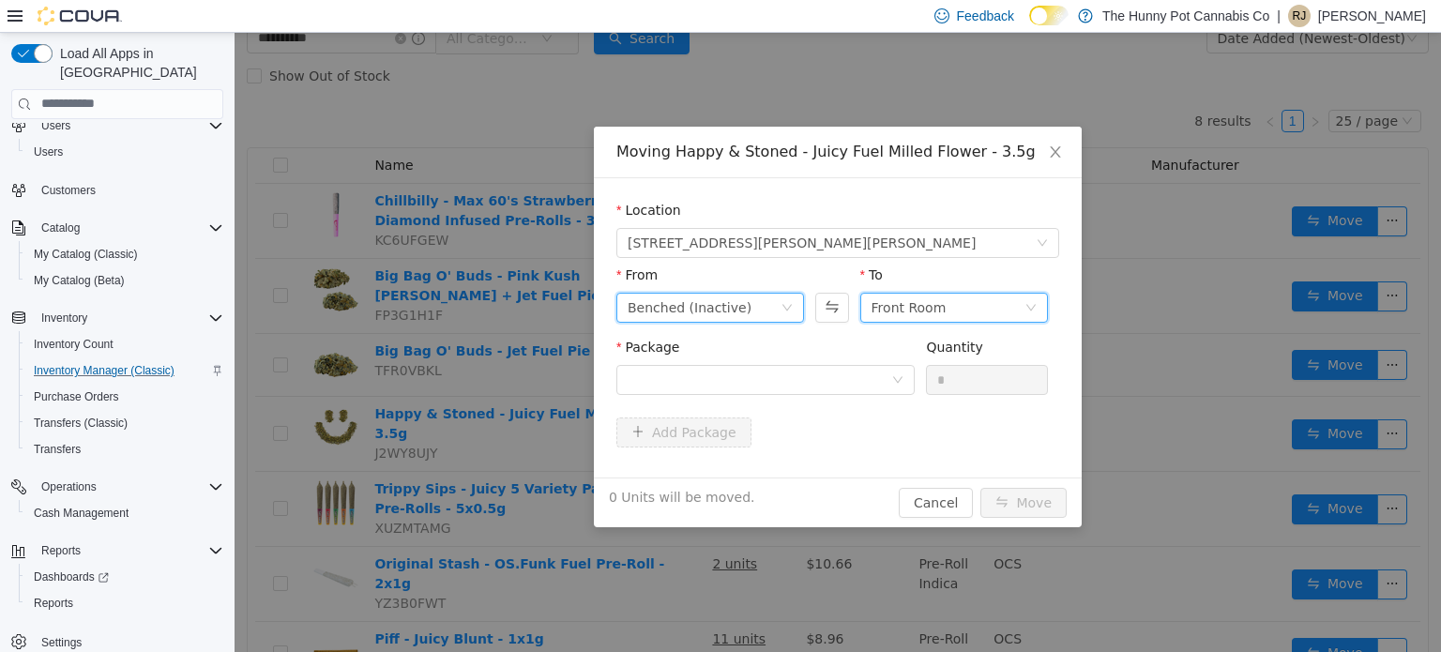
click at [889, 301] on div "Front Room" at bounding box center [908, 307] width 75 height 28
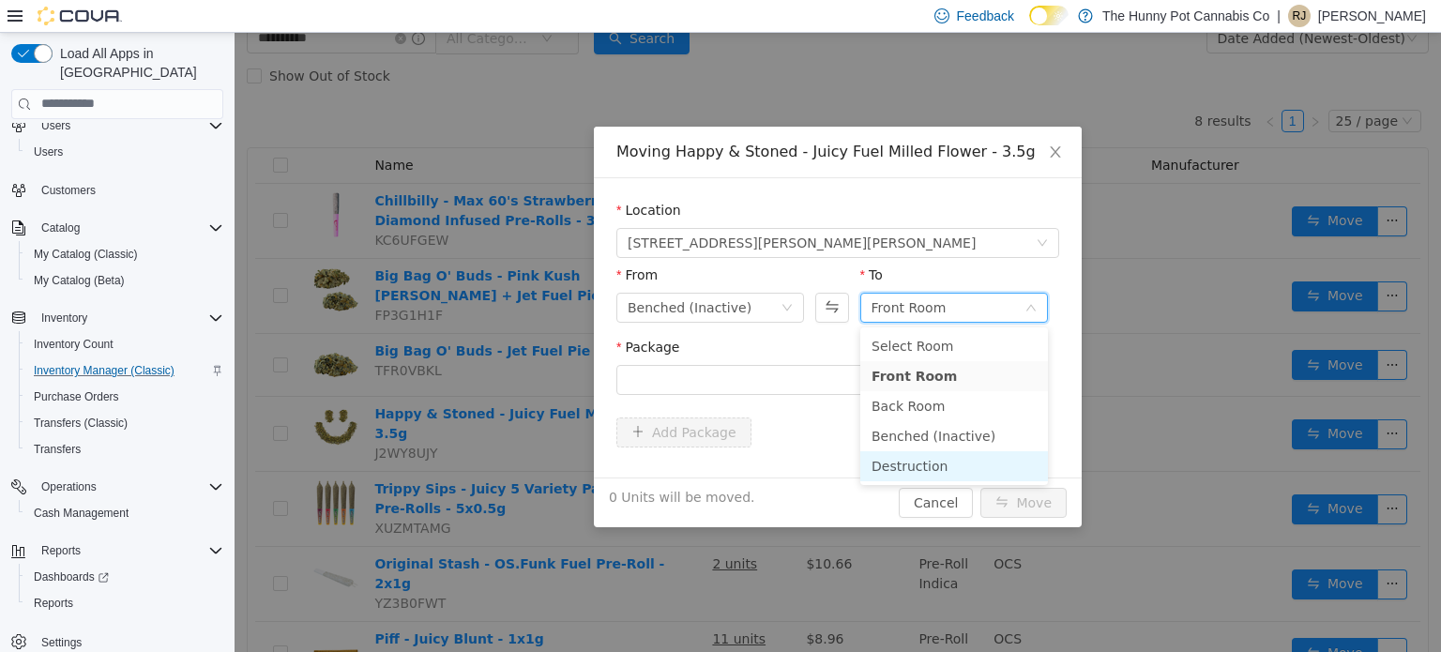
click at [895, 453] on li "Destruction" at bounding box center [954, 465] width 188 height 30
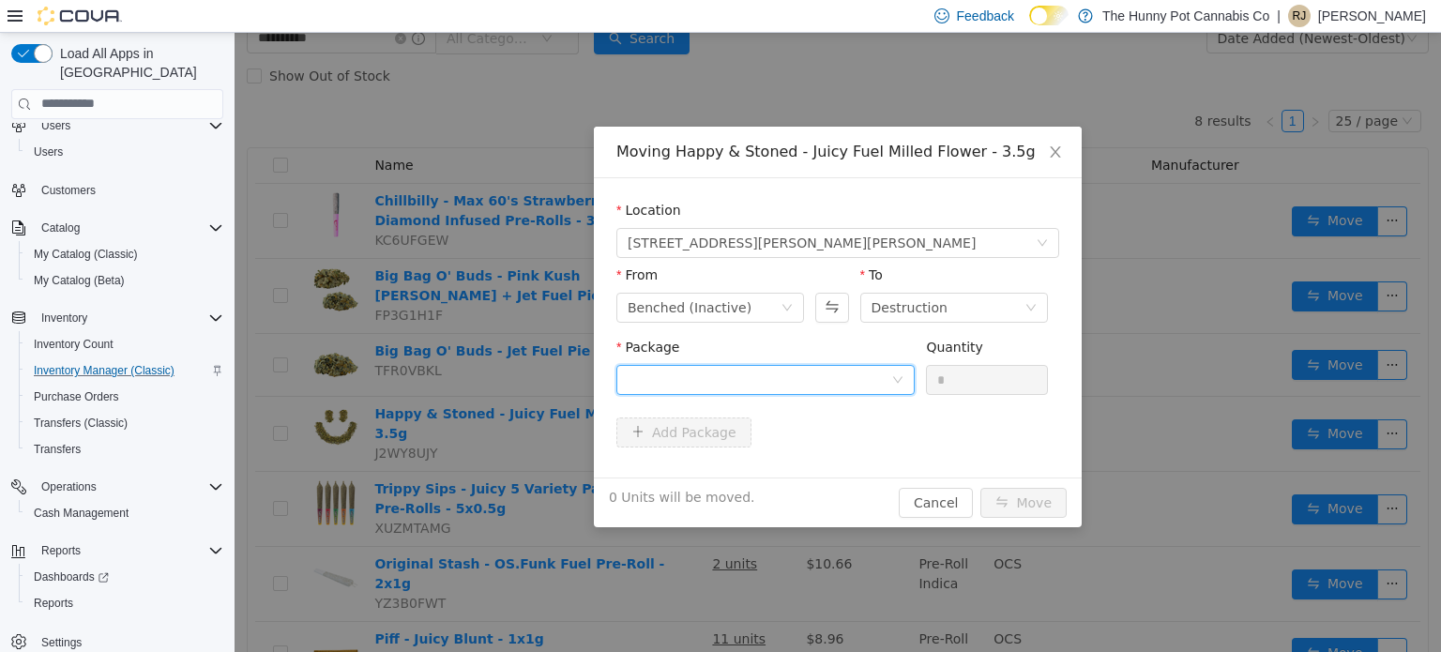
drag, startPoint x: 789, startPoint y: 376, endPoint x: 762, endPoint y: 383, distance: 28.0
click at [762, 383] on div at bounding box center [759, 379] width 264 height 28
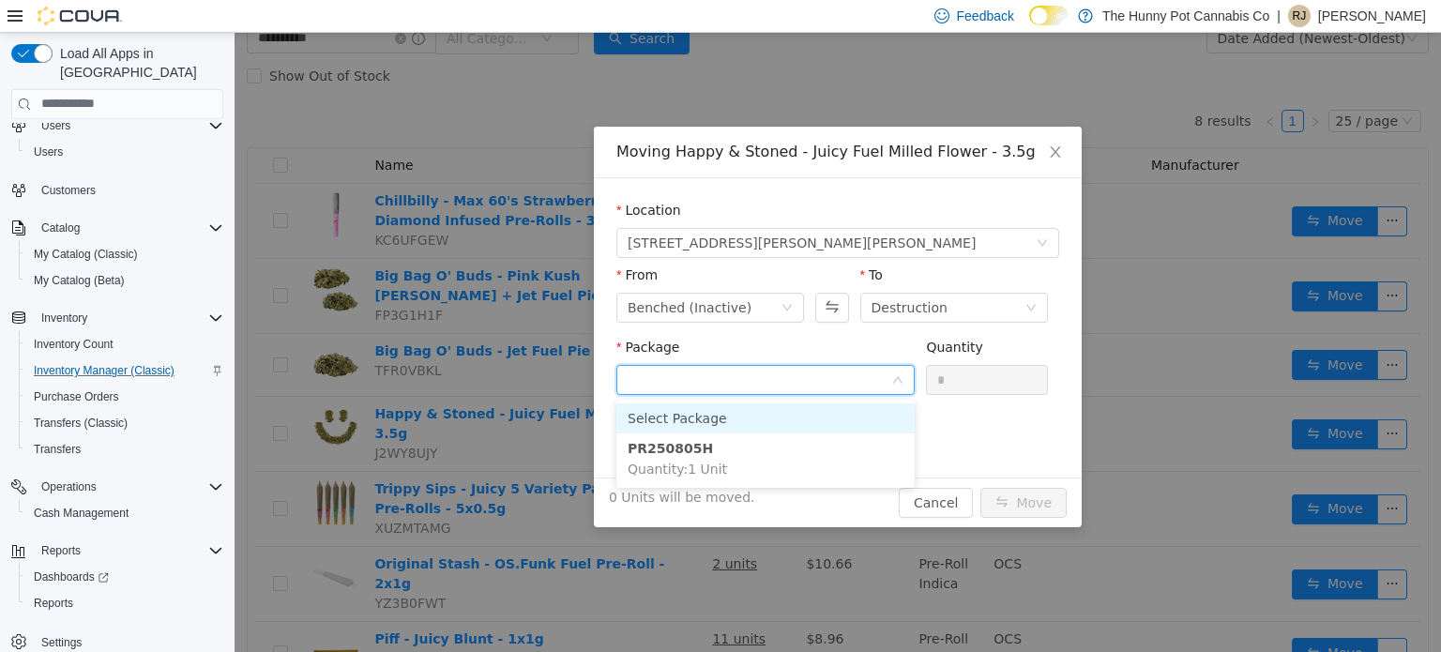
click at [762, 383] on input "Package" at bounding box center [759, 381] width 264 height 28
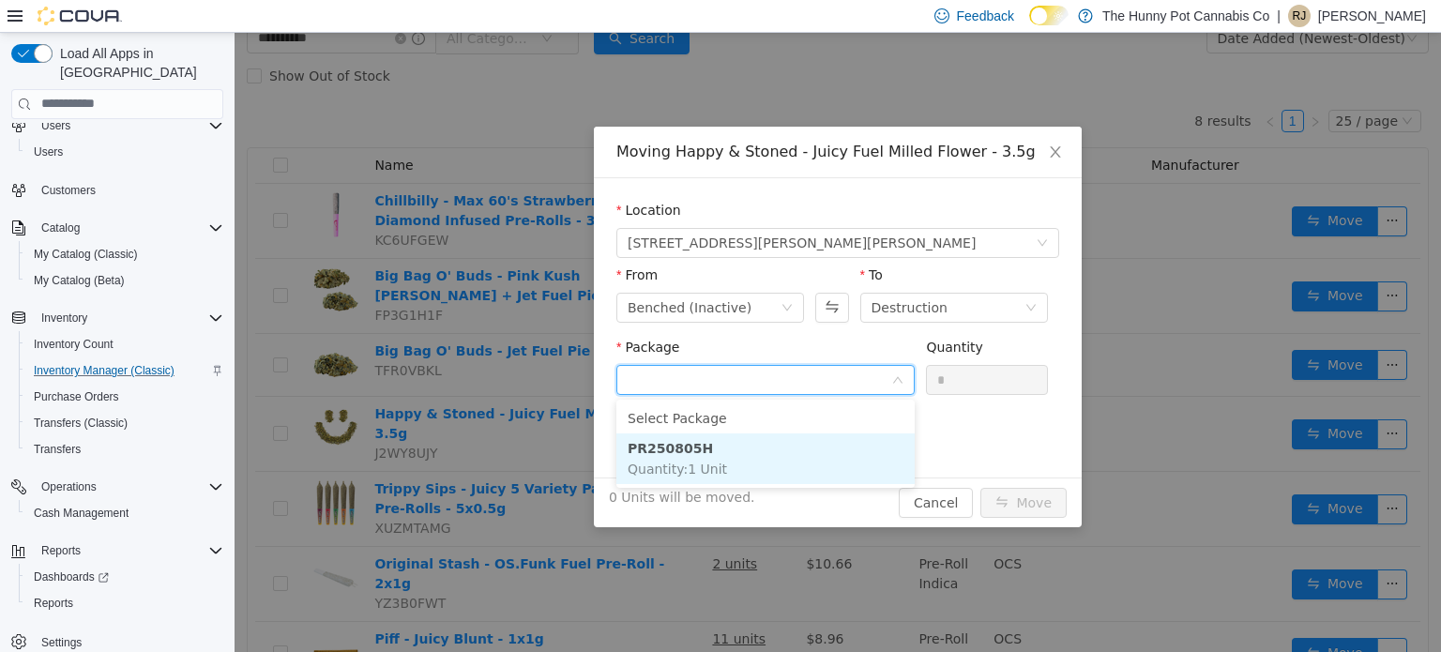
click at [733, 461] on li "PR250805H Quantity : 1 Unit" at bounding box center [765, 457] width 298 height 51
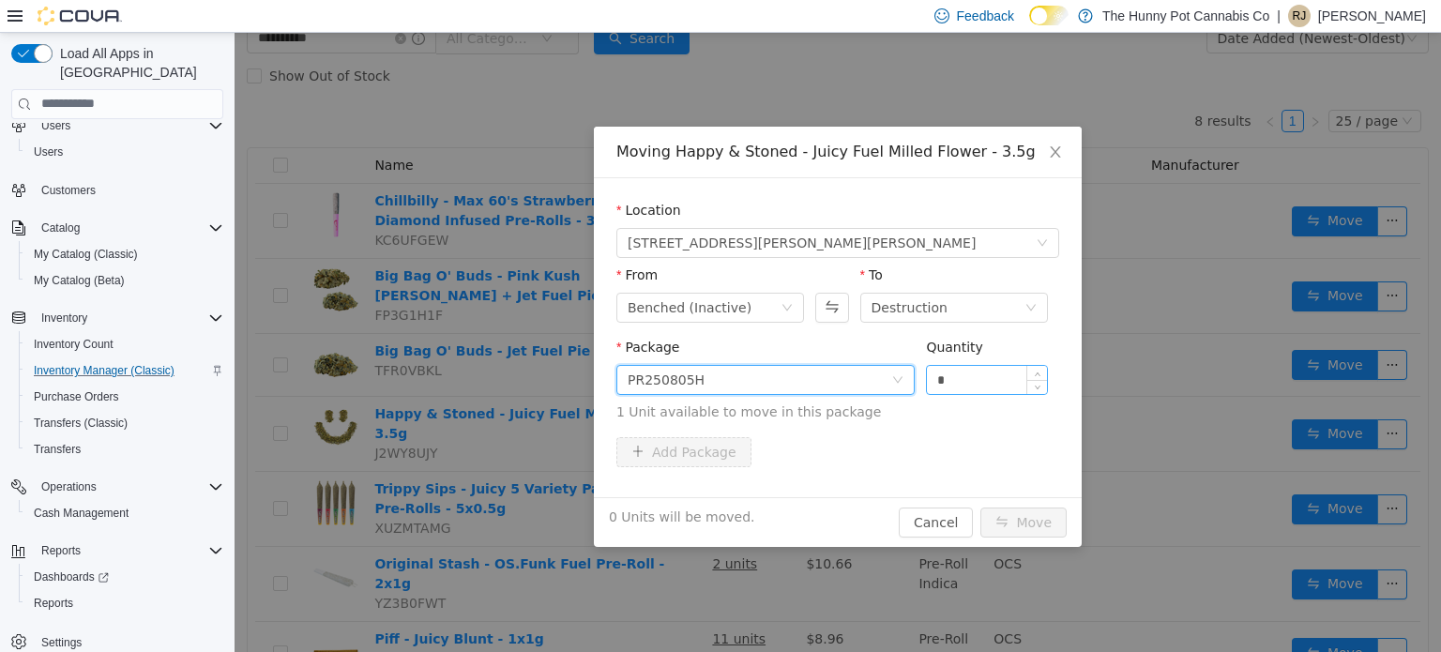
click at [939, 385] on input "*" at bounding box center [987, 379] width 120 height 28
click at [949, 383] on input "*" at bounding box center [987, 379] width 120 height 28
type input "*"
click at [1017, 512] on button "Move" at bounding box center [1023, 521] width 86 height 30
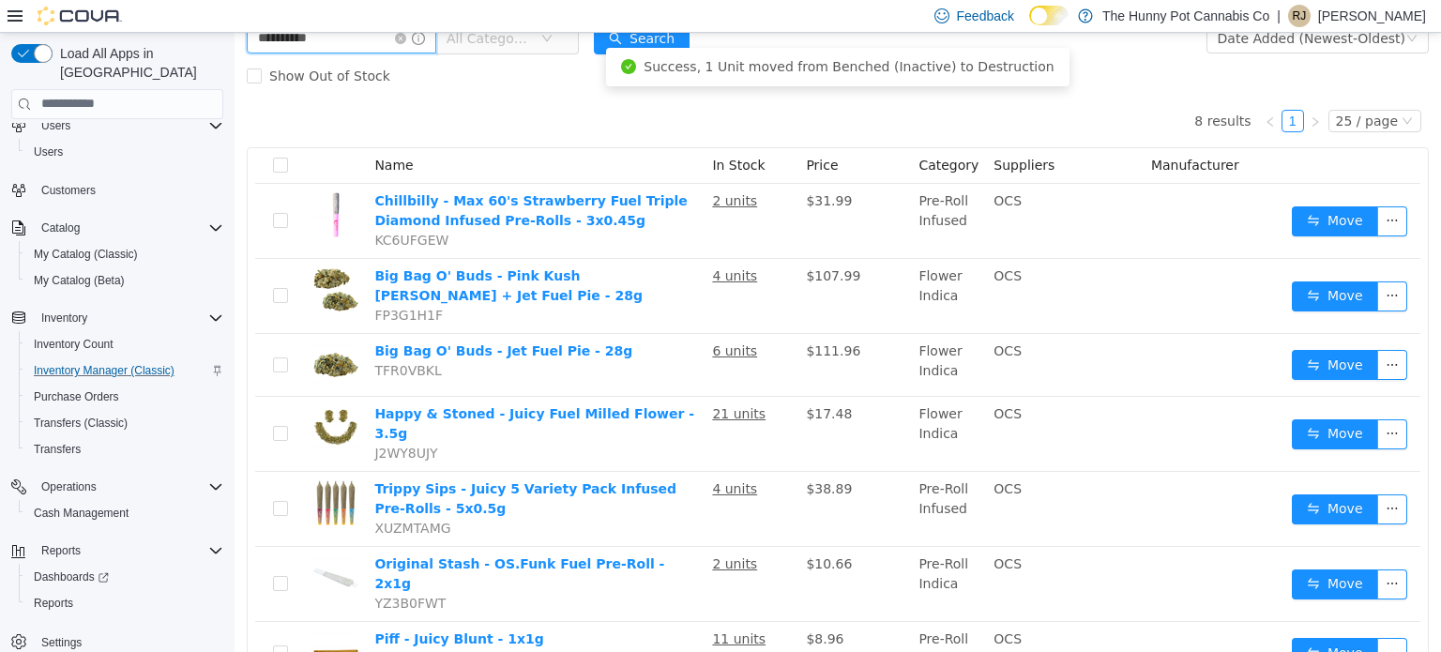
click at [312, 34] on input "**********" at bounding box center [341, 38] width 189 height 30
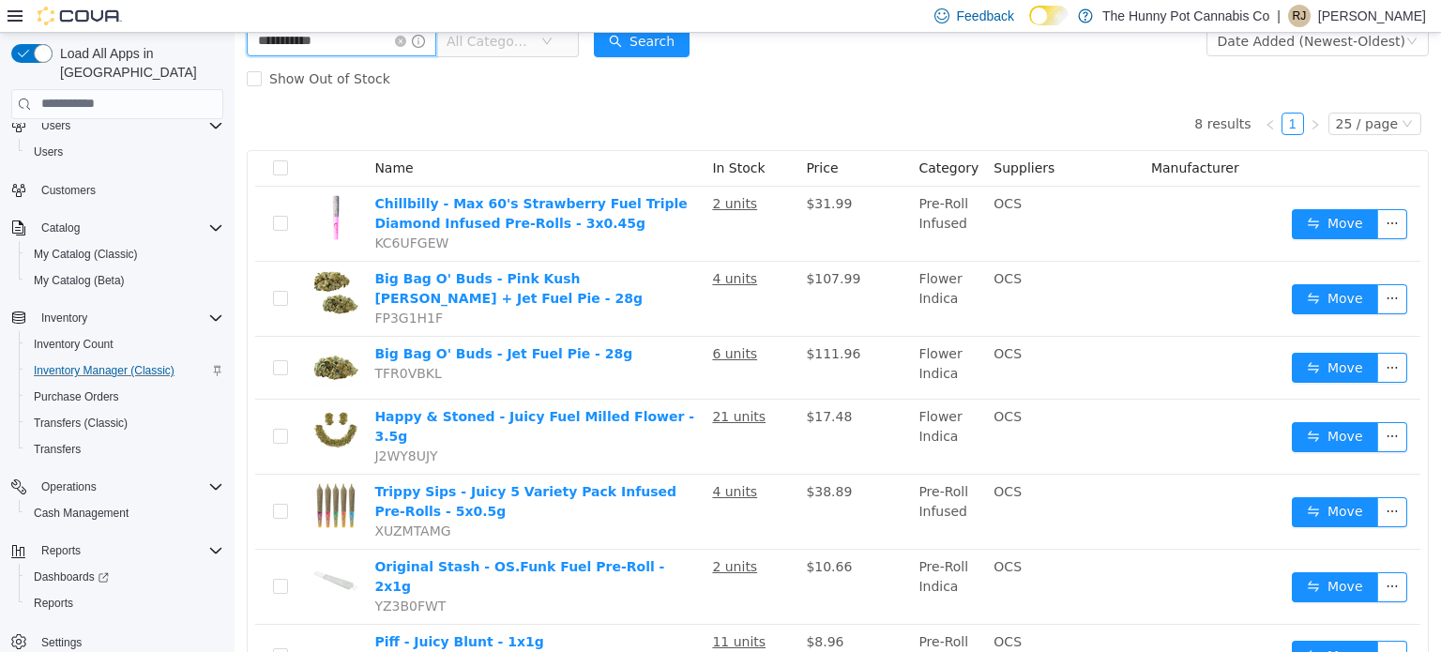
type input "**********"
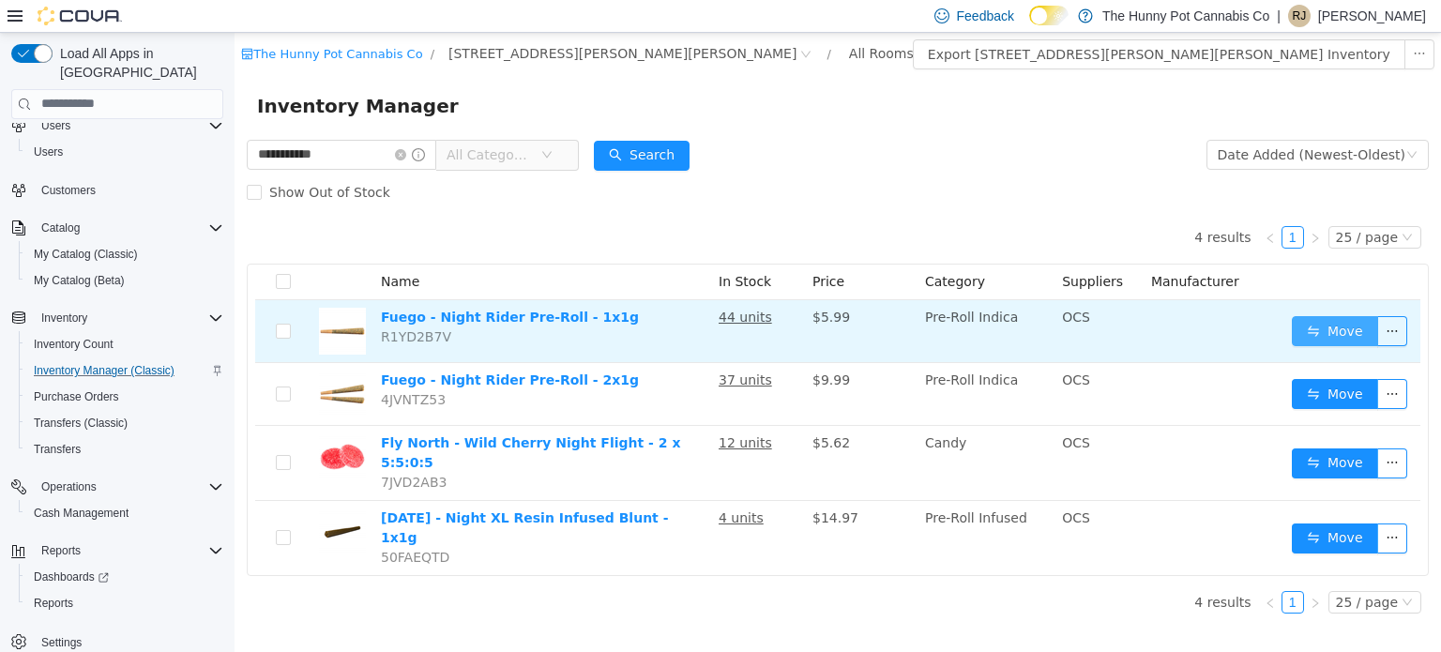
click at [1307, 325] on button "Move" at bounding box center [1335, 330] width 86 height 30
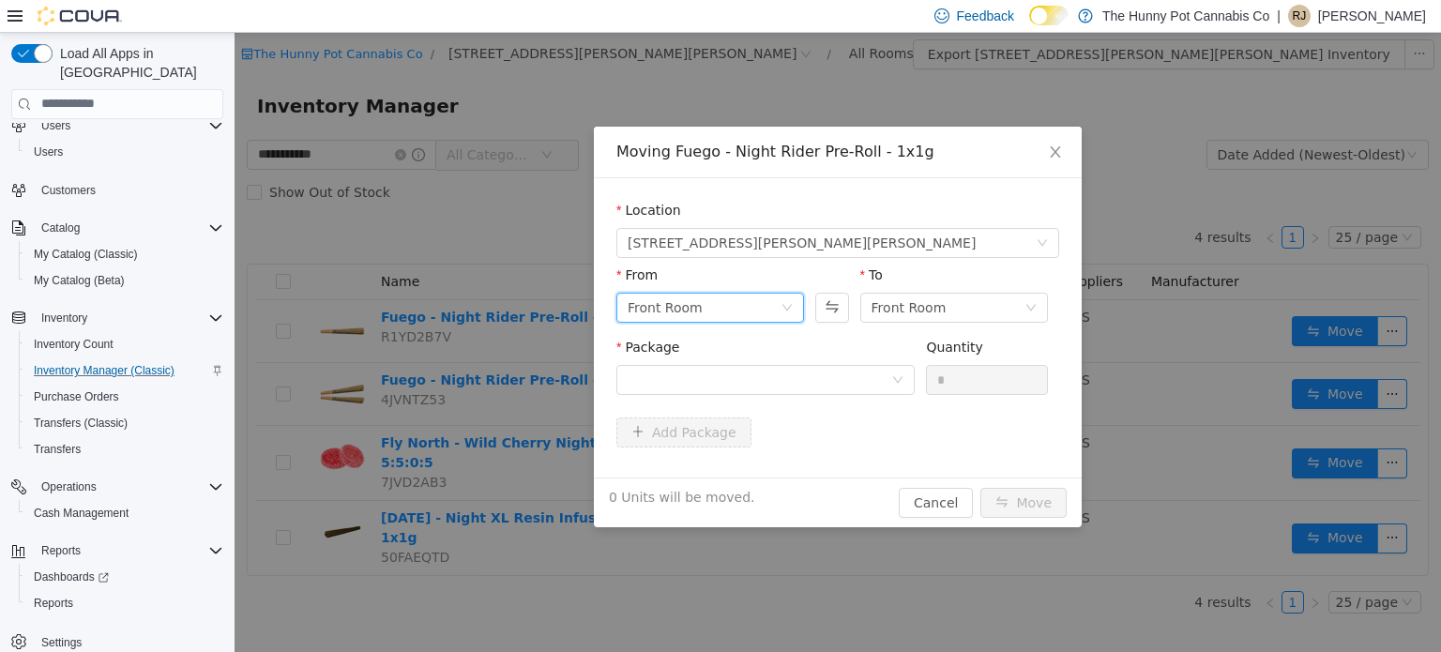
click at [780, 302] on div "Front Room" at bounding box center [703, 307] width 153 height 28
click at [705, 426] on li "Benched (Inactive)" at bounding box center [710, 434] width 188 height 30
click at [906, 307] on div "Front Room" at bounding box center [908, 307] width 75 height 28
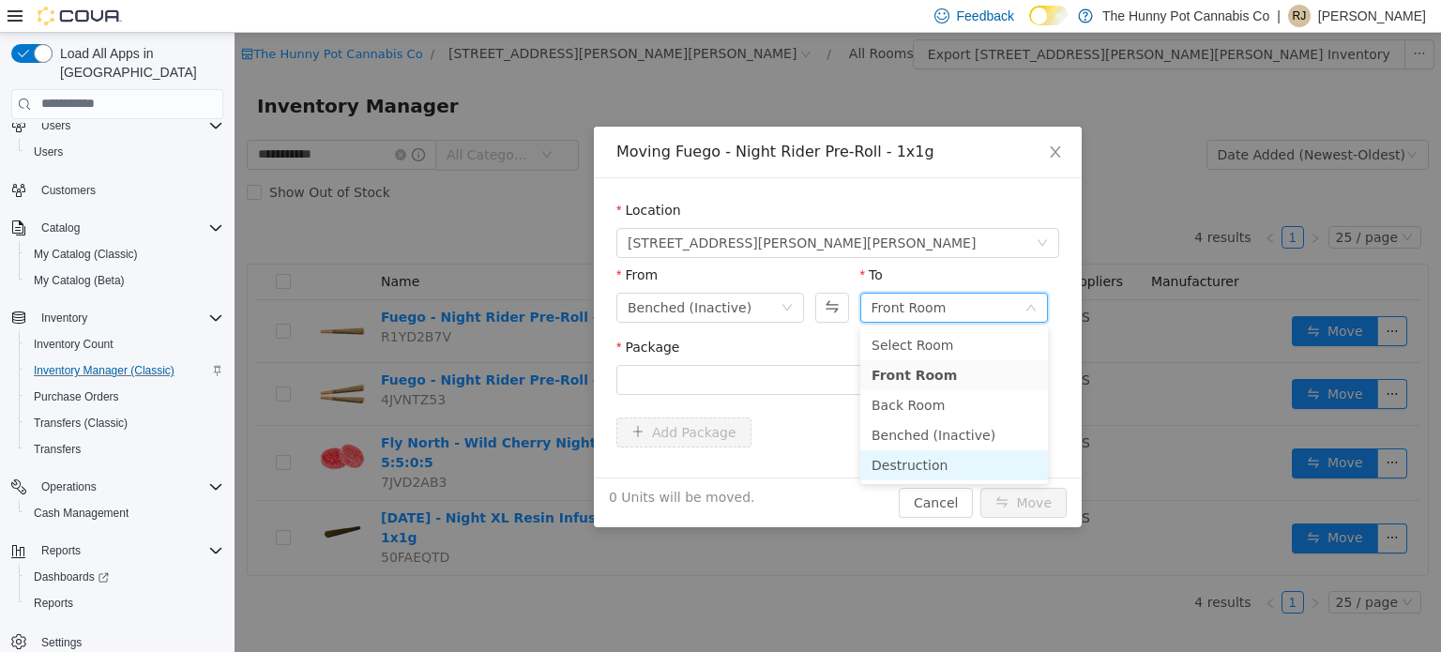
click at [908, 456] on li "Destruction" at bounding box center [954, 464] width 188 height 30
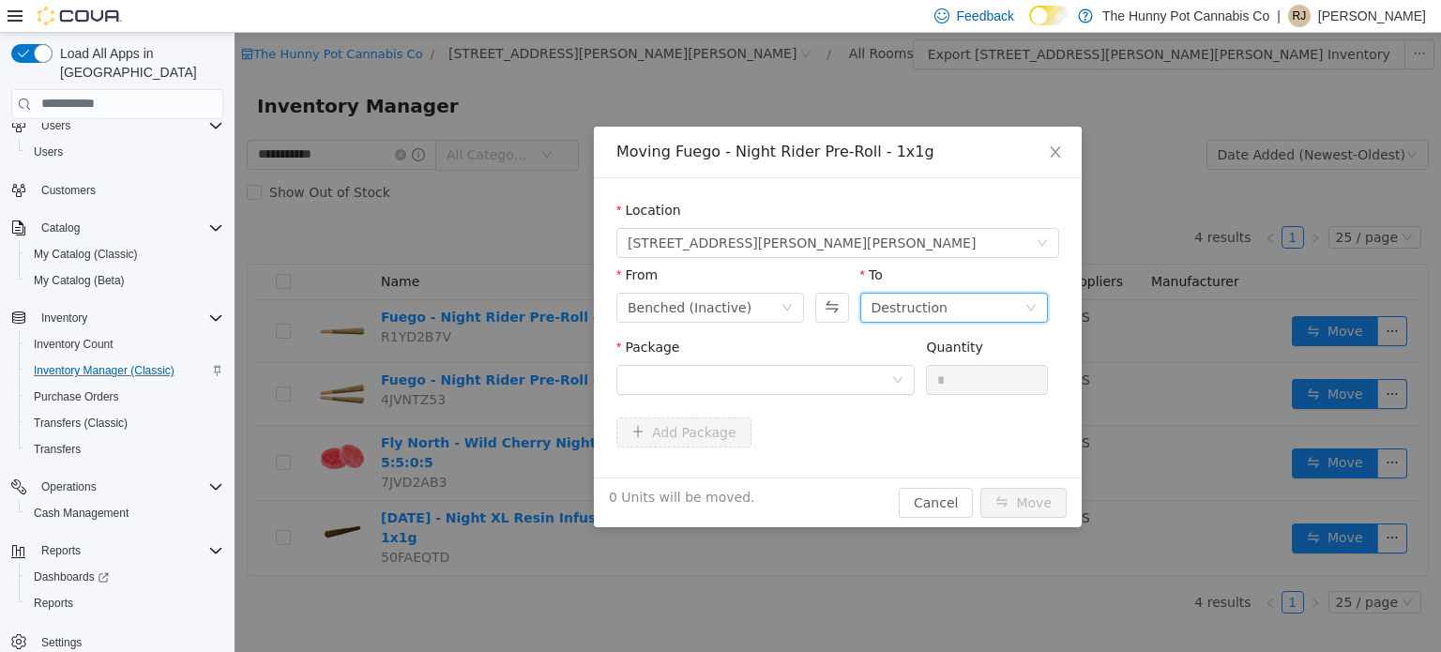
click at [794, 362] on div "Package" at bounding box center [765, 350] width 298 height 27
click at [788, 374] on div at bounding box center [759, 379] width 264 height 28
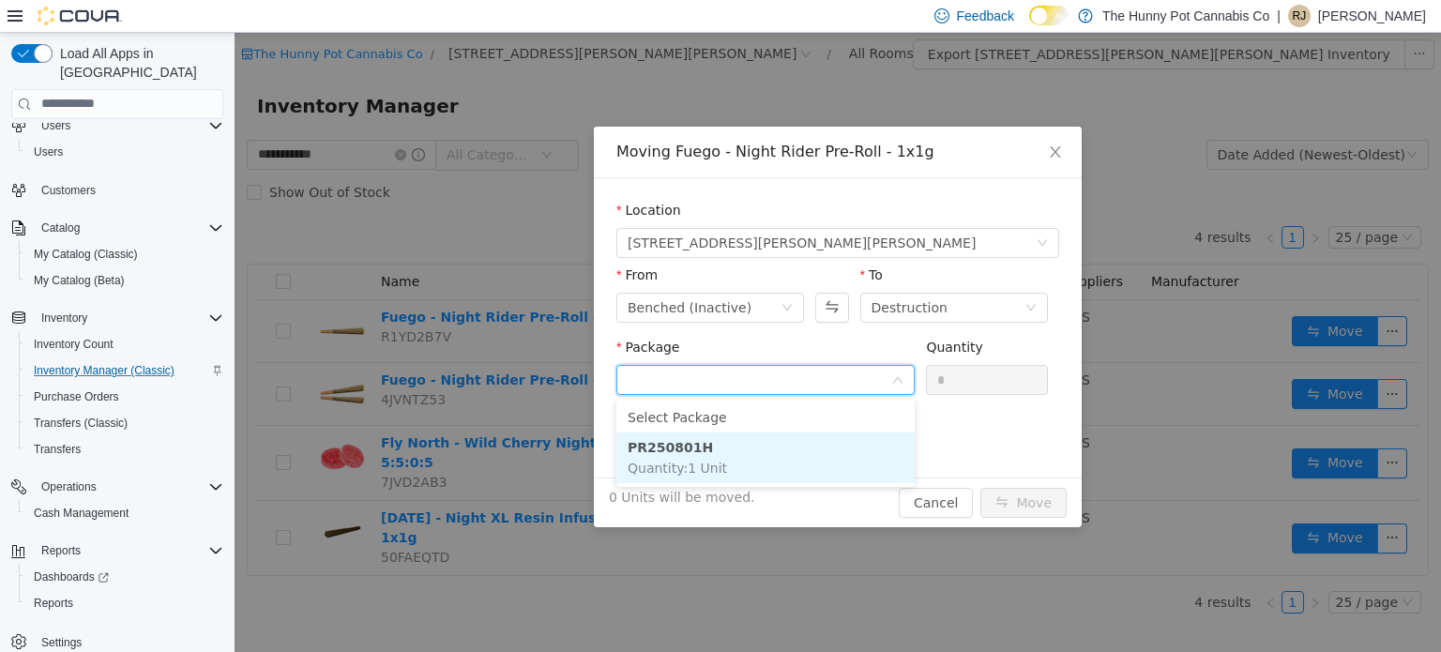
click at [754, 431] on li "PR250801H Quantity : 1 Unit" at bounding box center [765, 456] width 298 height 51
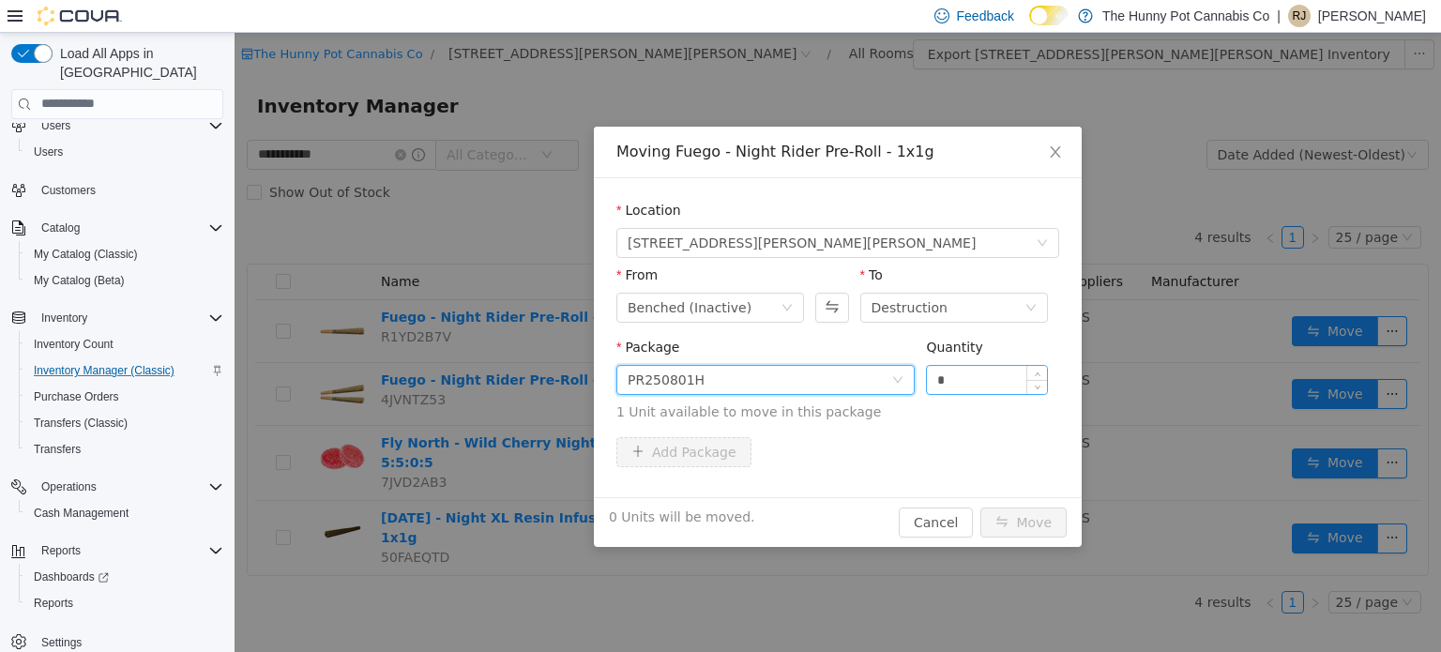
click at [945, 374] on input "*" at bounding box center [987, 379] width 120 height 28
type input "*"
click at [1018, 517] on button "Move" at bounding box center [1023, 521] width 86 height 30
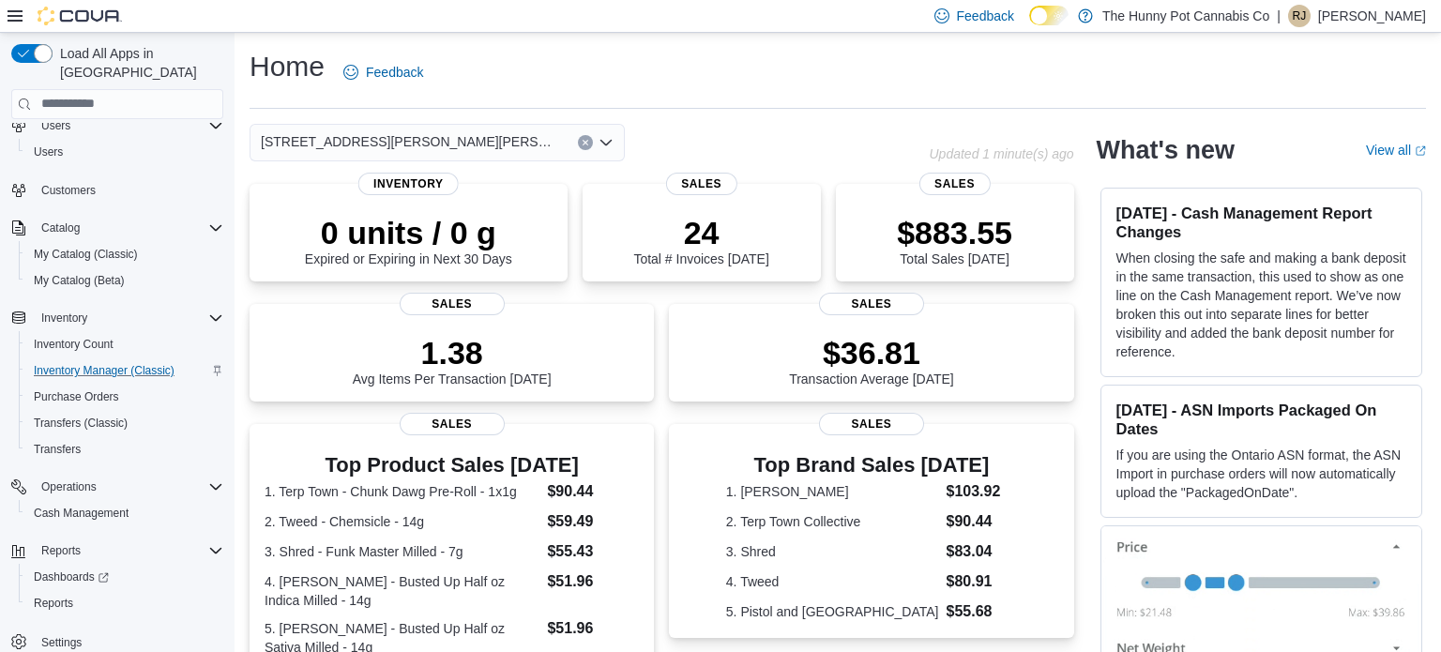
click at [587, 139] on icon "Clear input" at bounding box center [586, 143] width 8 height 8
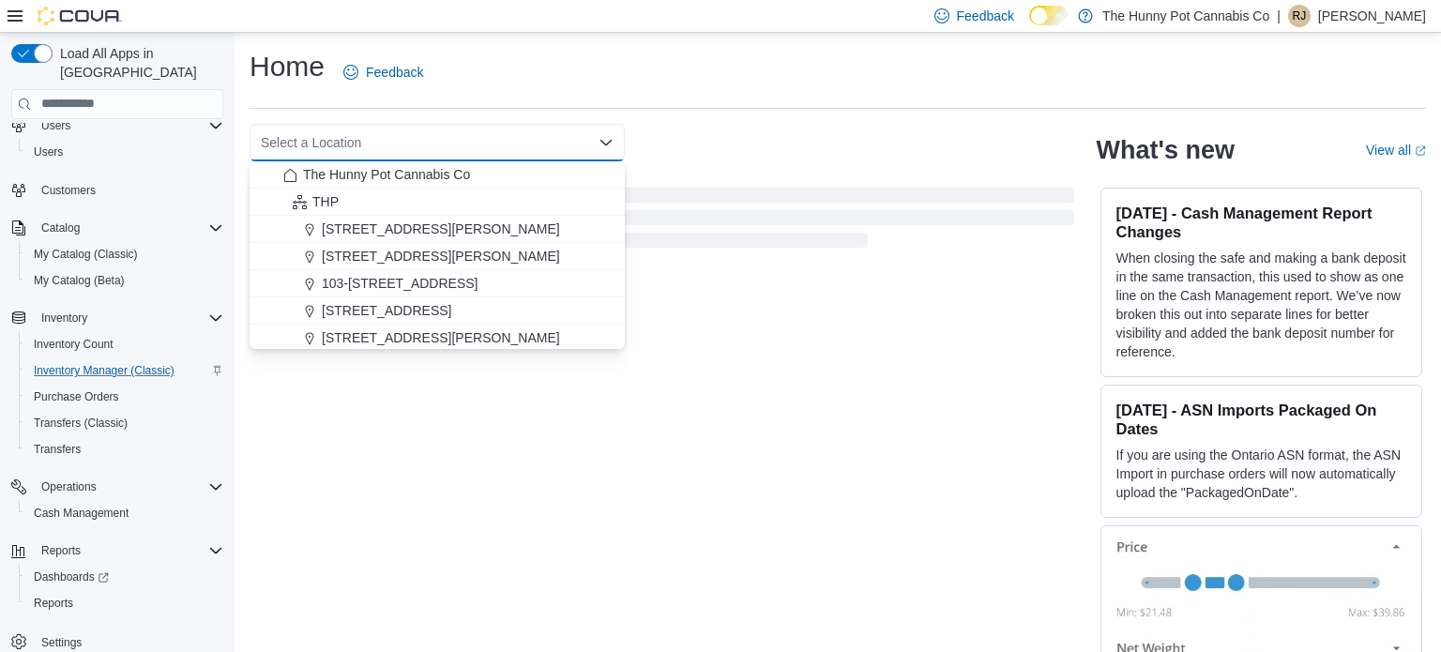
click at [717, 451] on div "Select a Location Combo box. Selected. Combo box input. Select a Location. Type…" at bounding box center [837, 398] width 1176 height 549
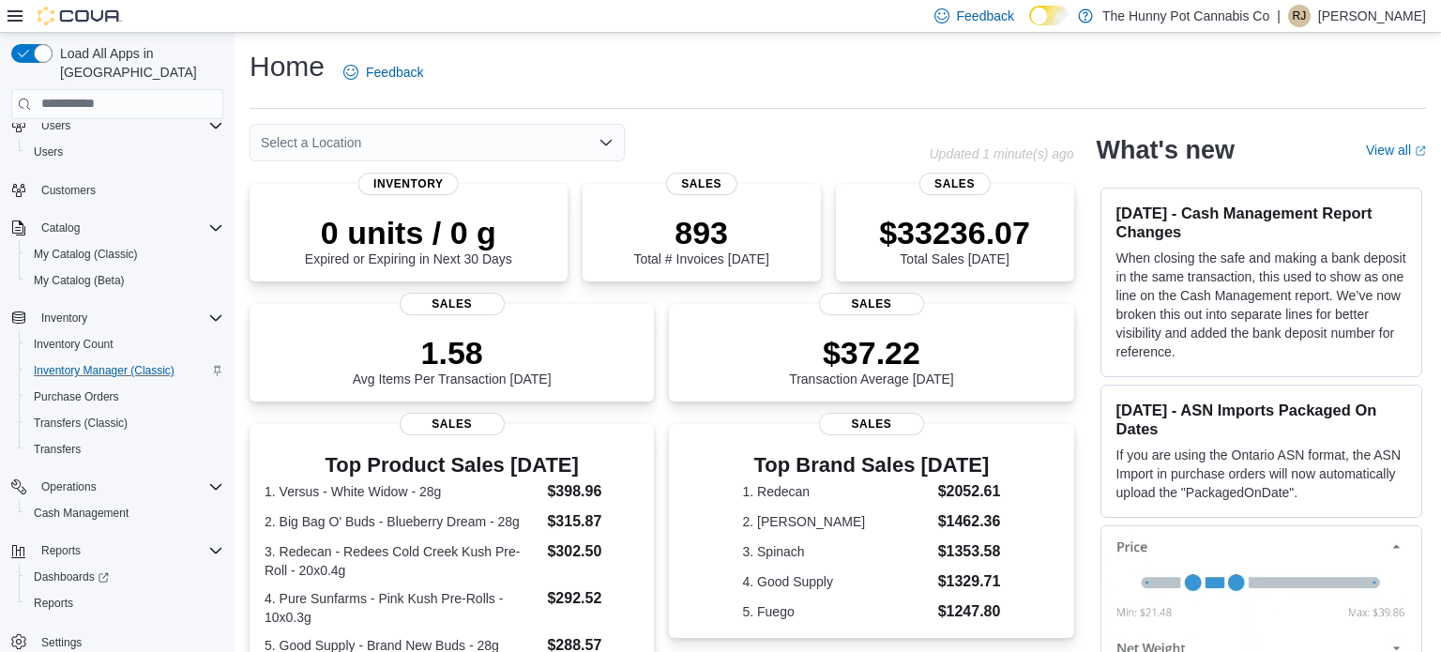
click at [497, 140] on div "Select a Location" at bounding box center [436, 143] width 375 height 38
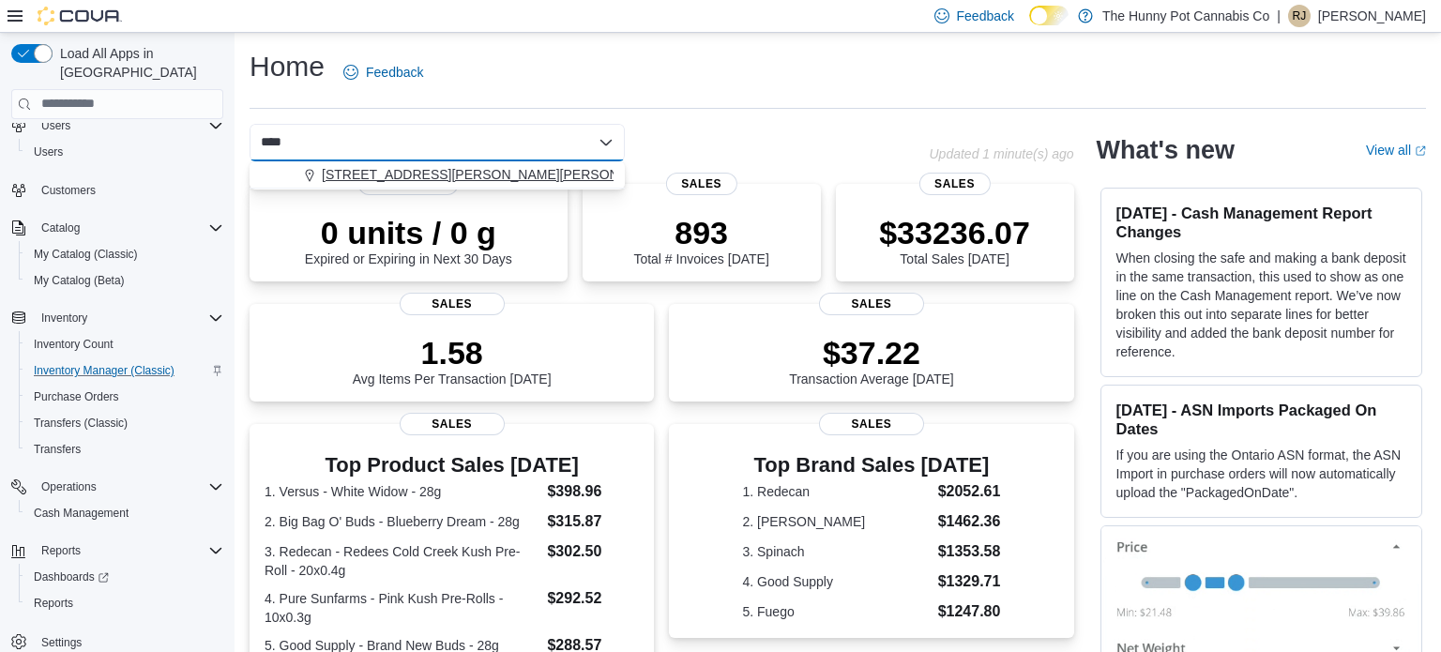
type input "****"
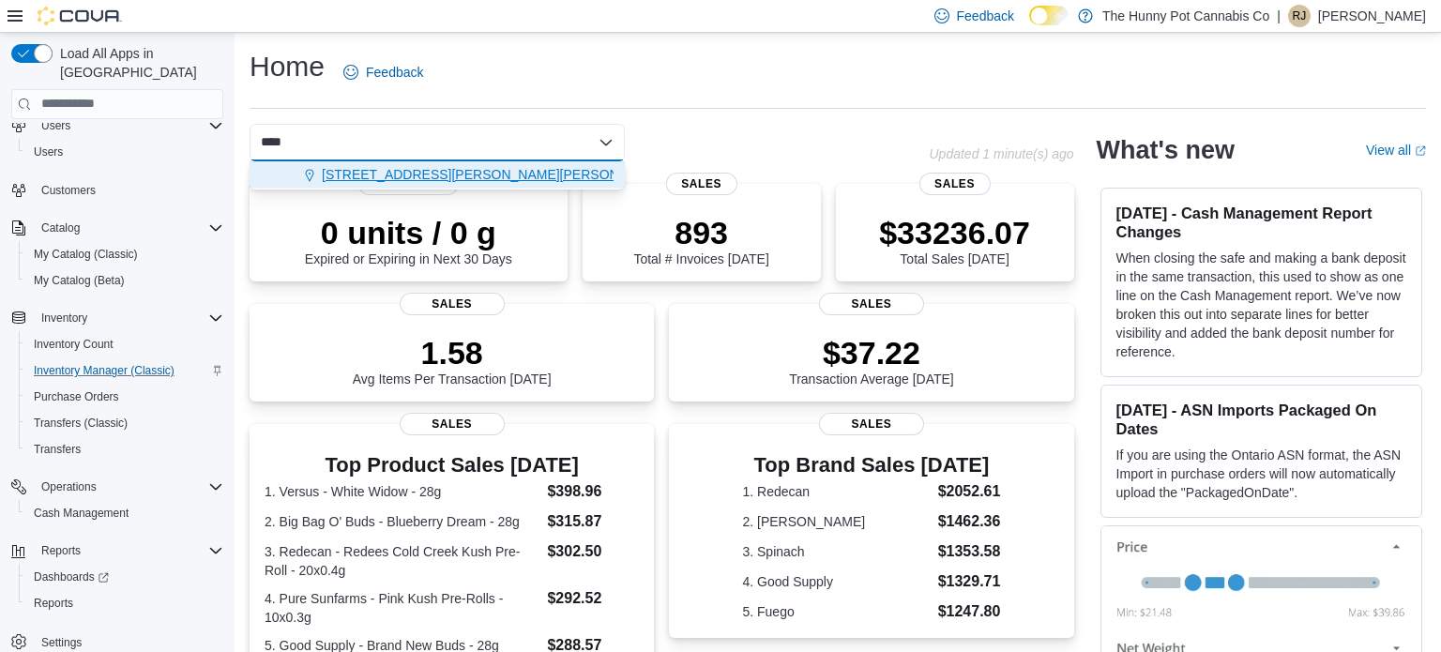
click at [539, 170] on div "[STREET_ADDRESS][PERSON_NAME][PERSON_NAME]" at bounding box center [448, 174] width 330 height 19
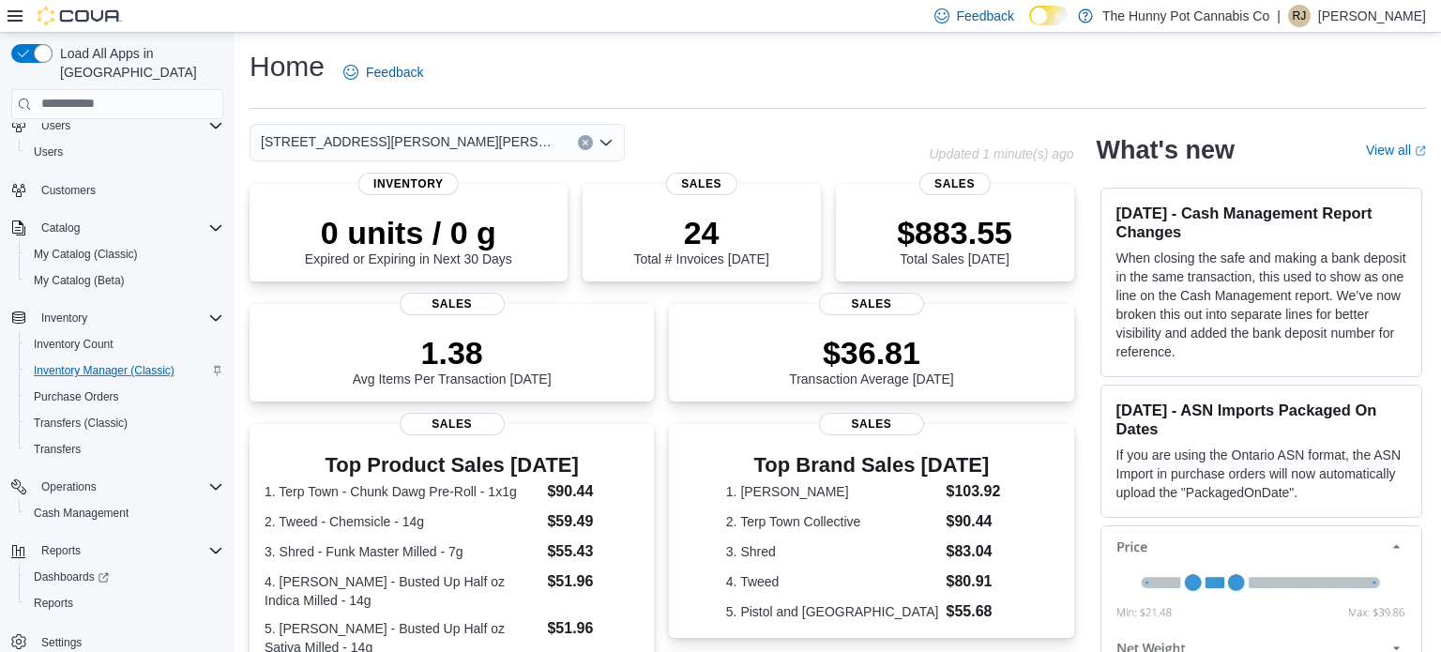
click at [582, 142] on icon "Clear input" at bounding box center [586, 143] width 8 height 8
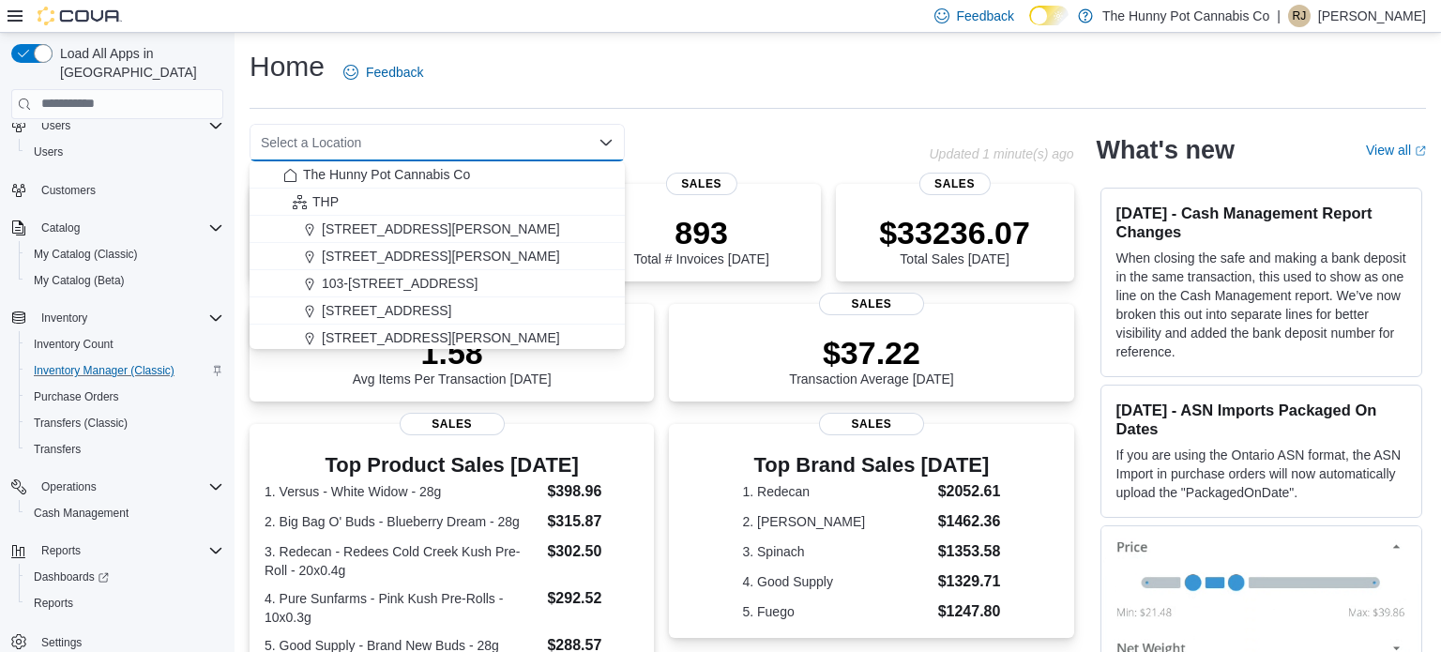
click at [385, 136] on div "Select a Location Combo box. Selected. Combo box input. Select a Location. Type…" at bounding box center [436, 143] width 375 height 38
type input "*"
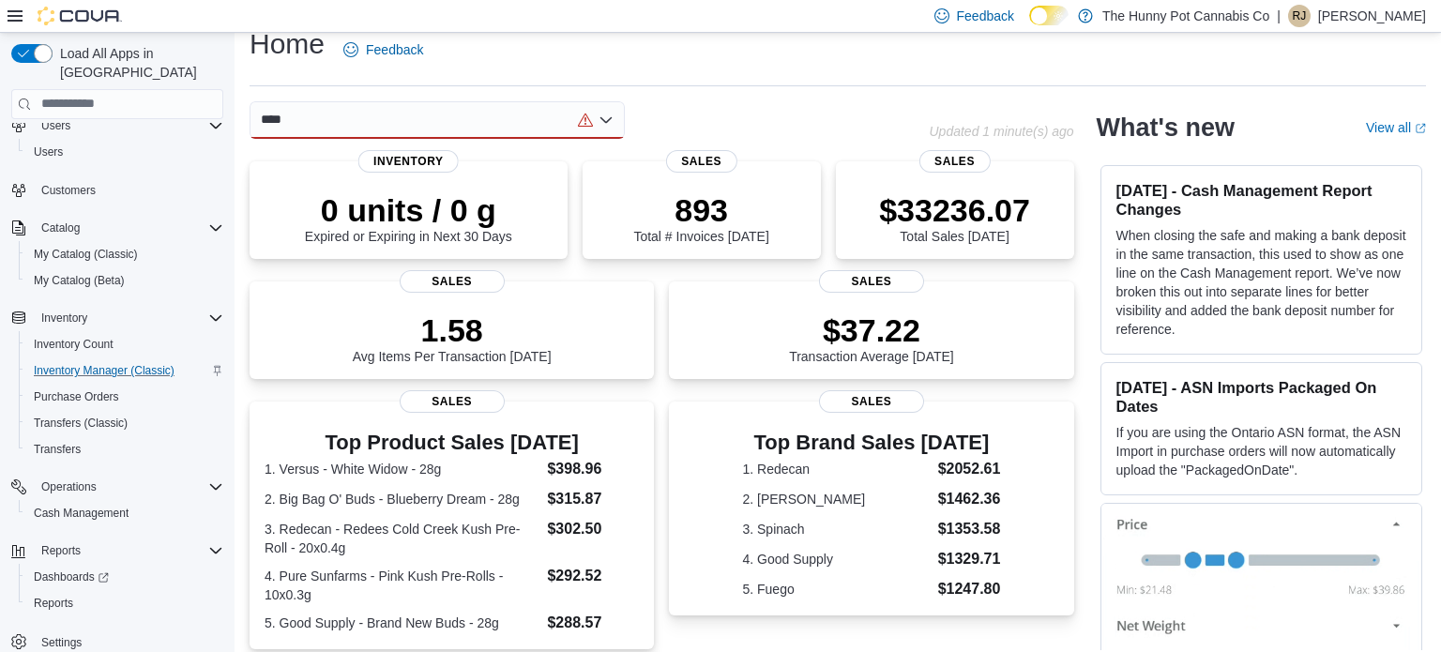
scroll to position [13, 0]
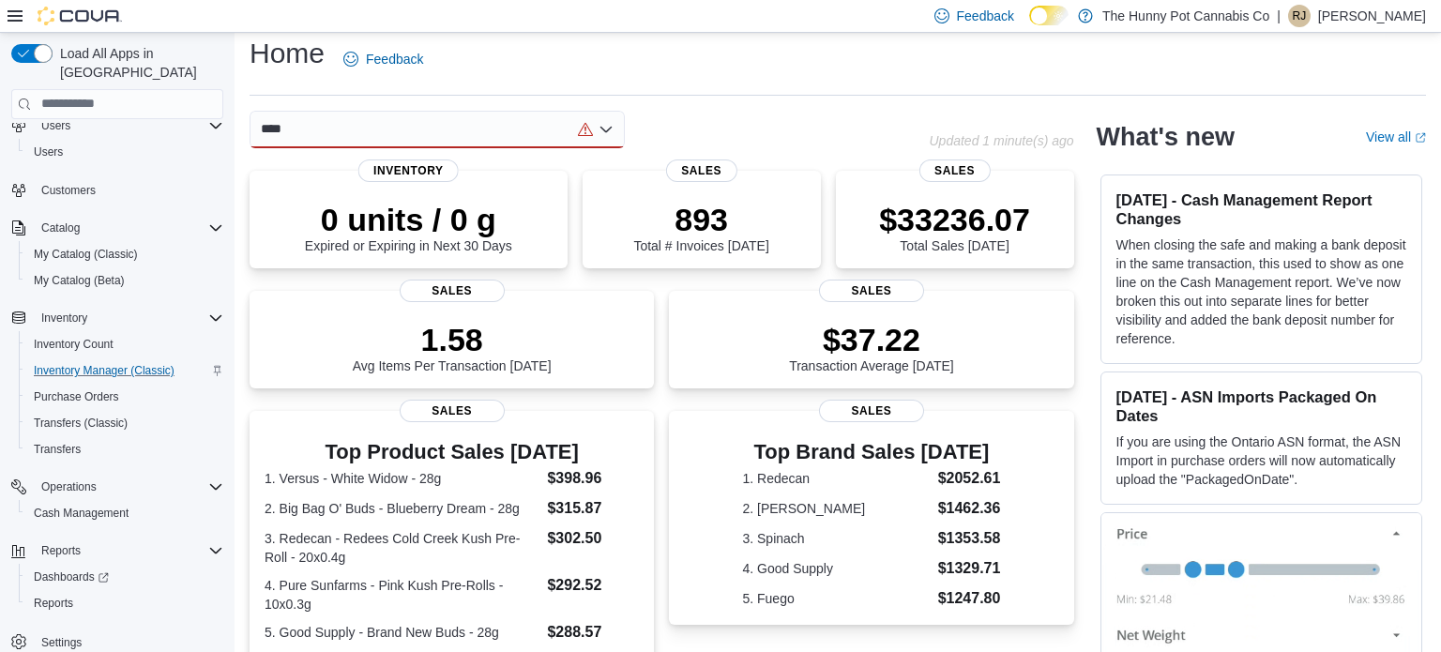
type input "****"
click at [306, 128] on div "**** Combo box. Selected. yong. Selected. Combo box input. Select a Location. T…" at bounding box center [436, 130] width 375 height 38
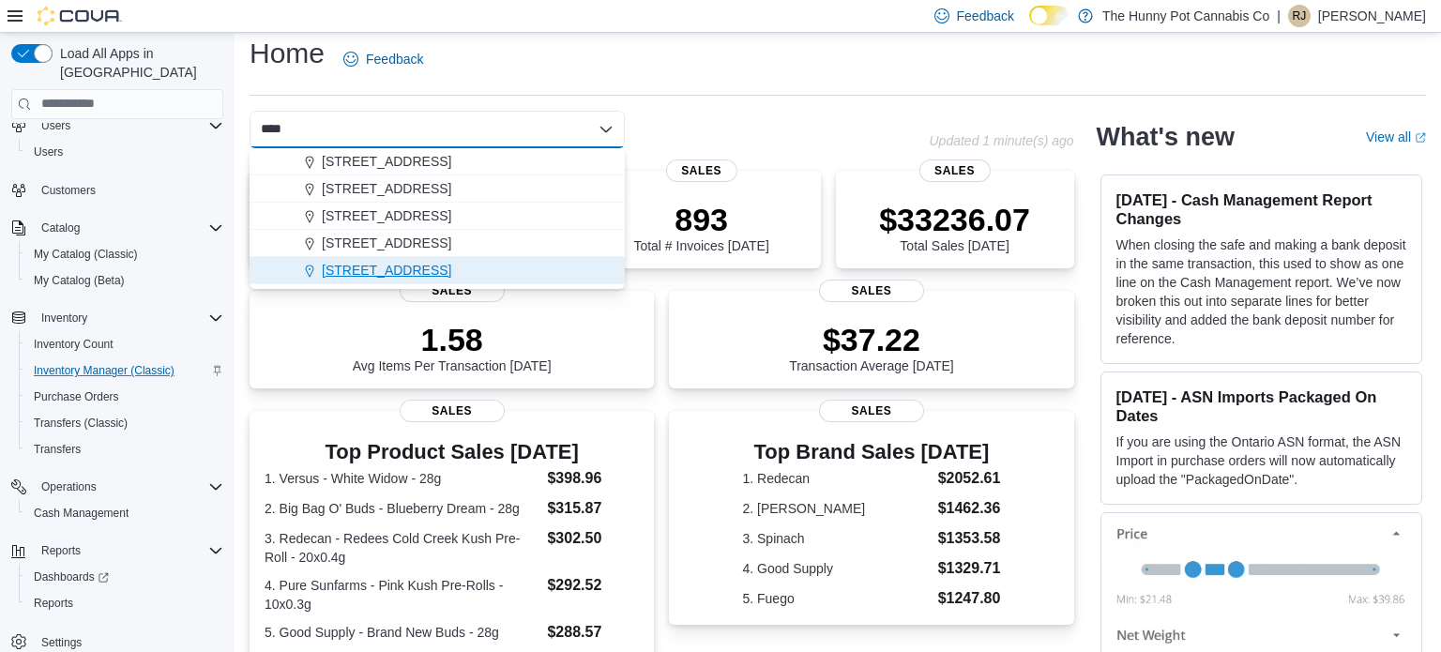
click at [354, 258] on button "[STREET_ADDRESS]" at bounding box center [436, 270] width 375 height 27
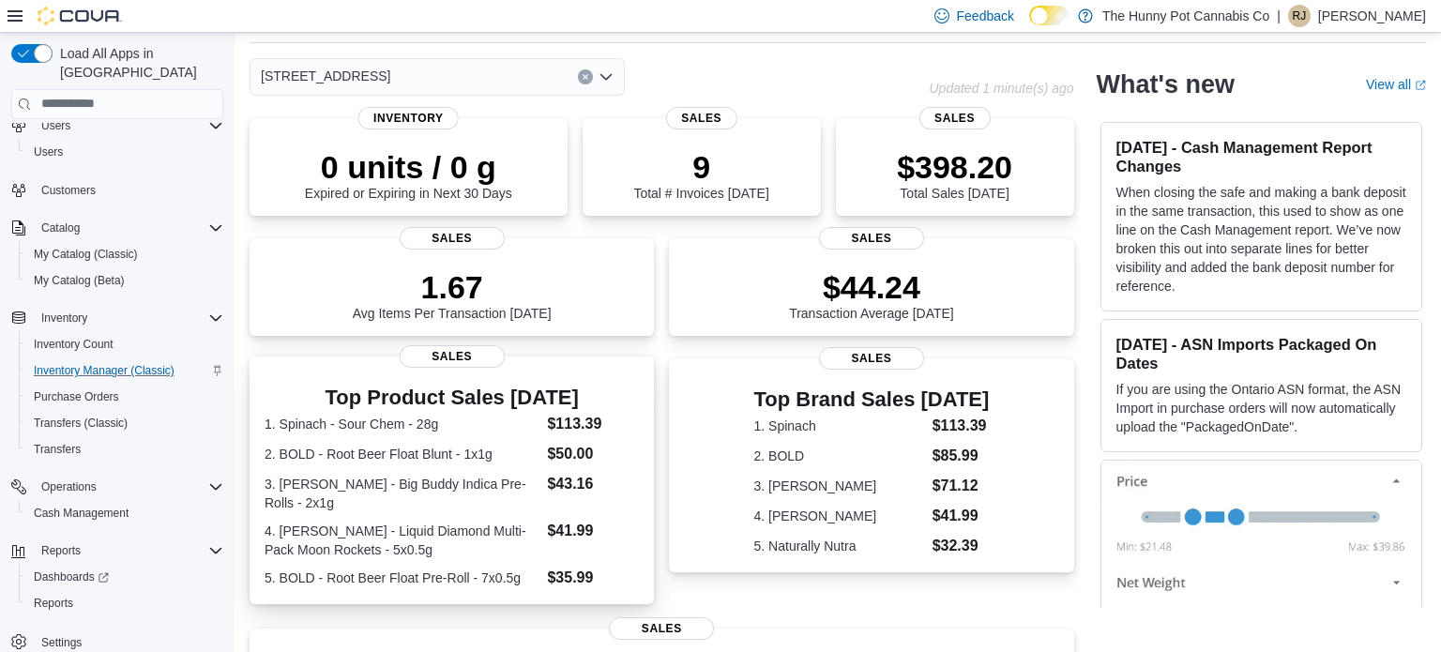
scroll to position [67, 0]
click at [601, 509] on dl "1. Spinach - Sour Chem - 28g $113.39 2. BOLD - Root Beer Float Blunt - 1x1g $50…" at bounding box center [452, 500] width 374 height 176
click at [878, 258] on div "$44.24 Transaction Average [DATE]" at bounding box center [871, 288] width 374 height 60
